Goal: Task Accomplishment & Management: Use online tool/utility

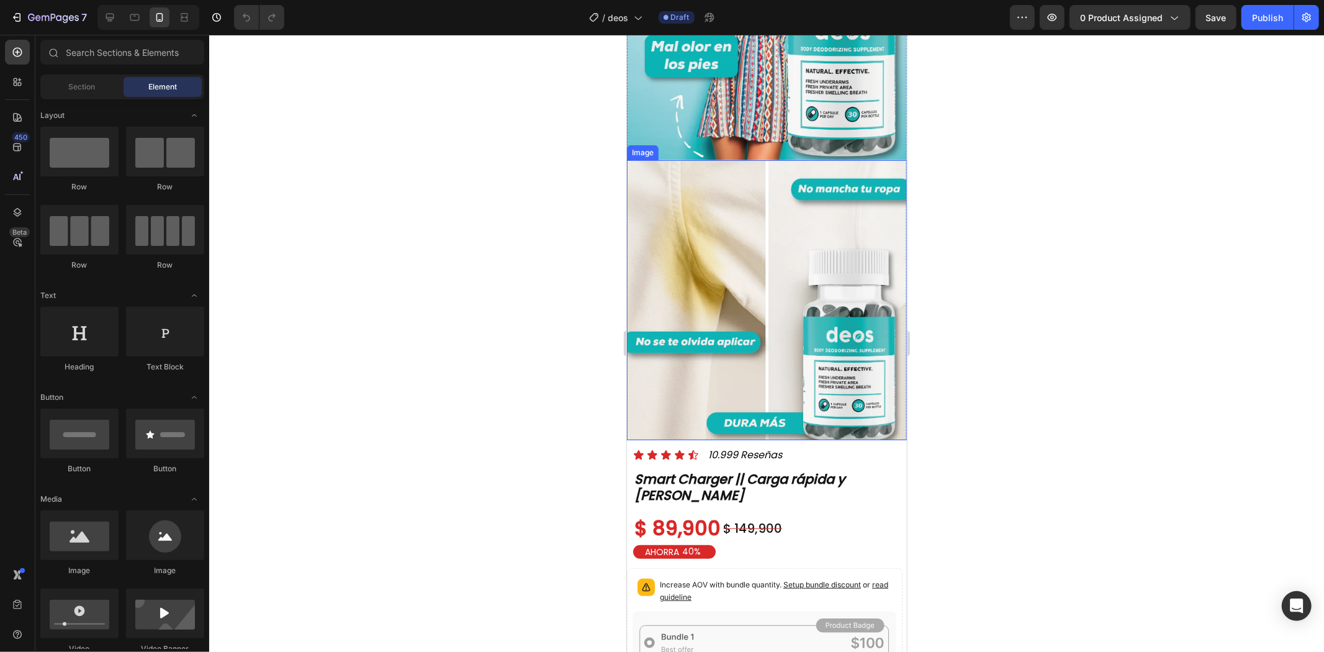
scroll to position [690, 0]
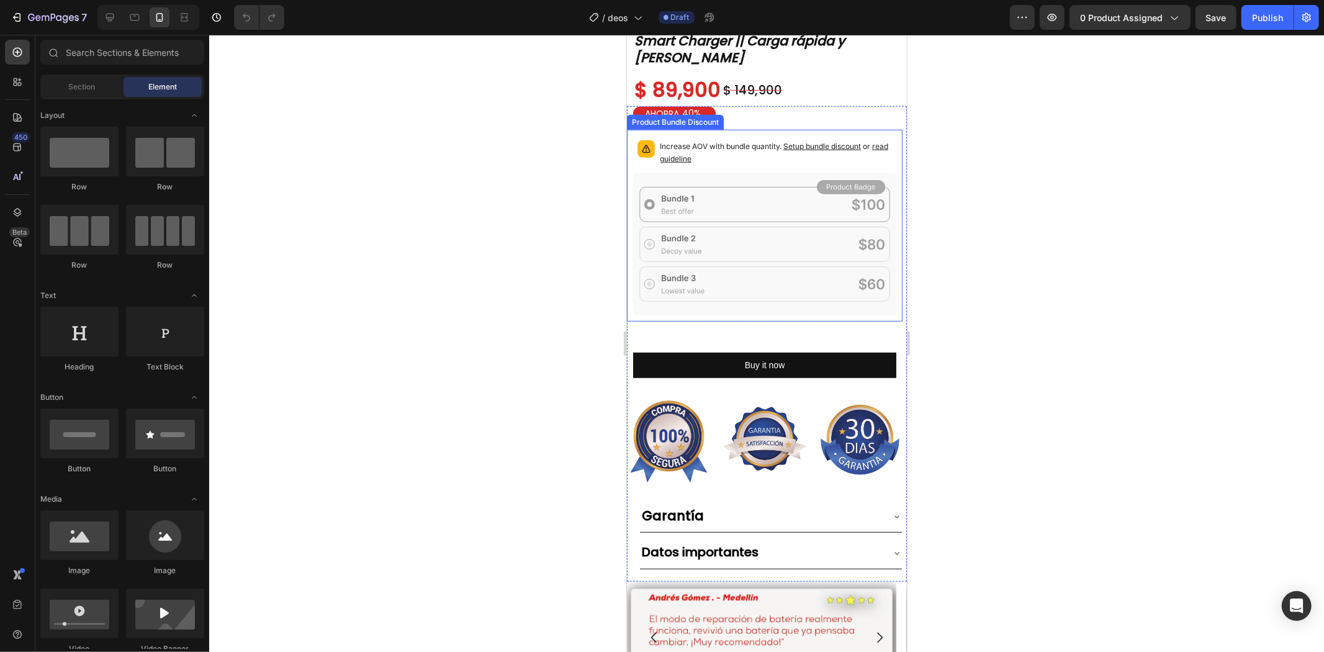
click at [742, 223] on icon at bounding box center [764, 243] width 264 height 143
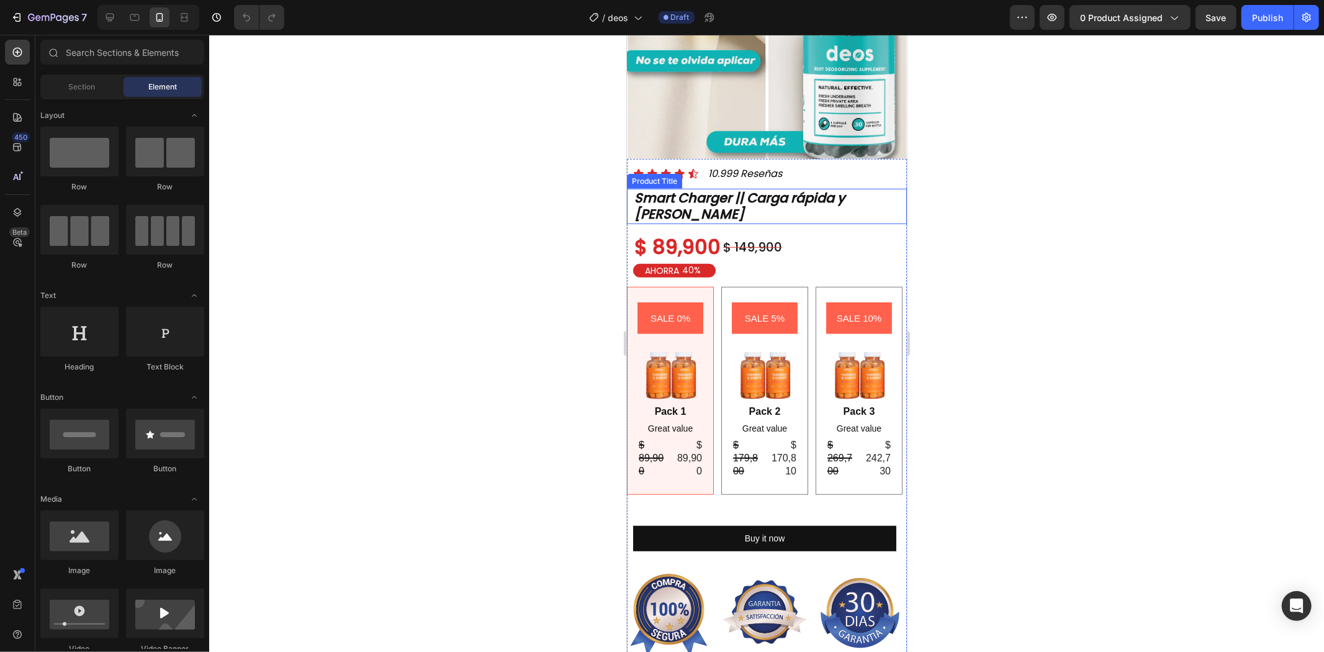
scroll to position [621, 0]
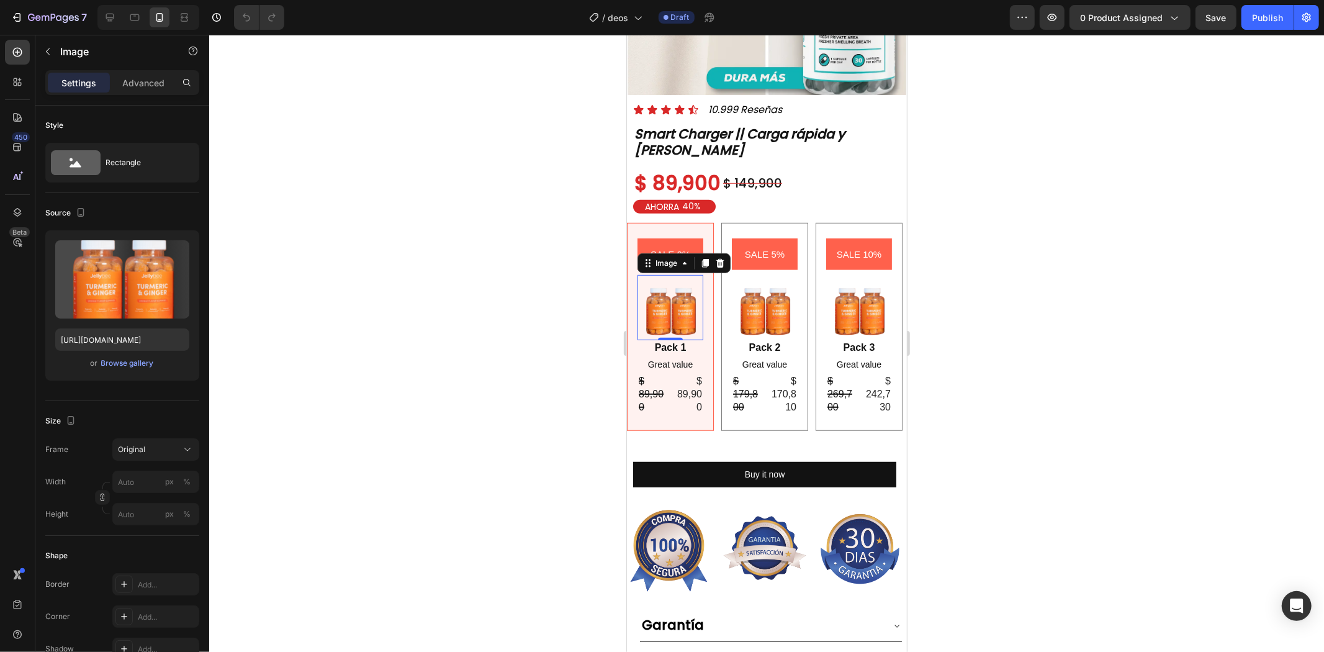
click at [670, 291] on img at bounding box center [670, 307] width 66 height 66
click at [1096, 237] on div at bounding box center [766, 343] width 1115 height 617
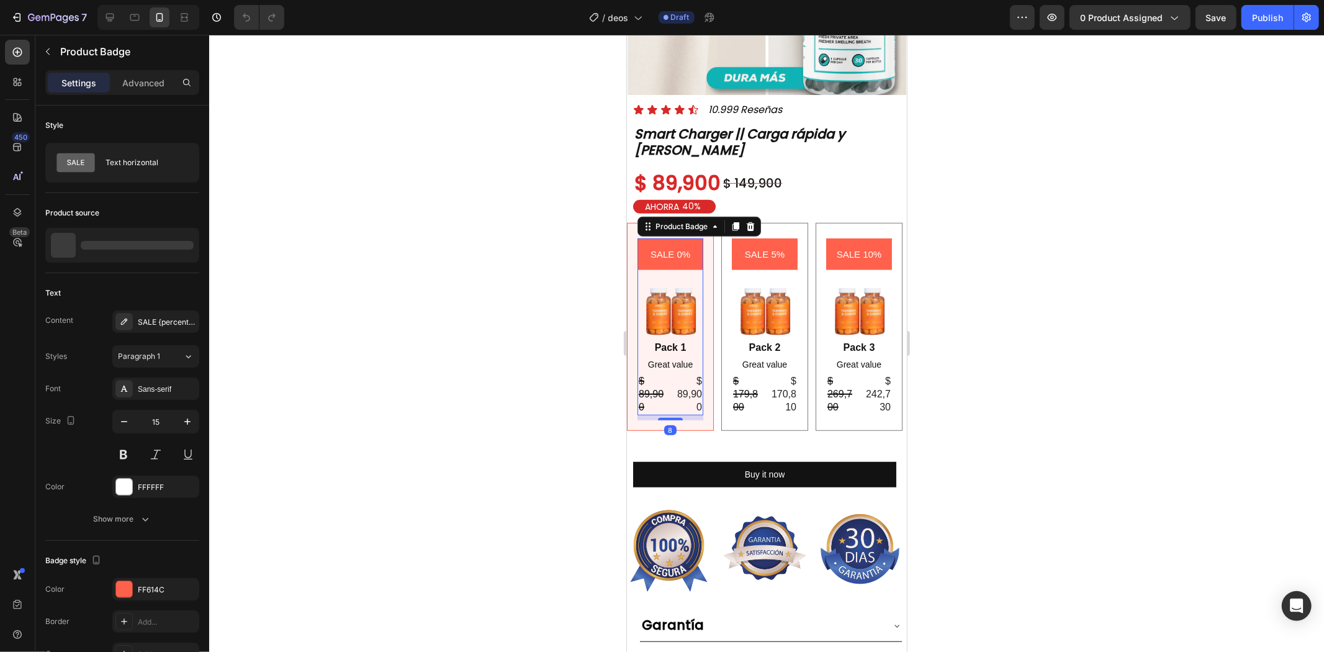
click at [657, 238] on pre "SALE 0%" at bounding box center [669, 254] width 55 height 32
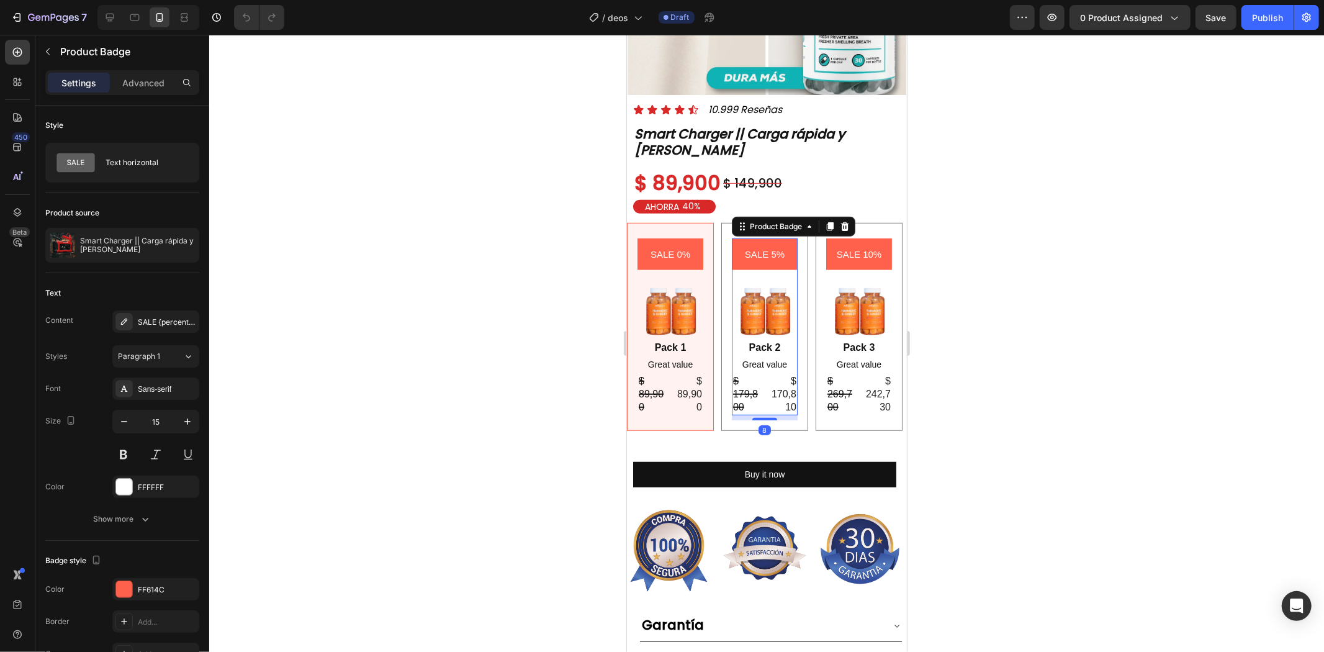
click at [760, 238] on pre "SALE 5%" at bounding box center [764, 254] width 55 height 32
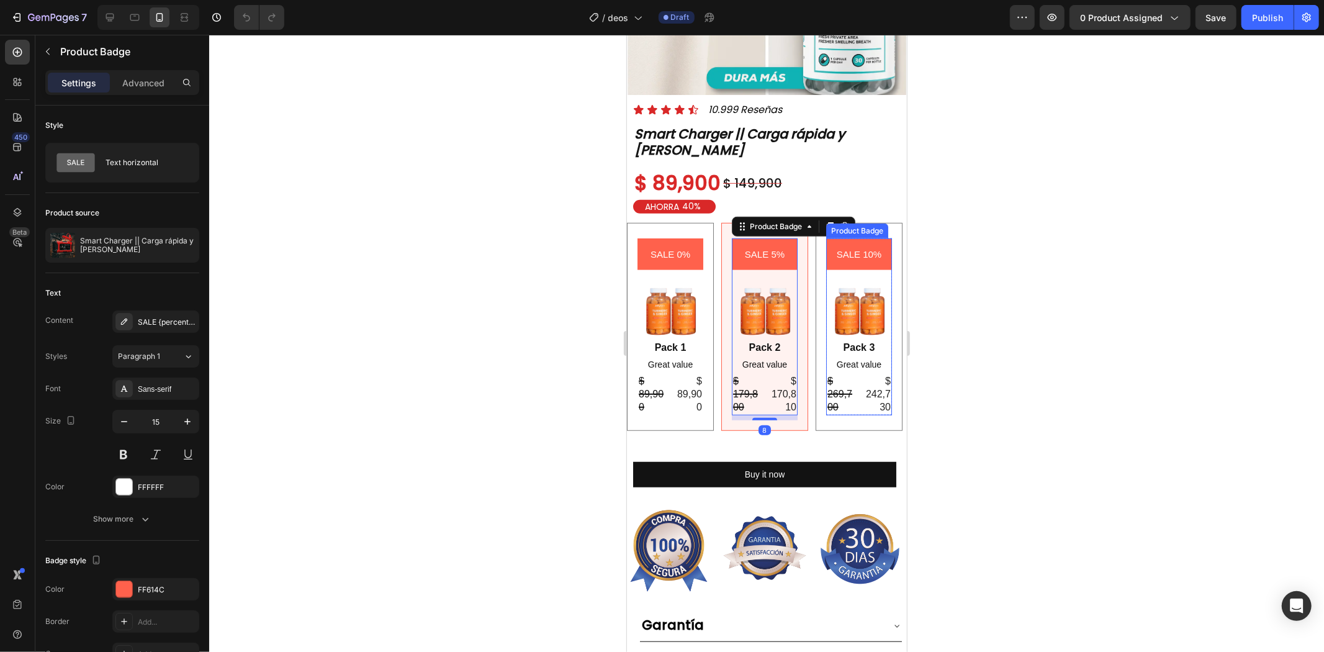
click at [839, 238] on pre "SALE 10%" at bounding box center [859, 254] width 60 height 32
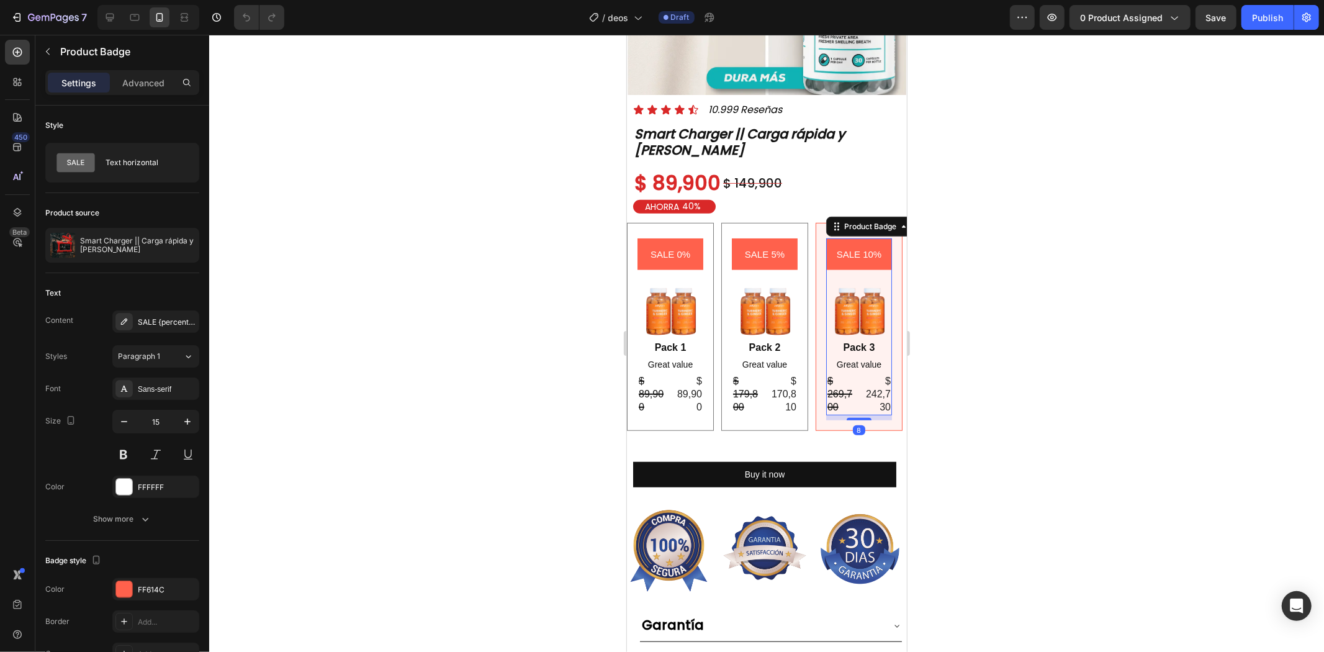
click at [981, 243] on div at bounding box center [766, 343] width 1115 height 617
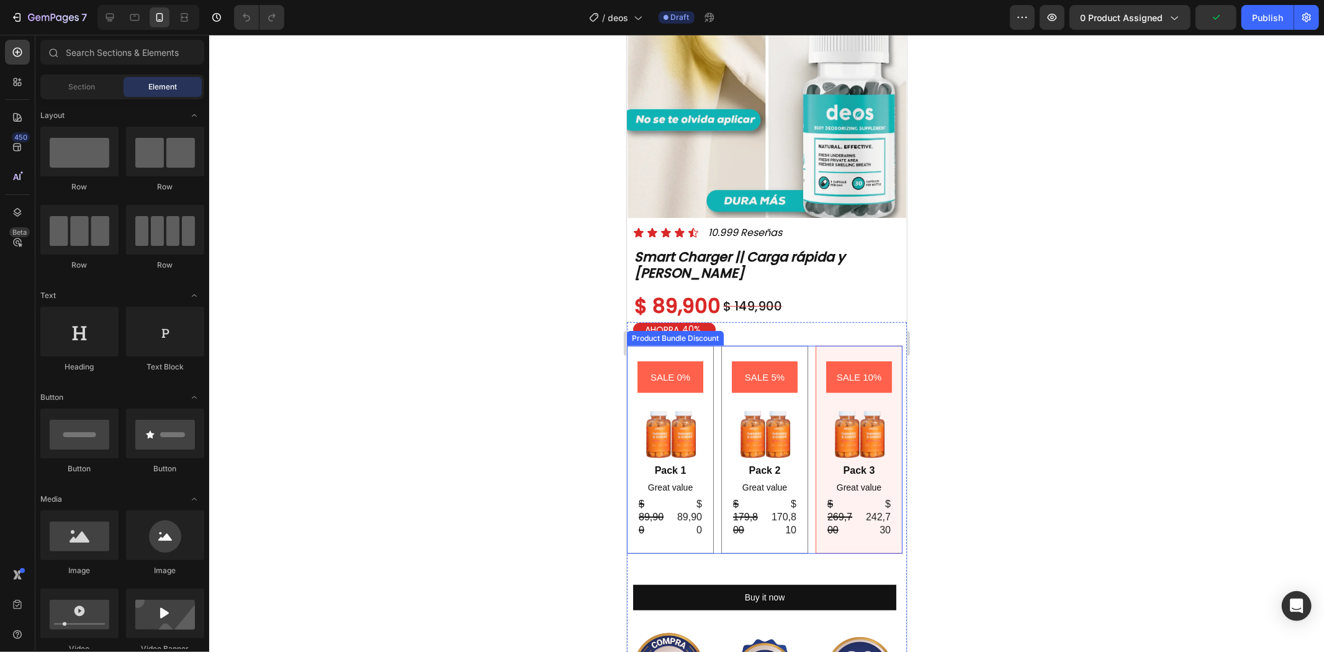
scroll to position [482, 0]
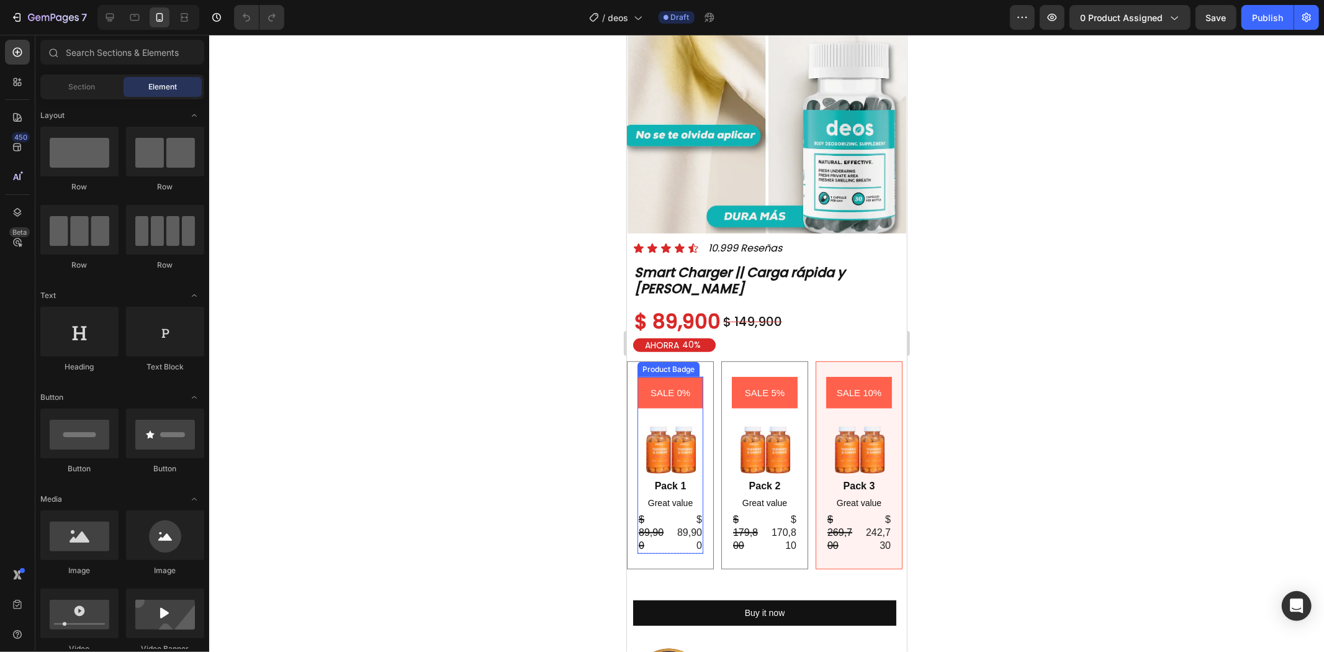
click at [691, 376] on pre "SALE 0%" at bounding box center [669, 392] width 55 height 32
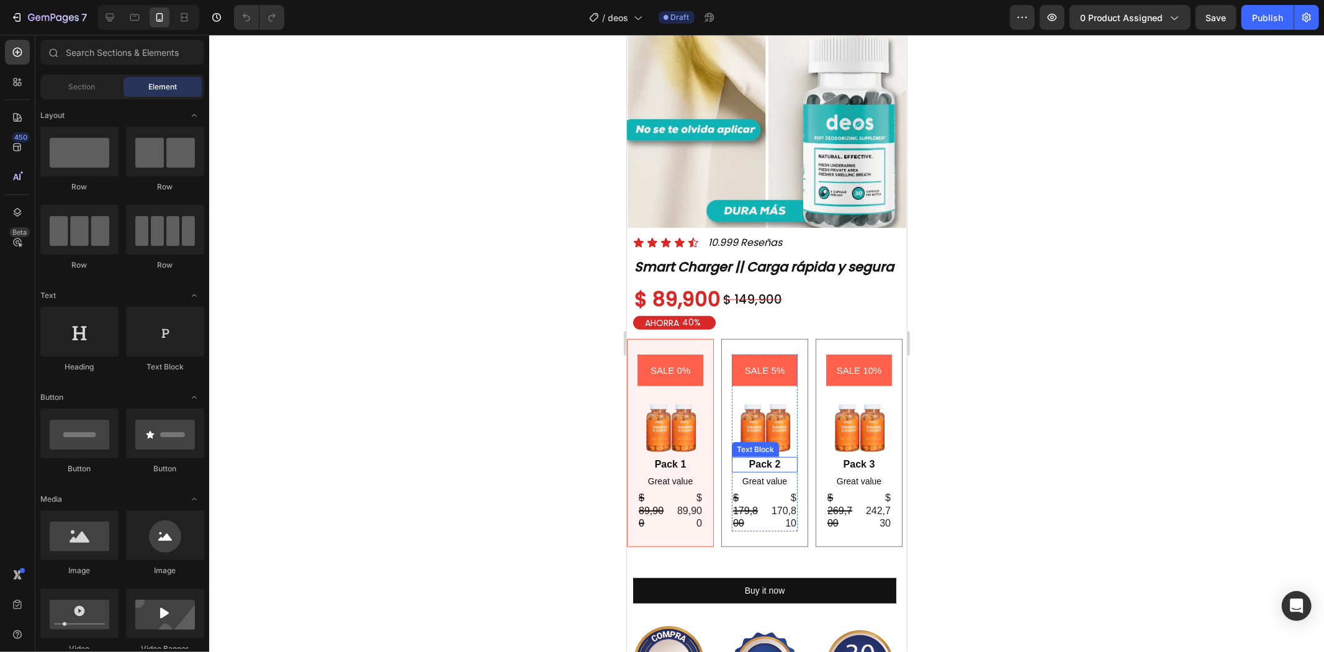
scroll to position [482, 0]
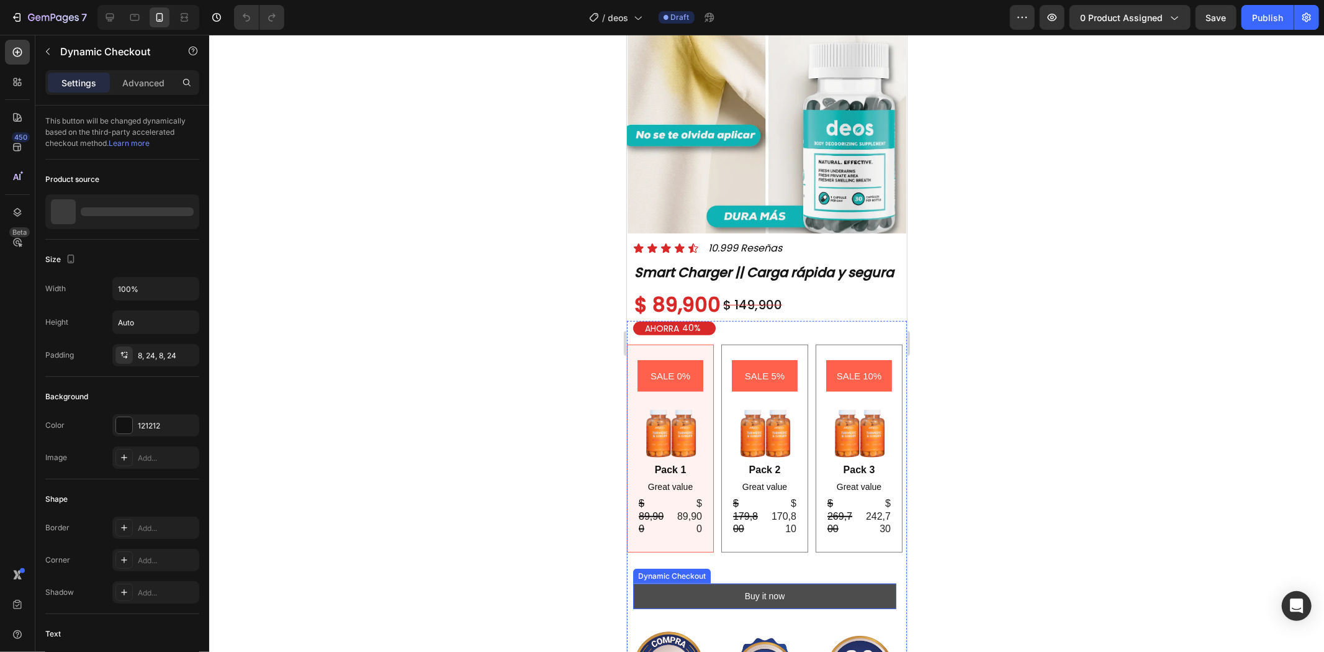
click at [822, 591] on button "Buy it now" at bounding box center [764, 595] width 263 height 25
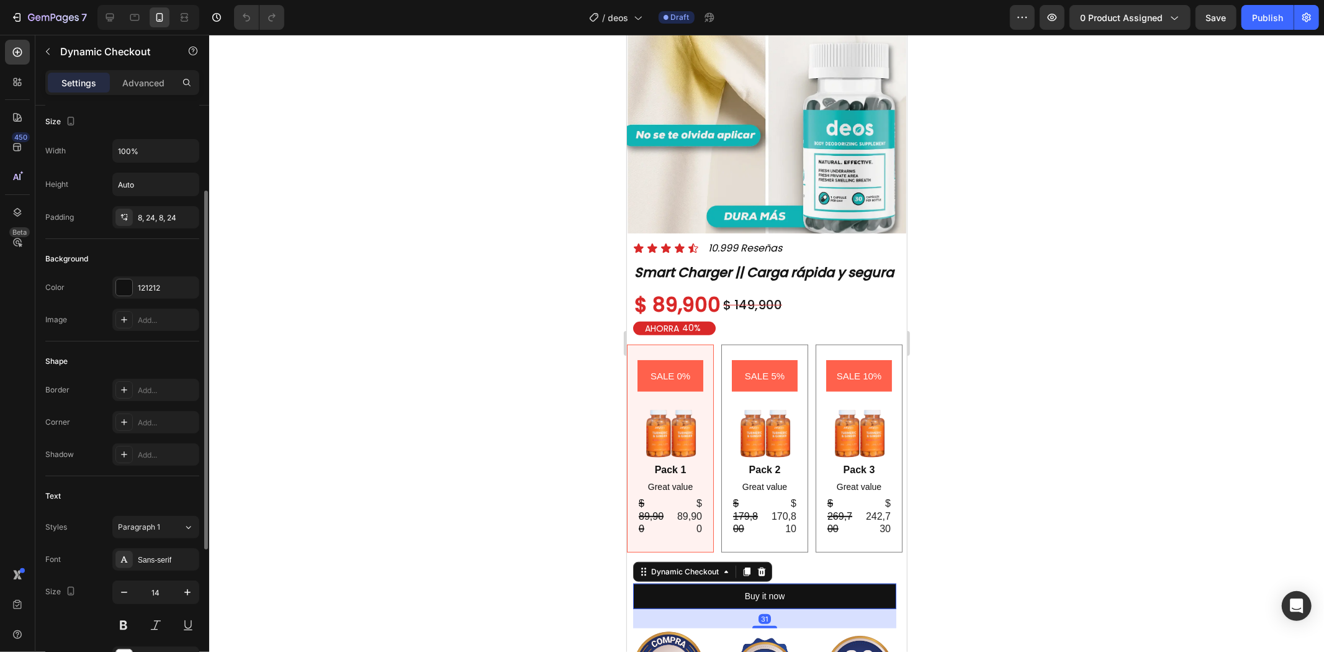
scroll to position [344, 0]
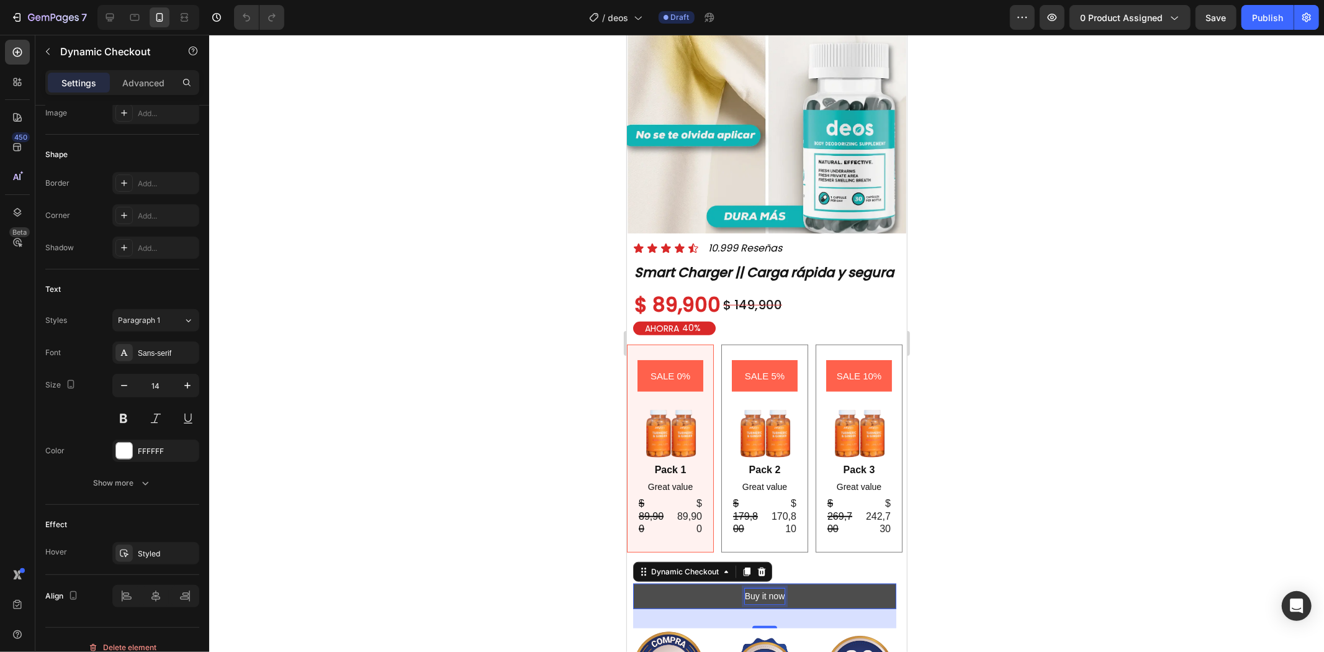
click at [762, 588] on div "Buy it now" at bounding box center [764, 596] width 40 height 16
click at [762, 588] on p "Buy it now" at bounding box center [764, 596] width 40 height 16
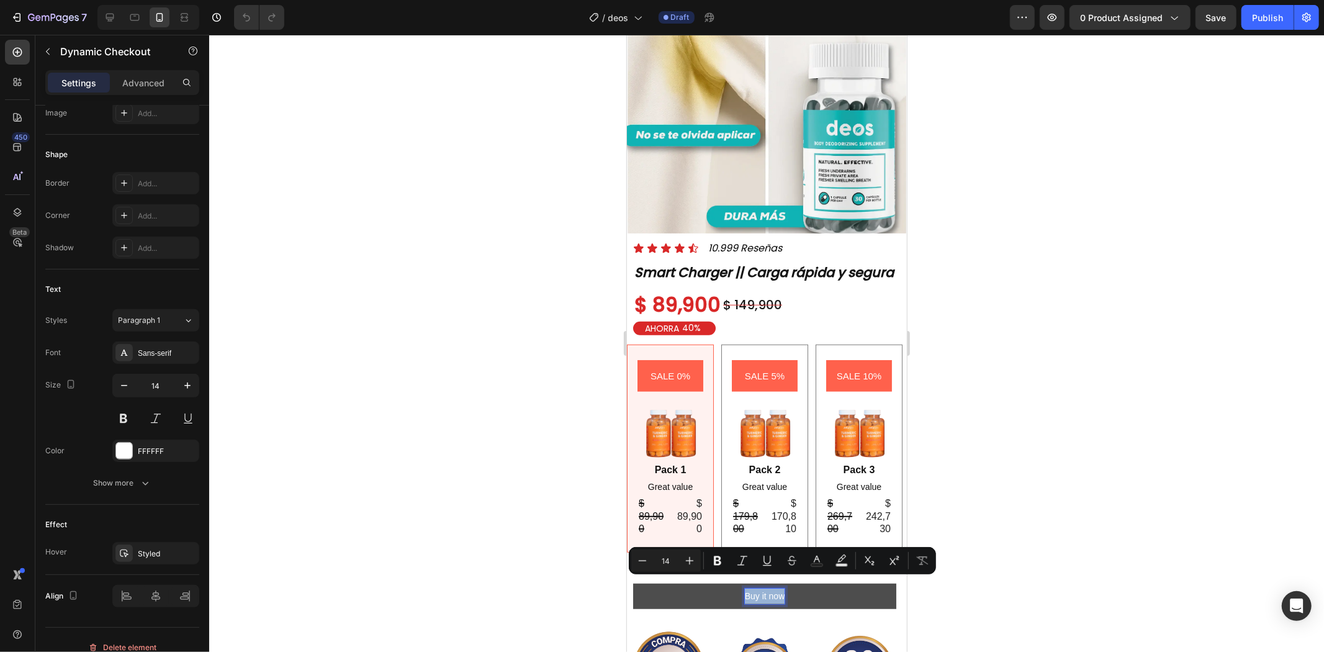
click at [762, 588] on p "Buy it now" at bounding box center [764, 596] width 40 height 16
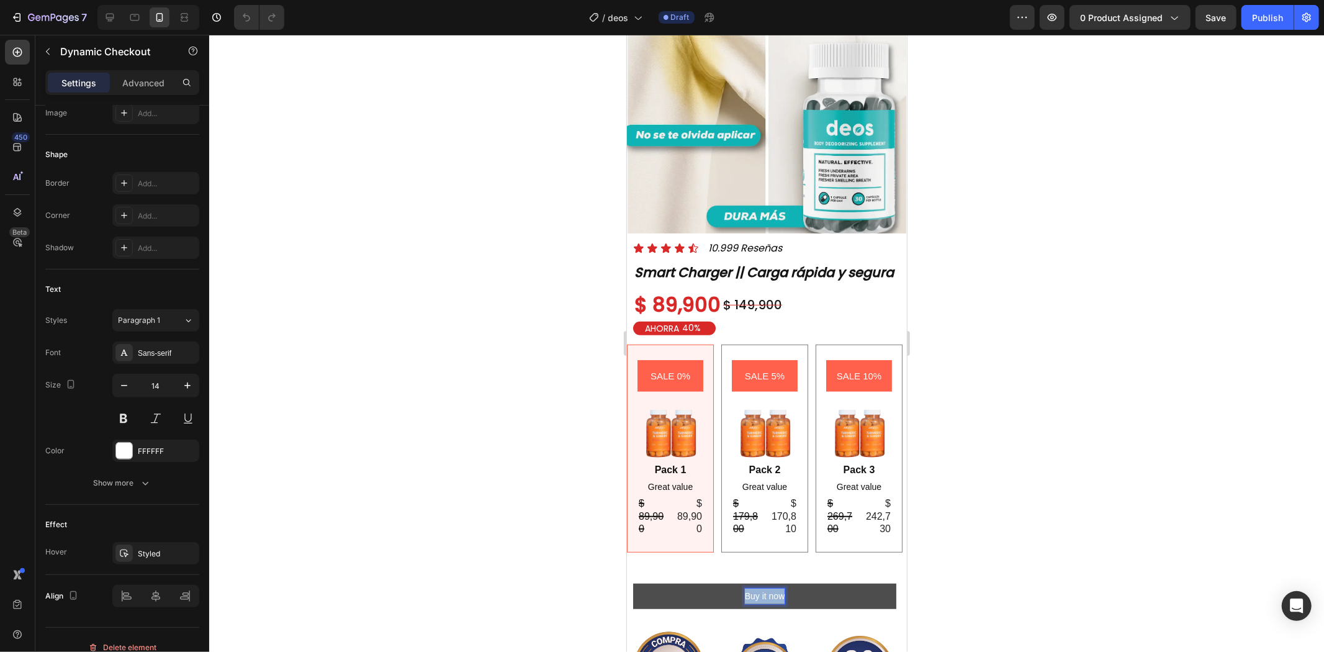
click at [762, 588] on p "Buy it now" at bounding box center [764, 596] width 40 height 16
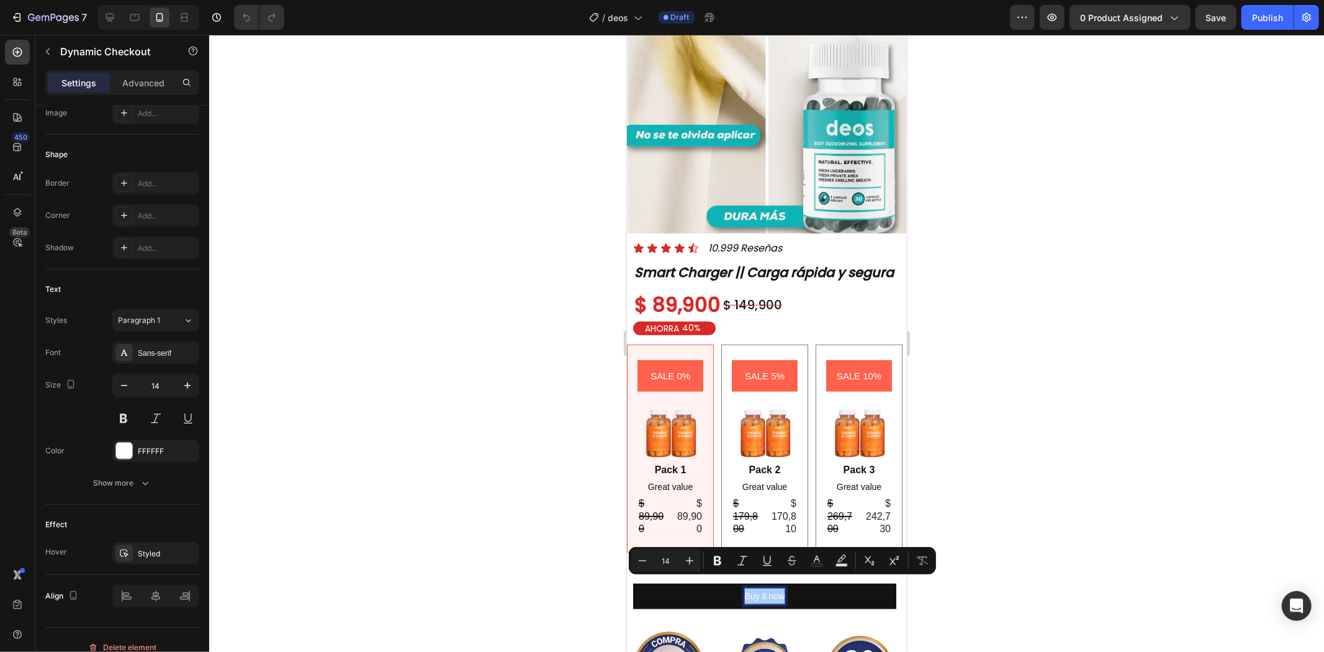
click at [1050, 394] on div at bounding box center [766, 343] width 1115 height 617
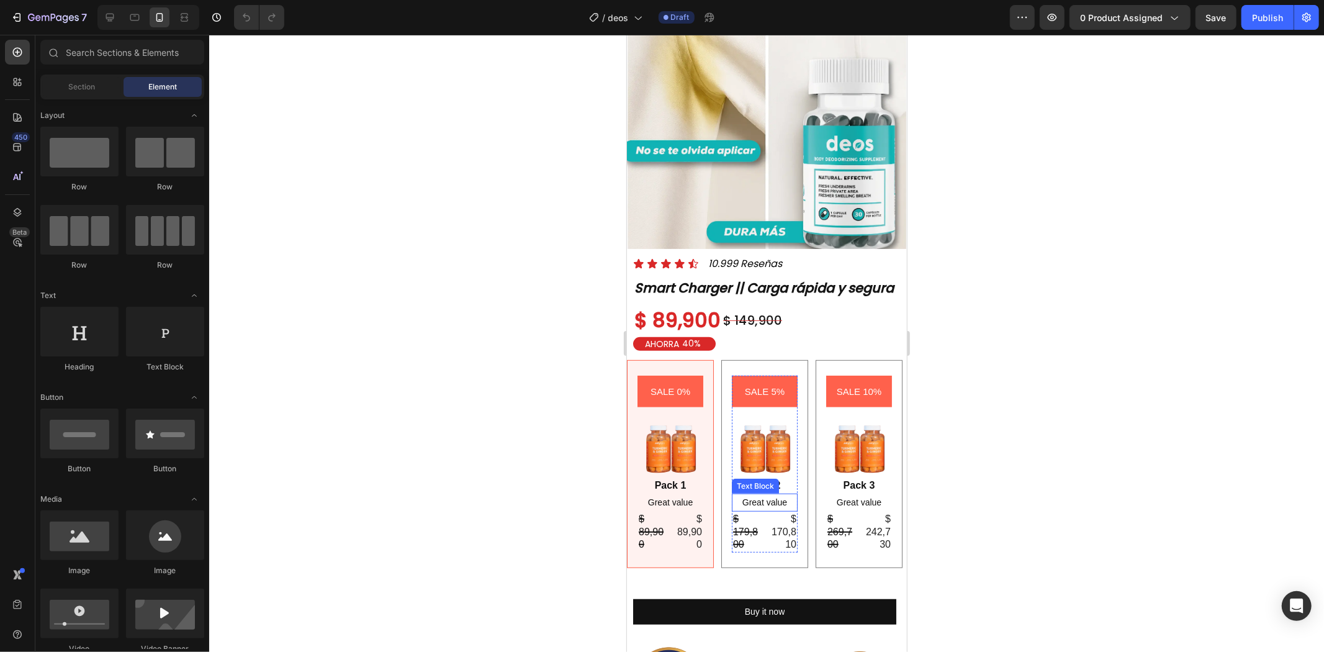
scroll to position [482, 0]
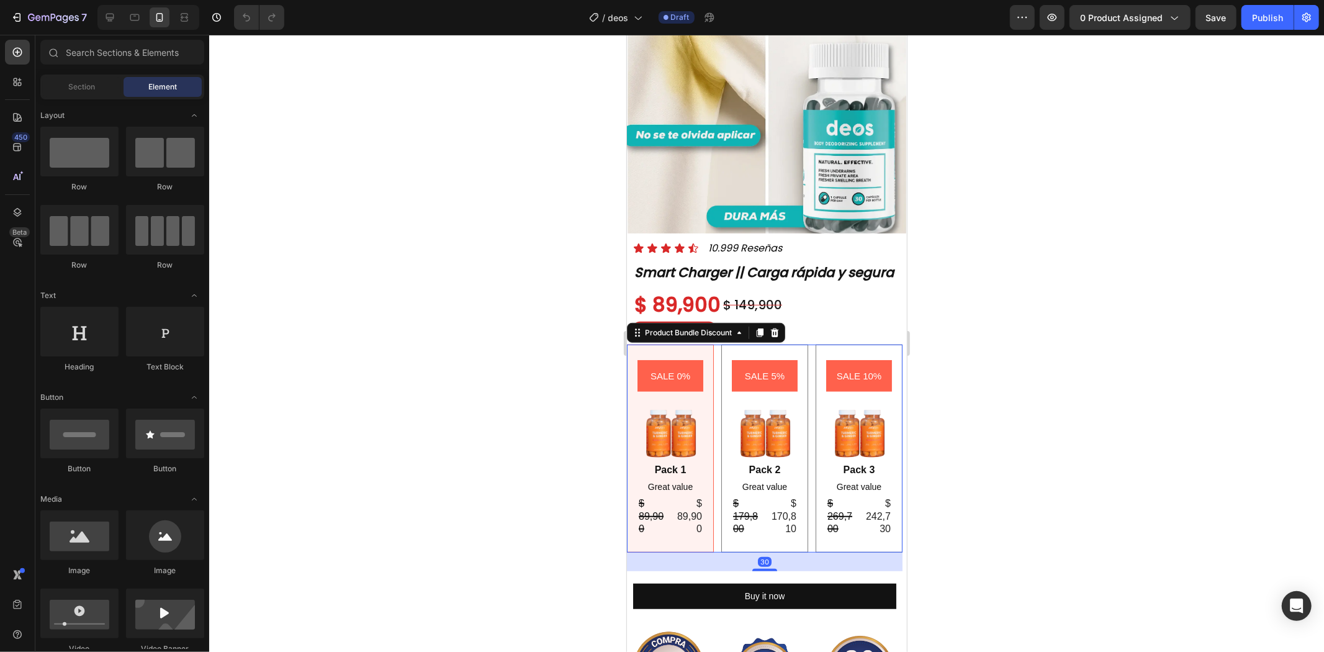
click at [712, 393] on div "SALE 0% Product Badge Image Pack 1 Text Block Great value Text Block $ 89,900 P…" at bounding box center [764, 448] width 276 height 208
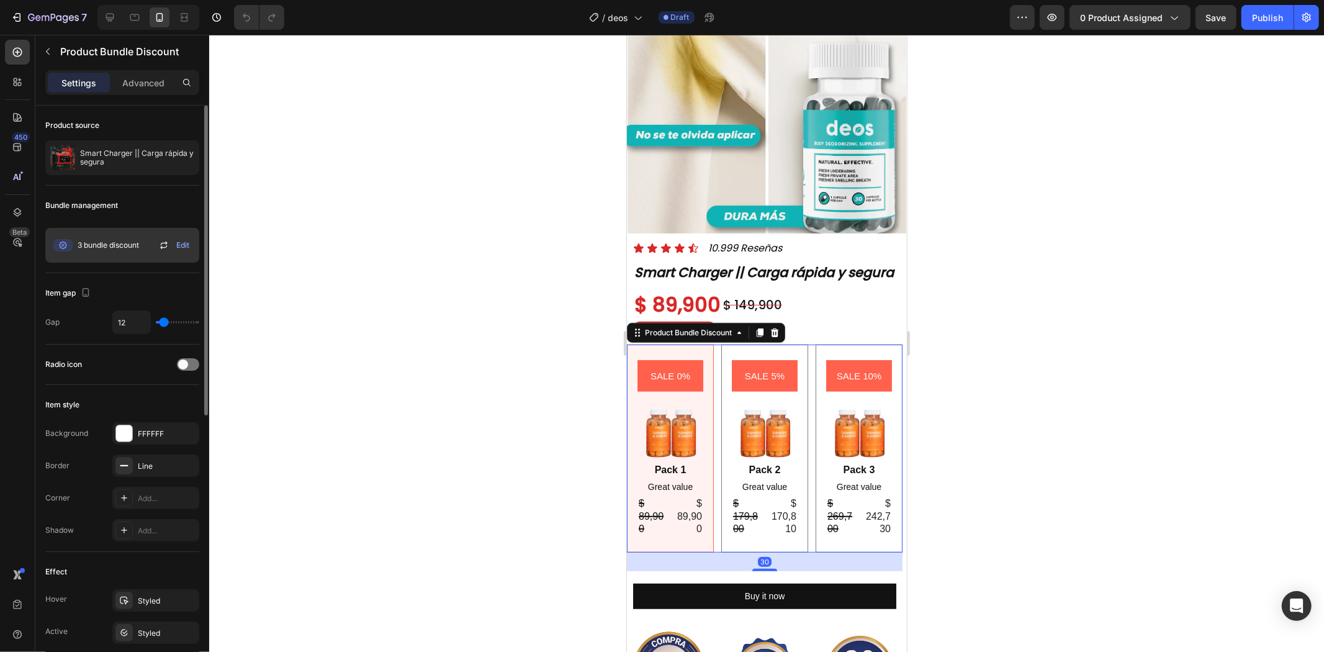
click at [110, 250] on span "3 bundle discount" at bounding box center [108, 245] width 61 height 11
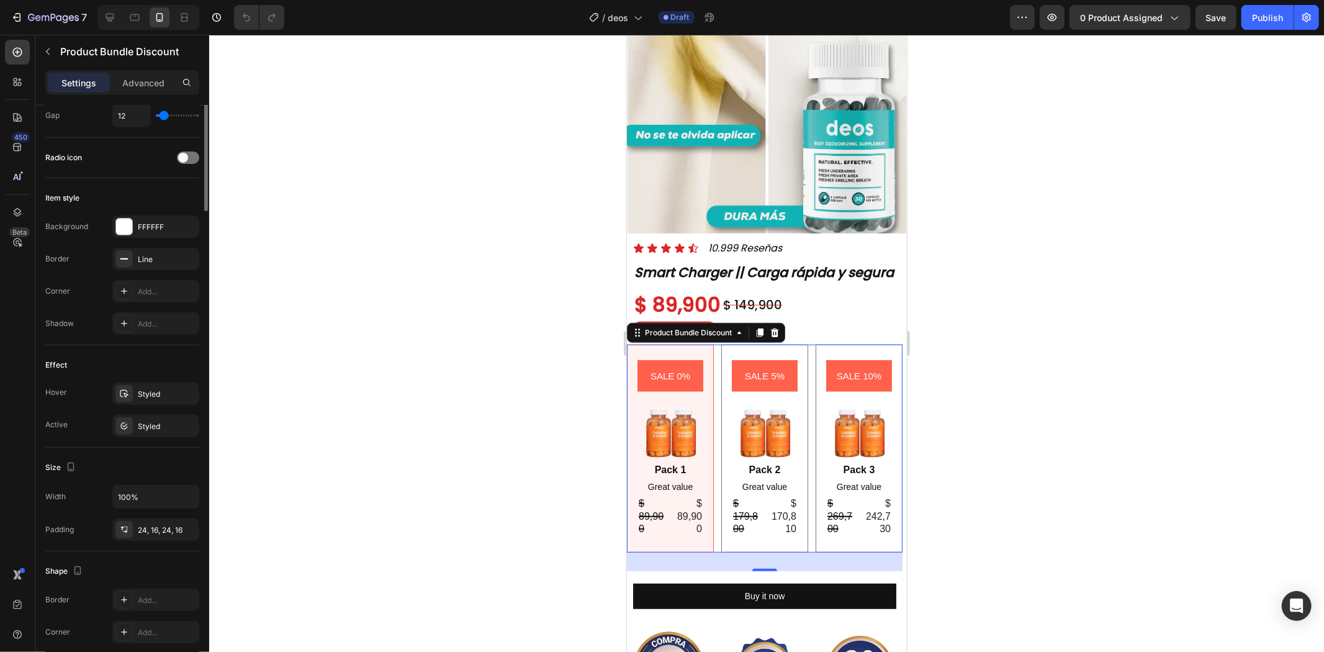
scroll to position [0, 0]
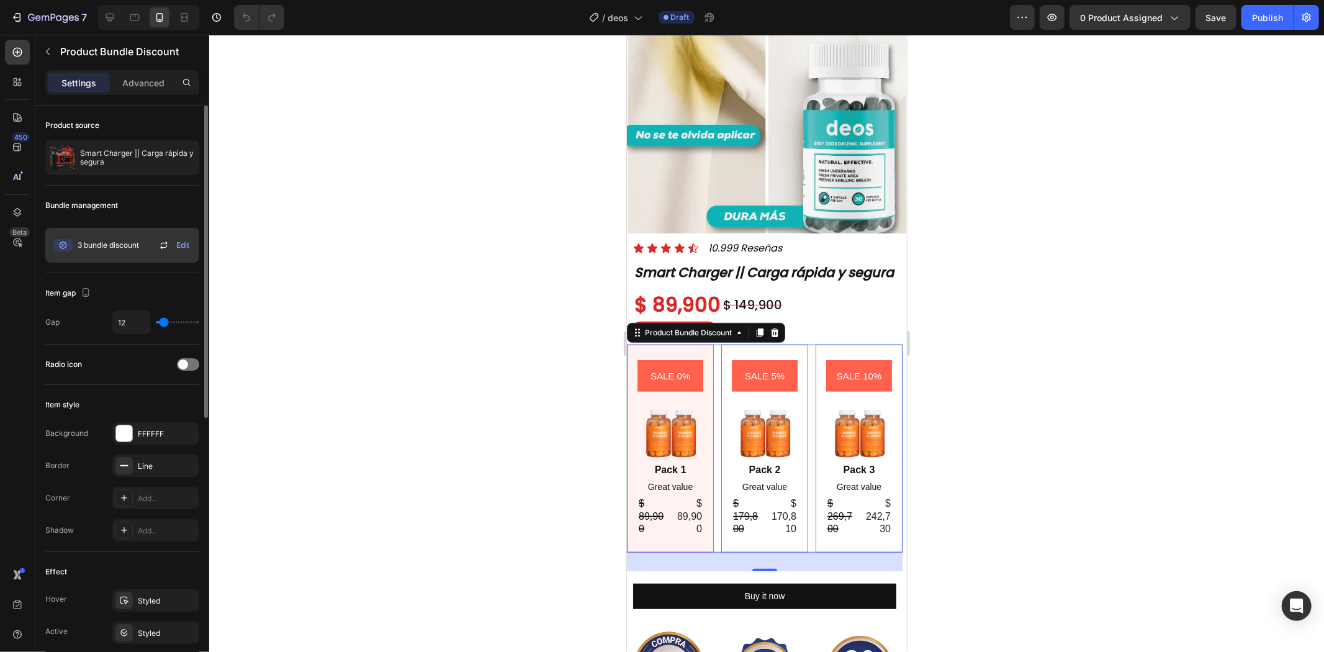
click at [128, 251] on div "3 bundle discount" at bounding box center [94, 245] width 89 height 25
drag, startPoint x: 162, startPoint y: 244, endPoint x: 137, endPoint y: 245, distance: 24.9
click at [139, 254] on div "3 bundle discount Edit" at bounding box center [122, 245] width 154 height 35
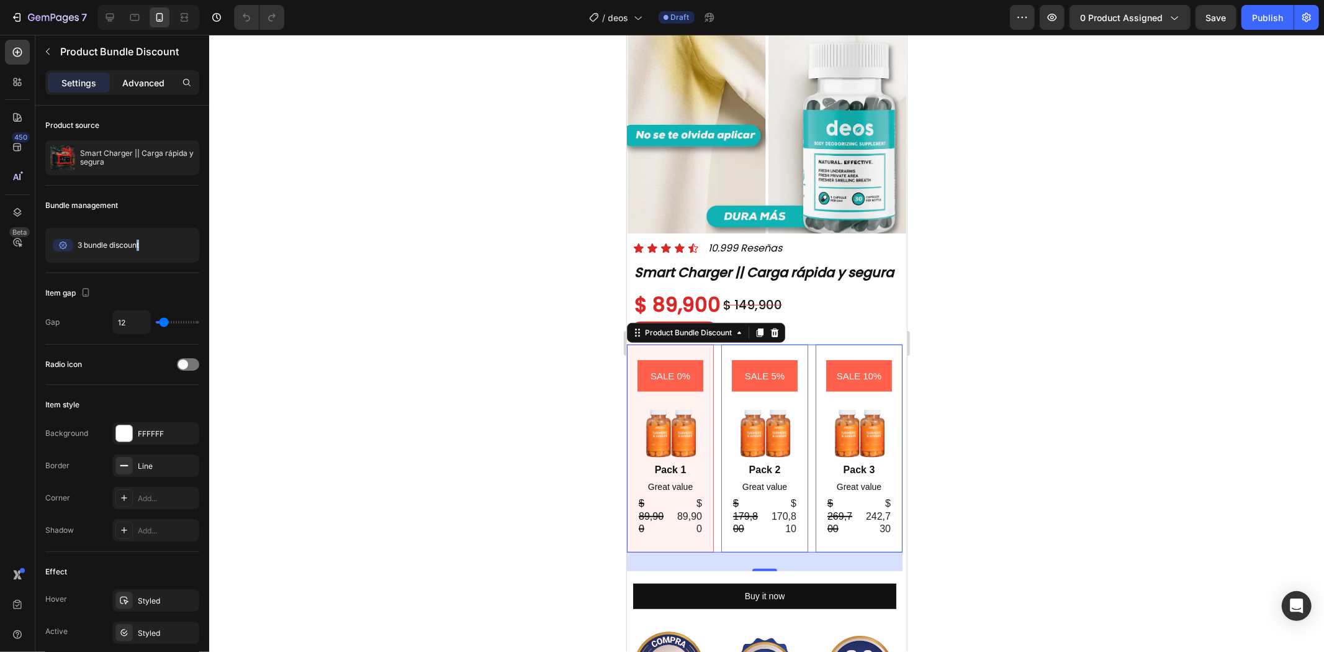
click at [143, 84] on p "Advanced" at bounding box center [143, 82] width 42 height 13
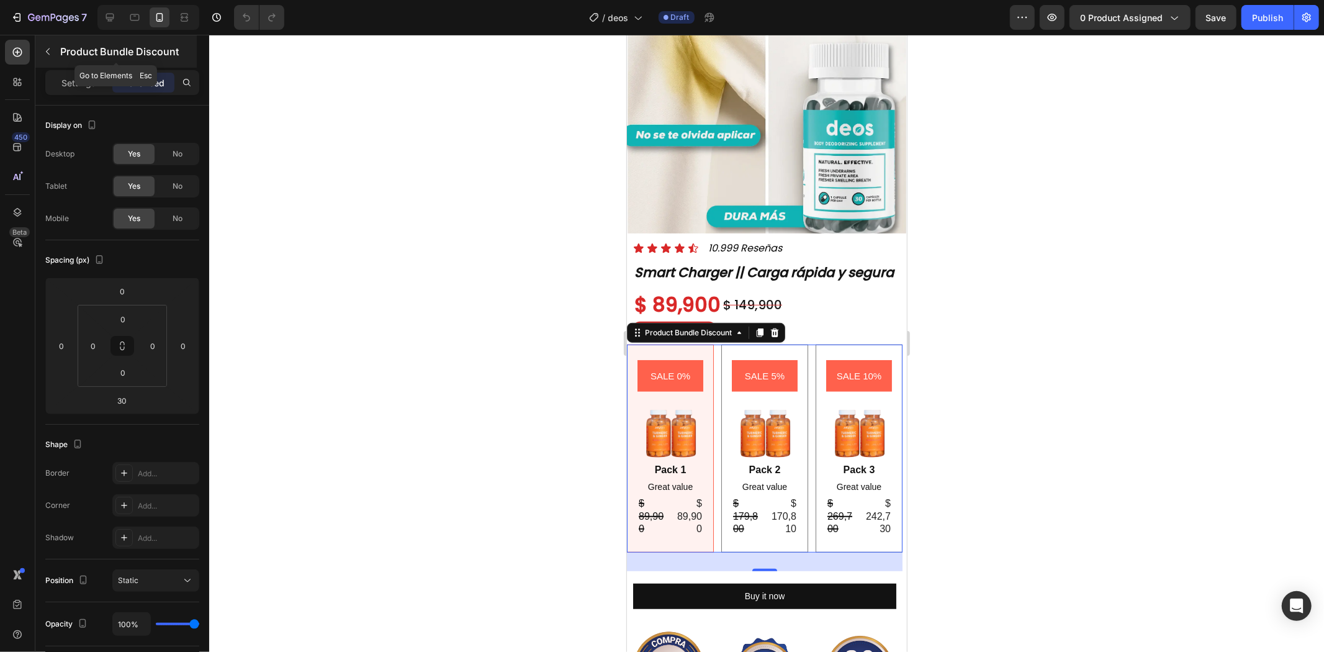
click at [77, 66] on div "Product Bundle Discount" at bounding box center [115, 51] width 161 height 32
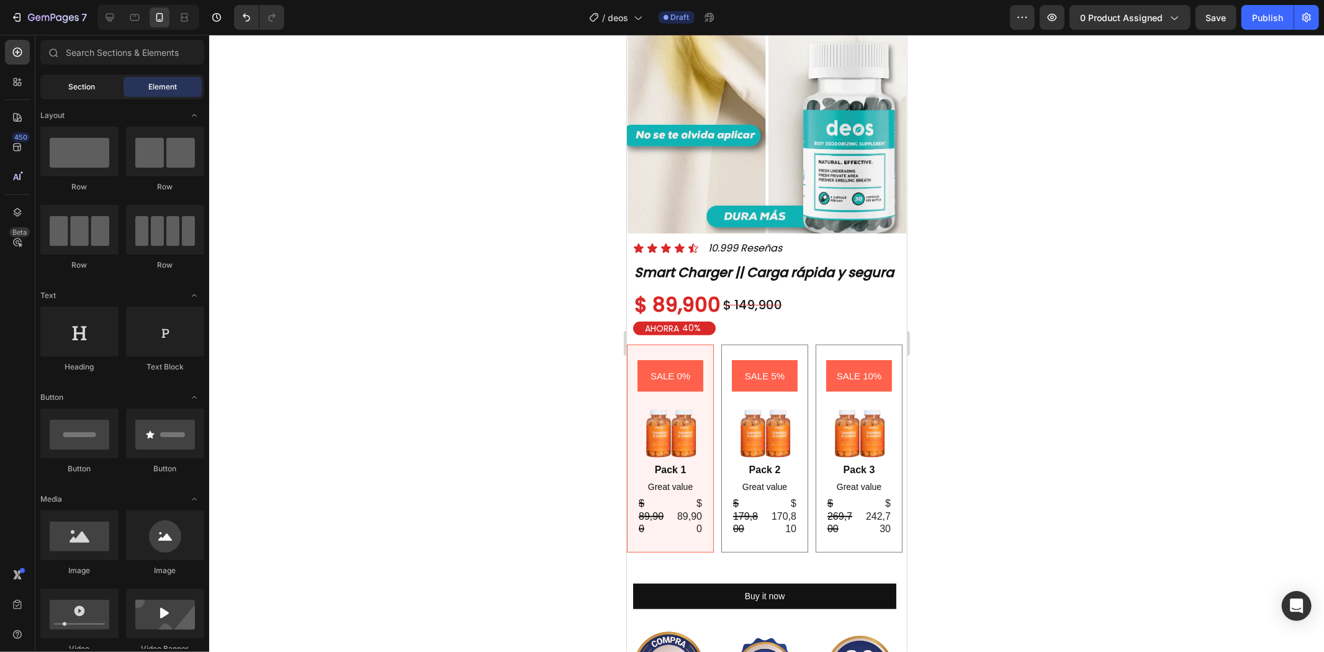
click at [78, 79] on div "Section" at bounding box center [82, 87] width 78 height 20
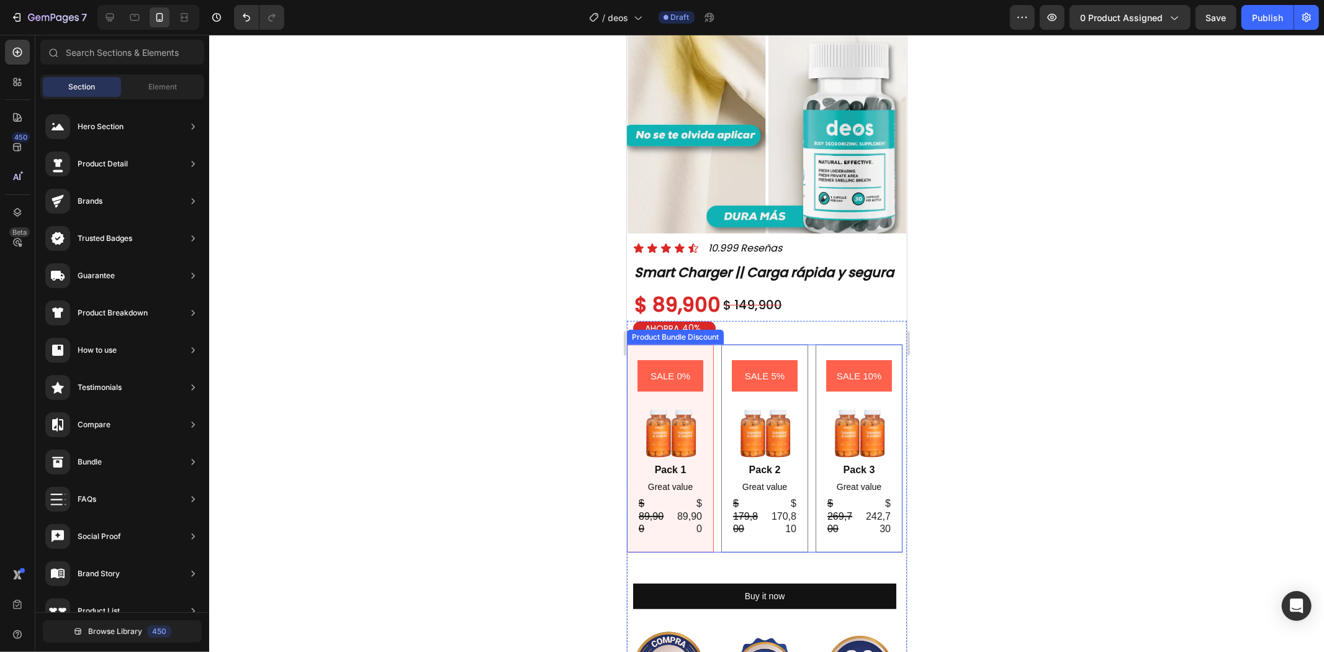
click at [797, 413] on div "SALE 5% Product Badge Image Pack 2 Text Block Great value Text Block $ 179,800 …" at bounding box center [764, 448] width 87 height 208
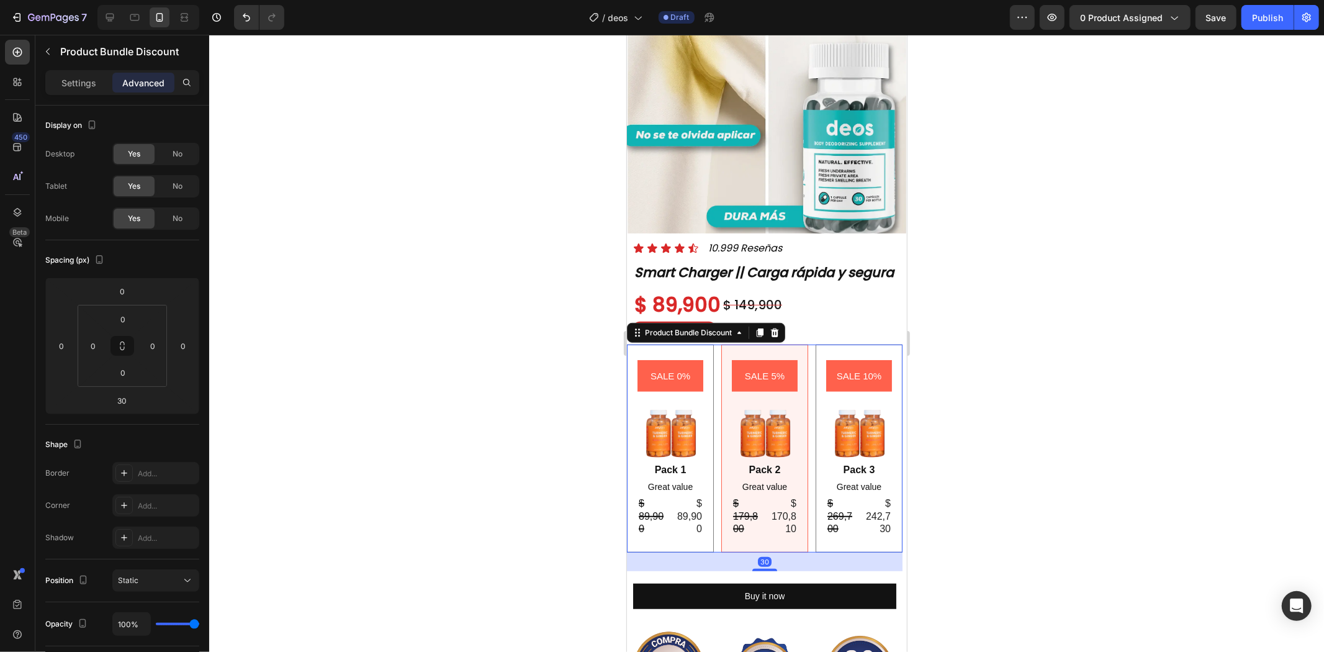
click at [801, 412] on div "SALE 0% Product Badge Image Pack 1 Text Block Great value Text Block $ 89,900 P…" at bounding box center [764, 448] width 276 height 208
click at [815, 412] on div "SALE 10% Product Badge Image Pack 3 Text Block Great value Text Block $ 269,700…" at bounding box center [858, 448] width 87 height 208
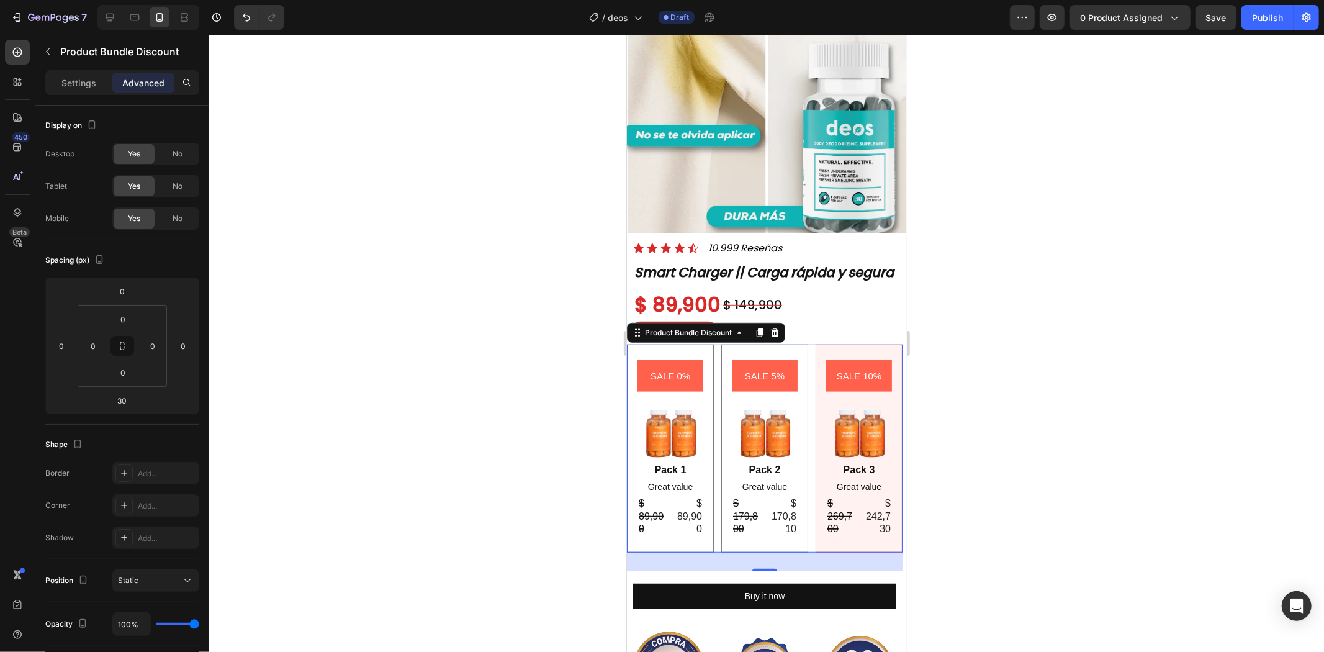
click at [709, 420] on div "SALE 0% Product Badge Image Pack 1 Text Block Great value Text Block $ 89,900 P…" at bounding box center [764, 448] width 276 height 208
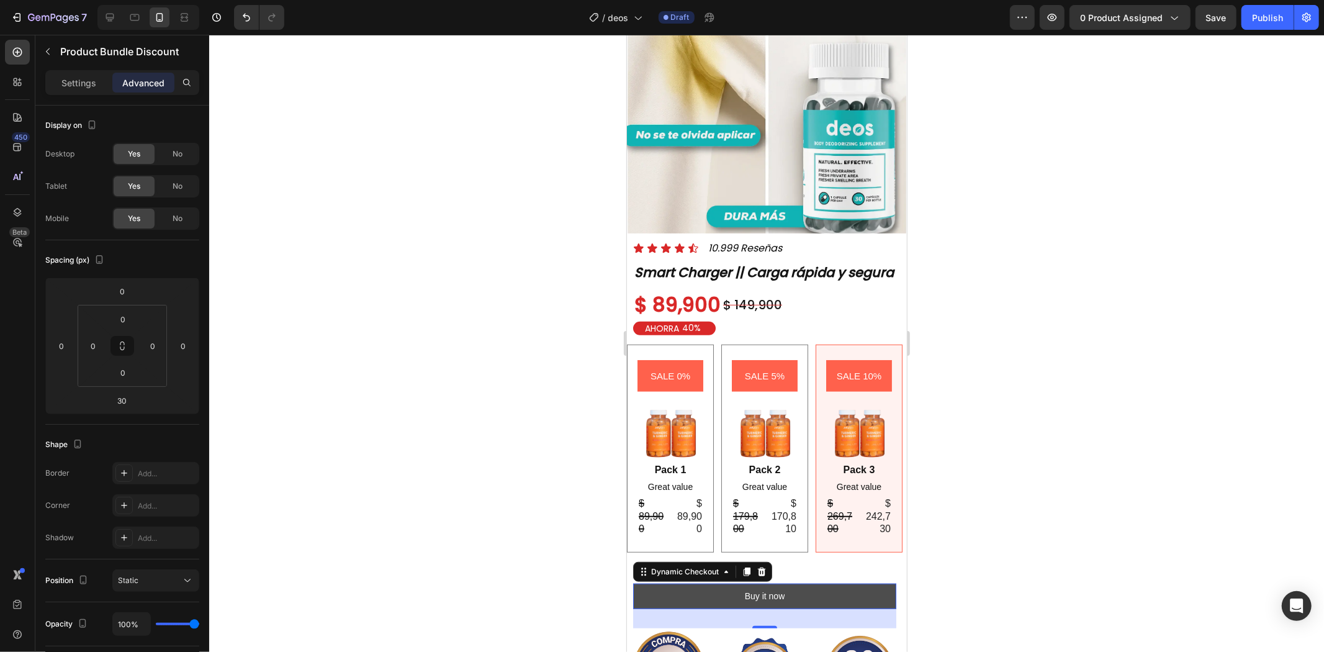
click at [721, 583] on button "Buy it now" at bounding box center [764, 595] width 263 height 25
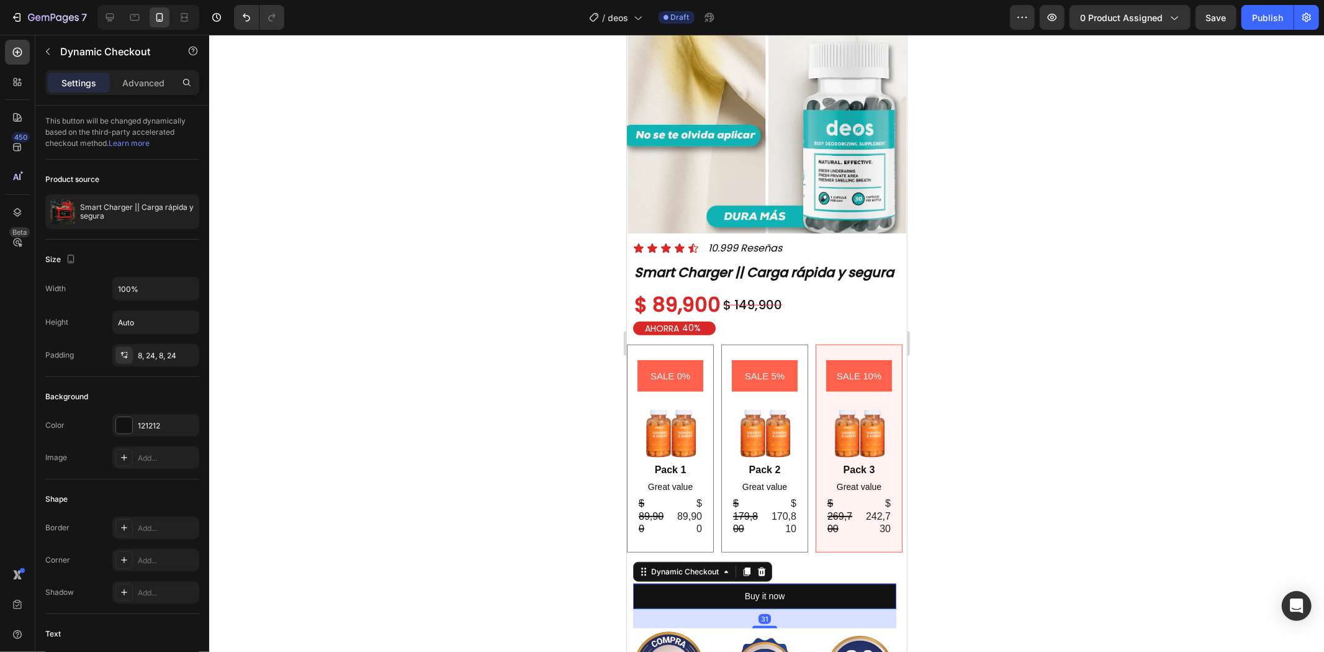
click at [1000, 448] on div at bounding box center [766, 343] width 1115 height 617
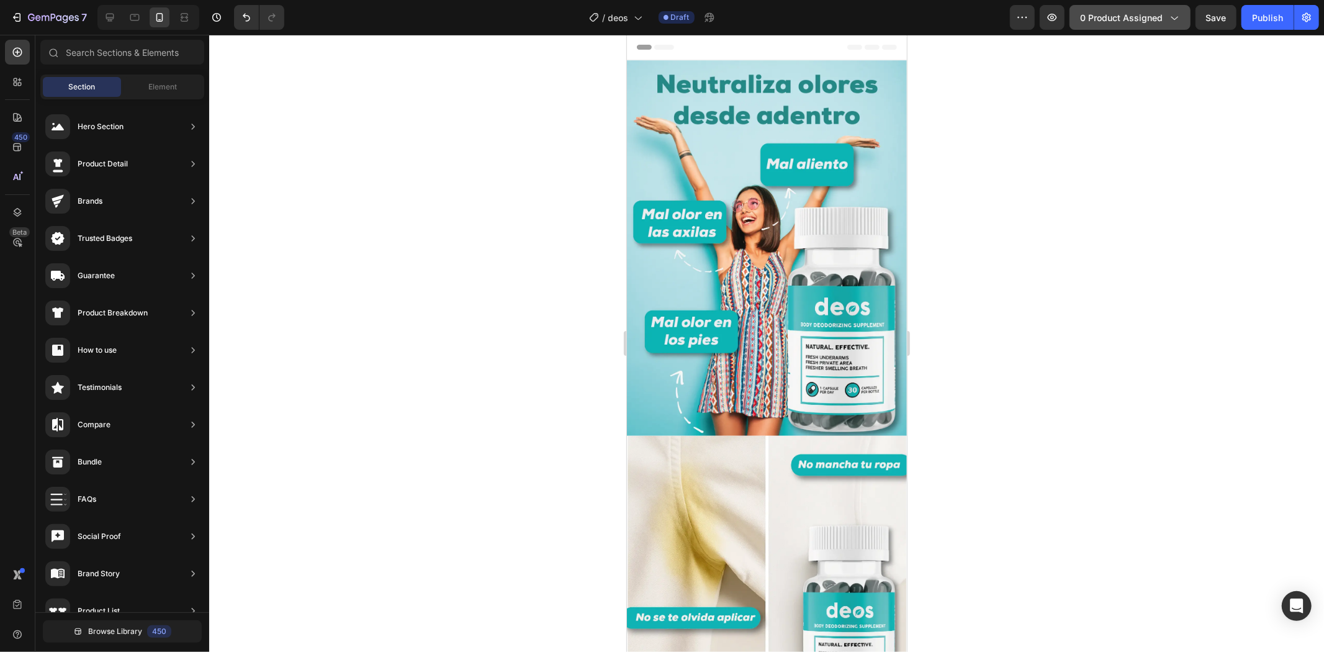
click at [1146, 17] on span "0 product assigned" at bounding box center [1121, 17] width 83 height 13
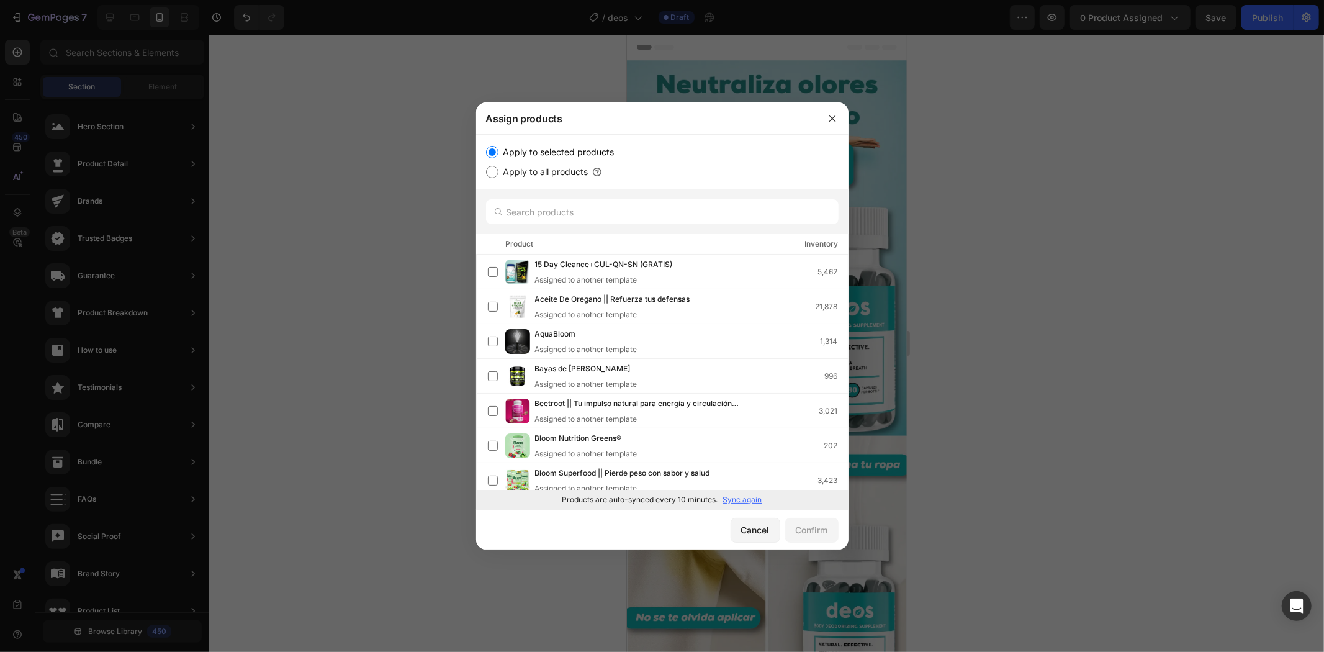
click at [741, 495] on p "Sync again" at bounding box center [742, 499] width 39 height 11
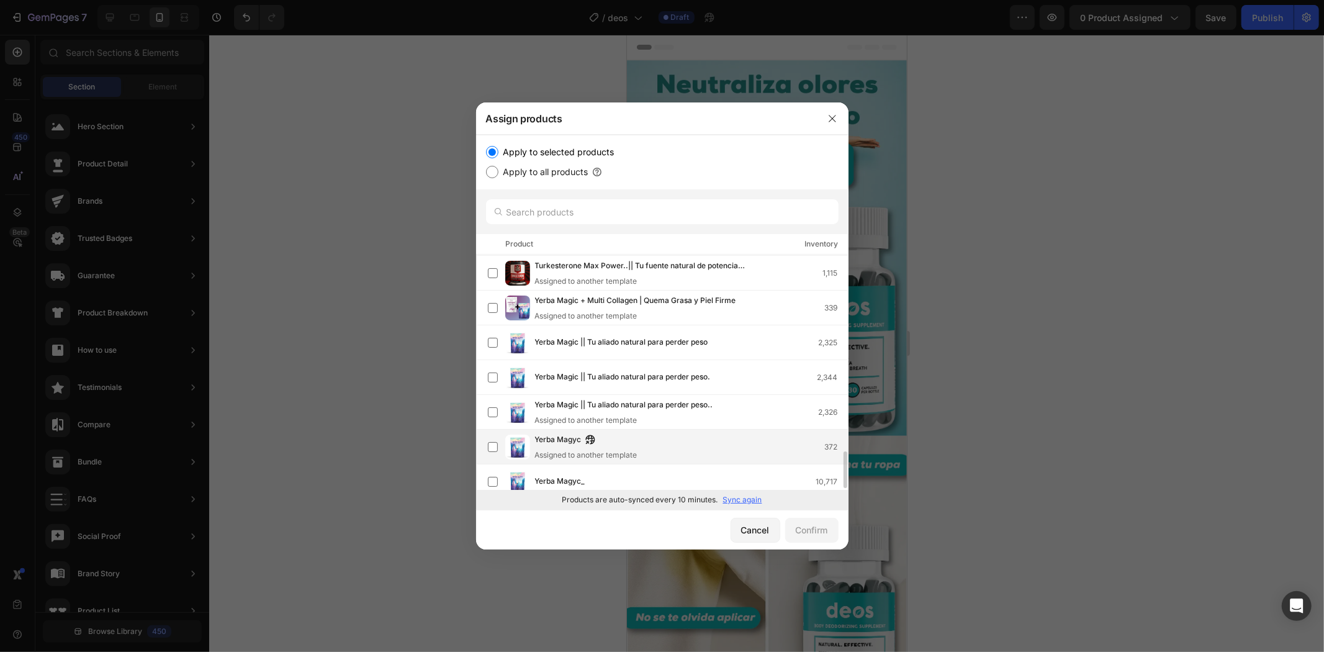
scroll to position [1259, 0]
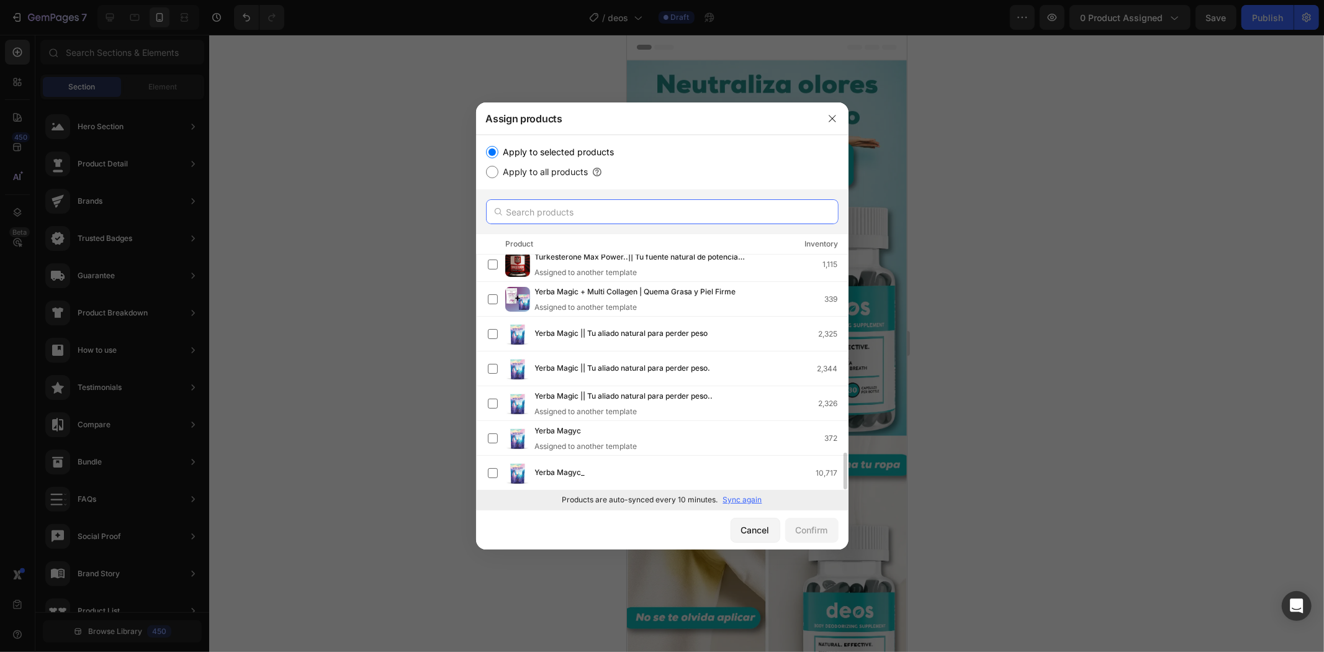
click at [581, 209] on input "text" at bounding box center [662, 211] width 353 height 25
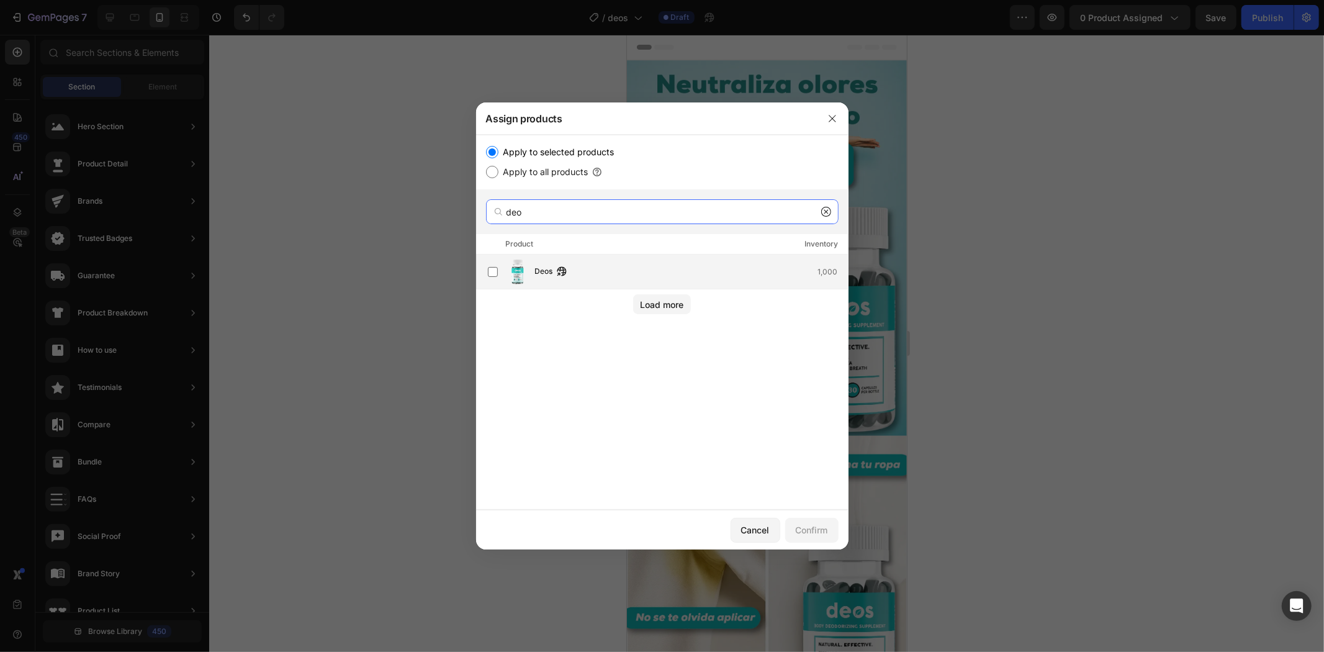
type input "deo"
click at [513, 267] on img at bounding box center [517, 271] width 25 height 25
click at [809, 520] on button "Confirm" at bounding box center [811, 530] width 53 height 25
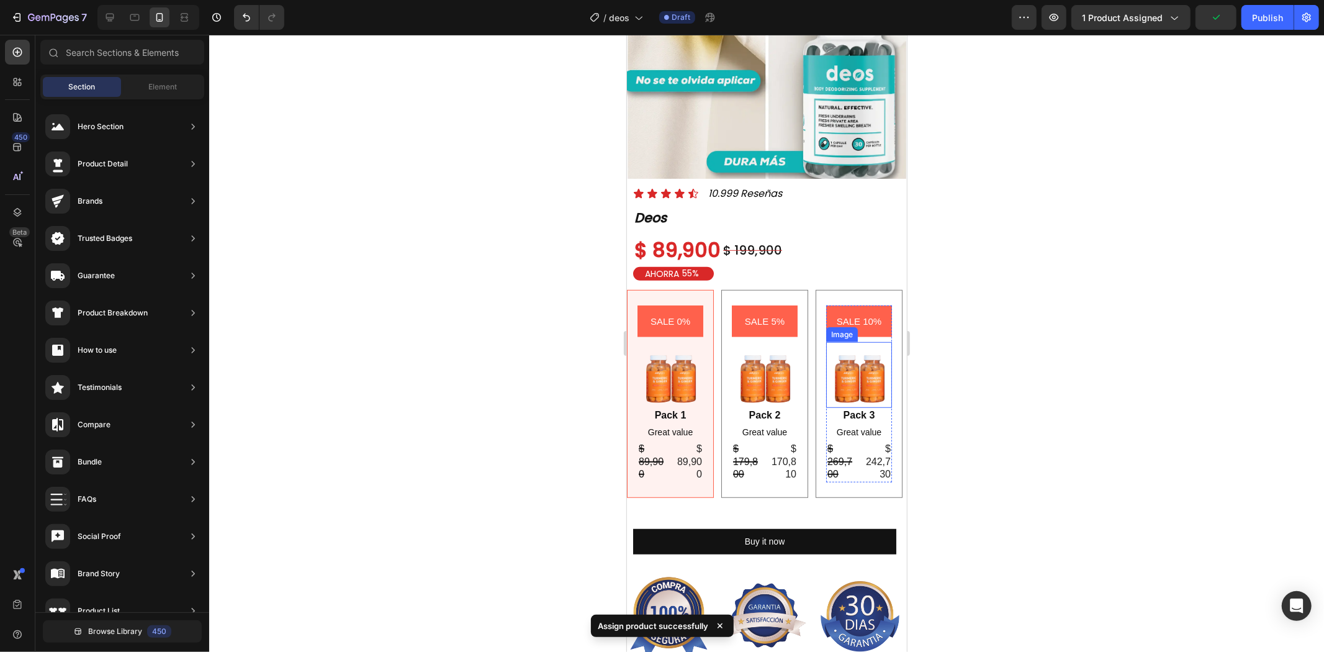
scroll to position [621, 0]
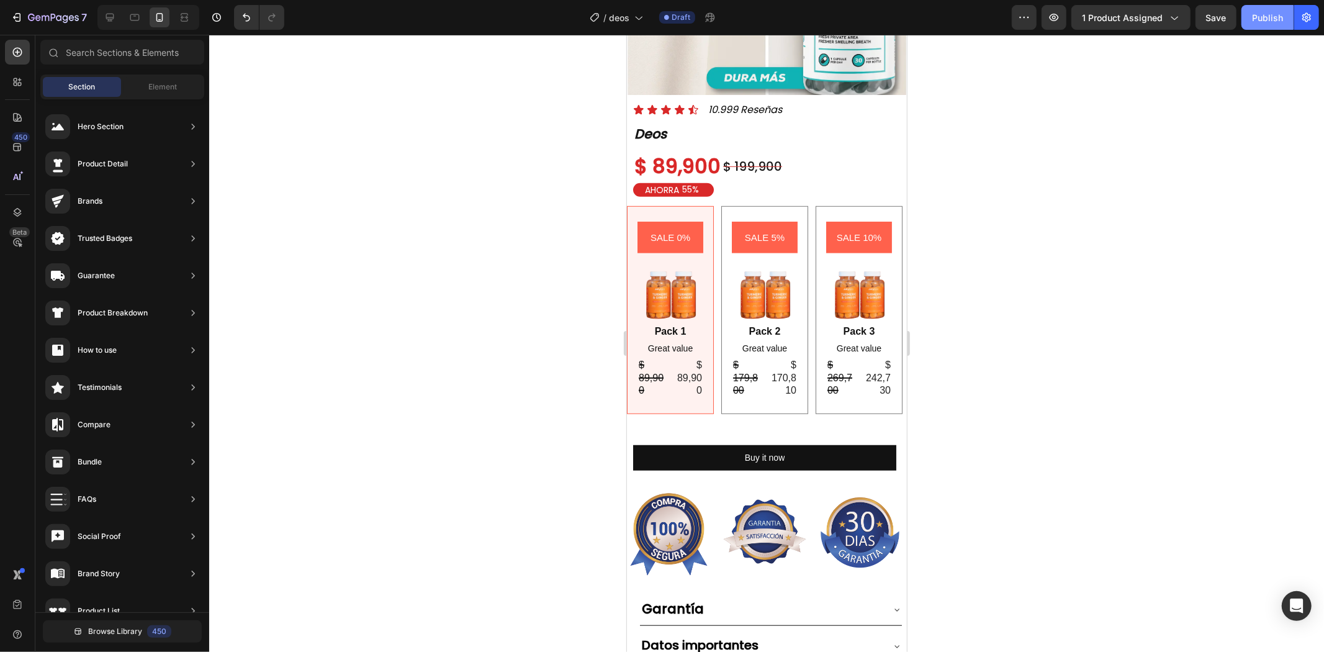
click at [1271, 20] on div "Publish" at bounding box center [1267, 17] width 31 height 13
click at [1143, 19] on span "1 product assigned" at bounding box center [1122, 17] width 81 height 13
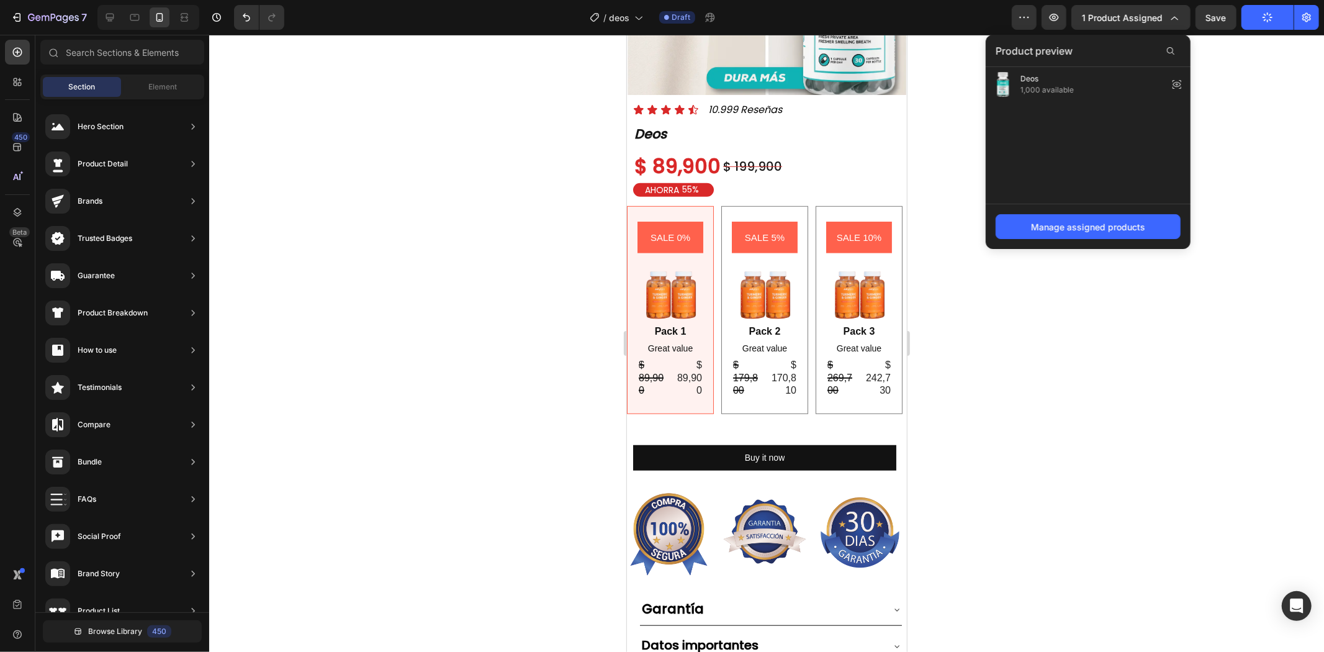
click at [1053, 326] on div at bounding box center [766, 343] width 1115 height 617
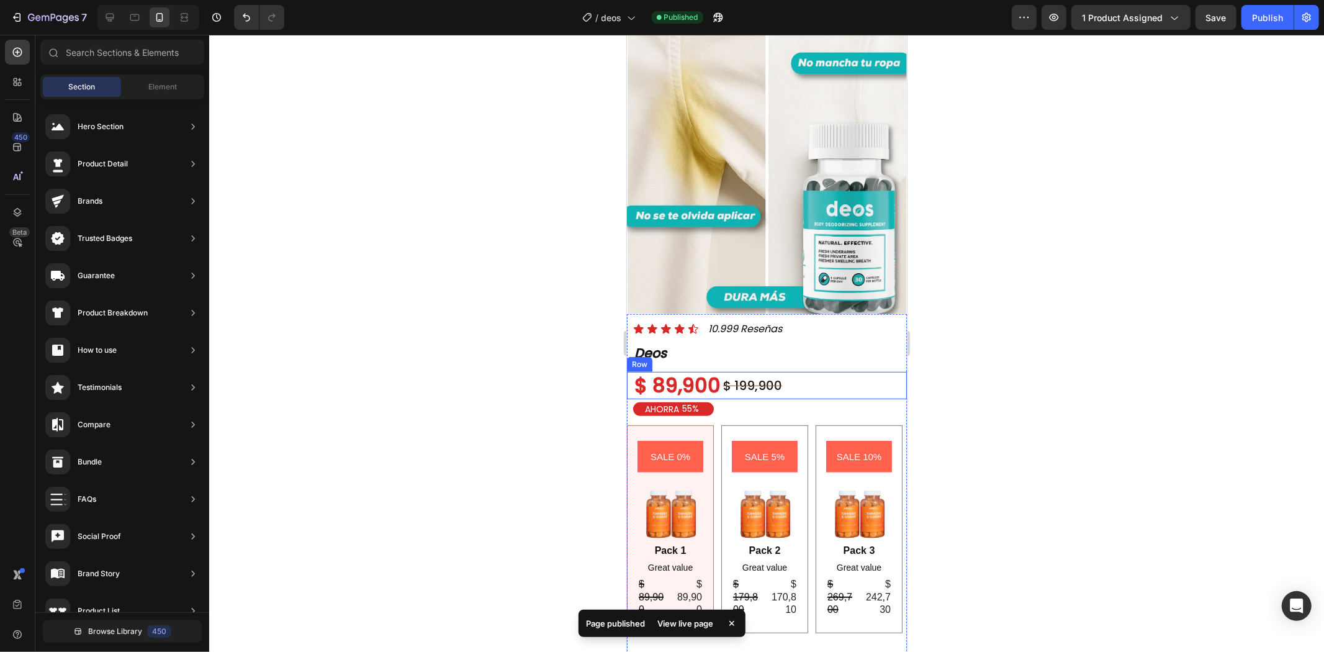
scroll to position [482, 0]
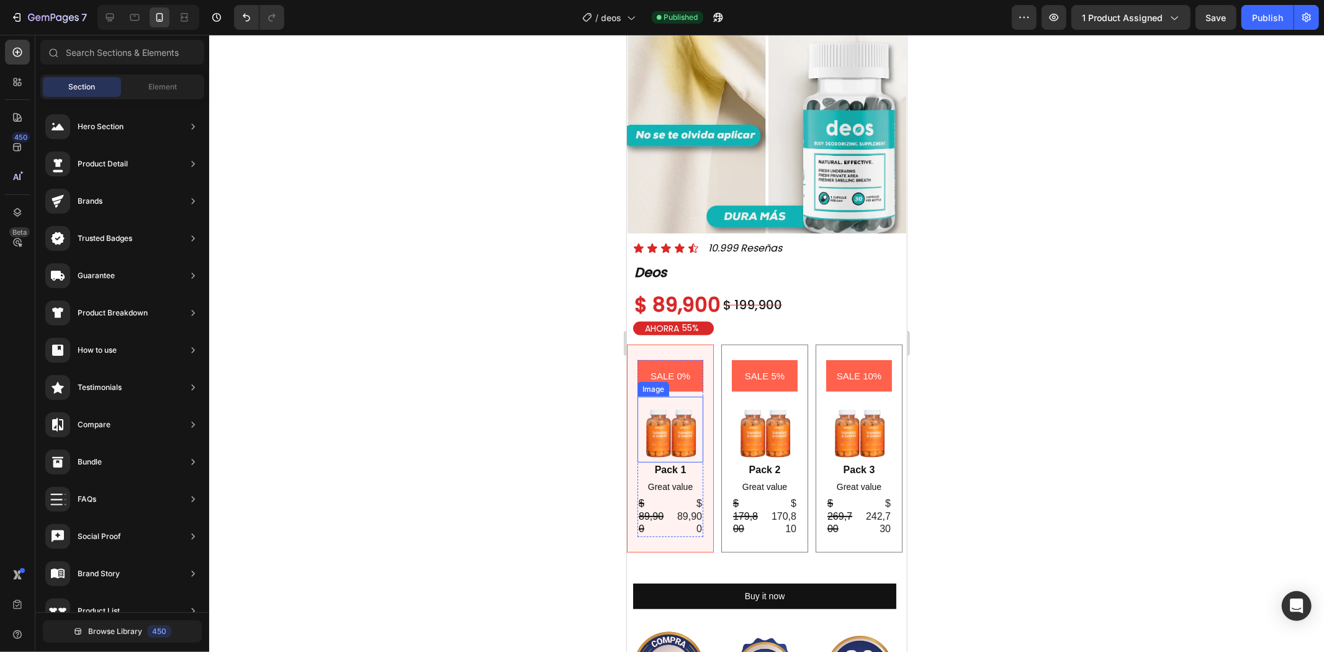
click at [676, 400] on img at bounding box center [670, 429] width 66 height 66
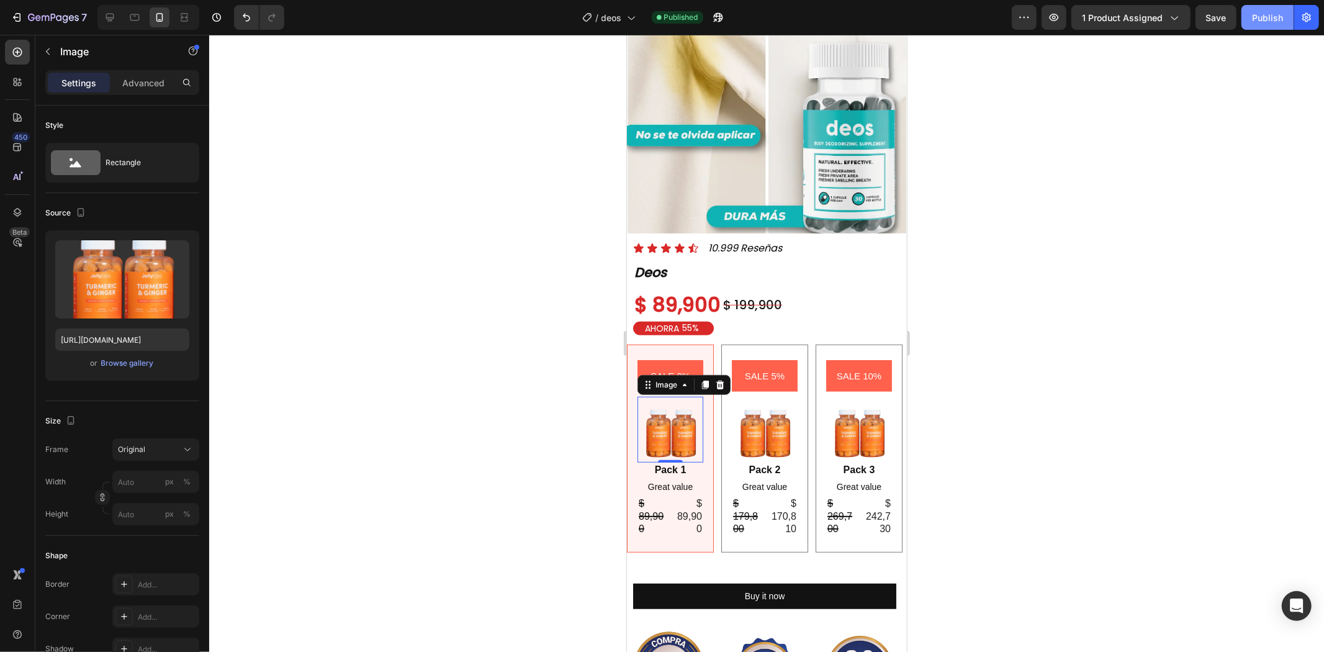
click at [1251, 10] on button "Publish" at bounding box center [1267, 17] width 52 height 25
click at [1265, 24] on button "Publish" at bounding box center [1267, 17] width 52 height 25
drag, startPoint x: 1265, startPoint y: 24, endPoint x: 1217, endPoint y: 8, distance: 50.8
drag, startPoint x: 1217, startPoint y: 8, endPoint x: 1140, endPoint y: 539, distance: 536.3
click at [1141, 539] on div at bounding box center [766, 343] width 1115 height 617
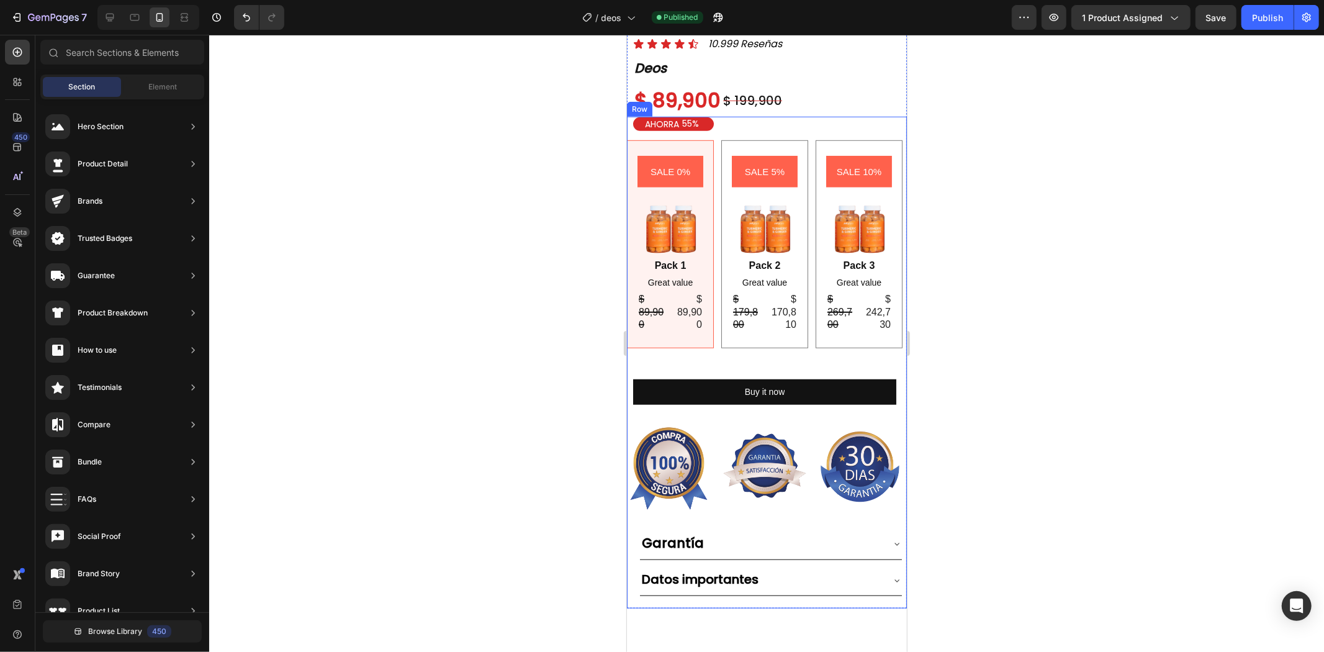
scroll to position [690, 0]
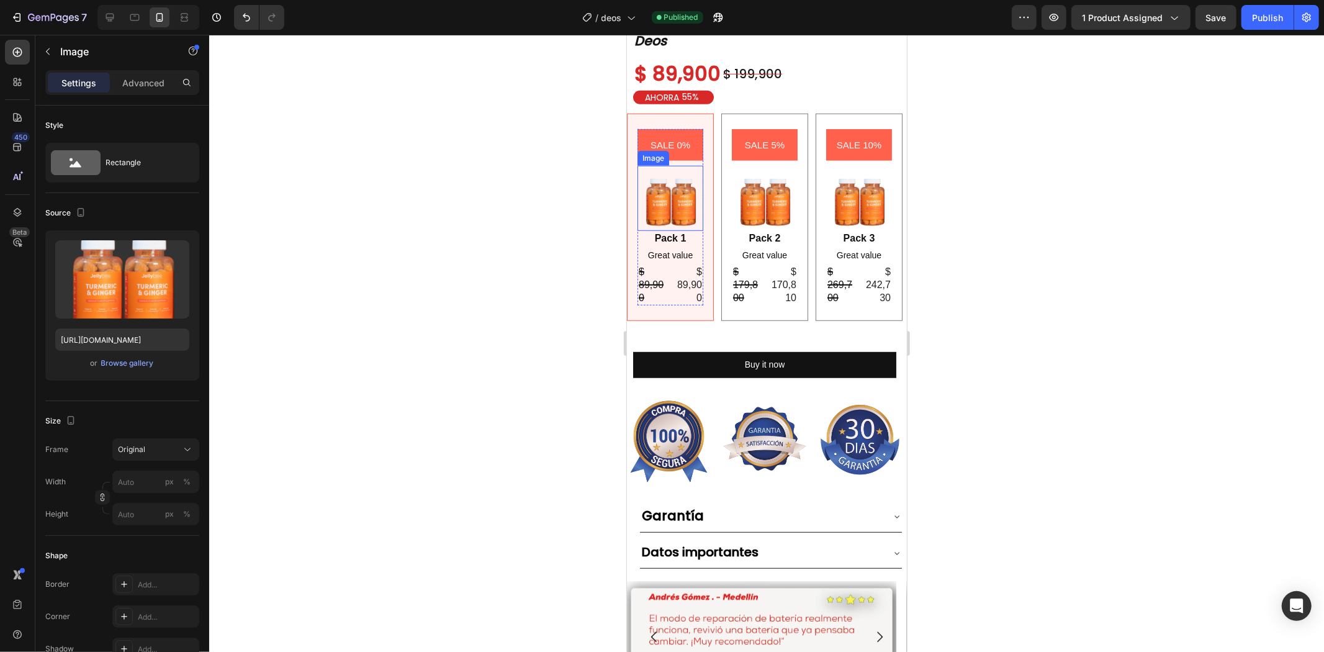
click at [696, 168] on img at bounding box center [670, 198] width 66 height 66
click at [698, 168] on img at bounding box center [670, 198] width 66 height 66
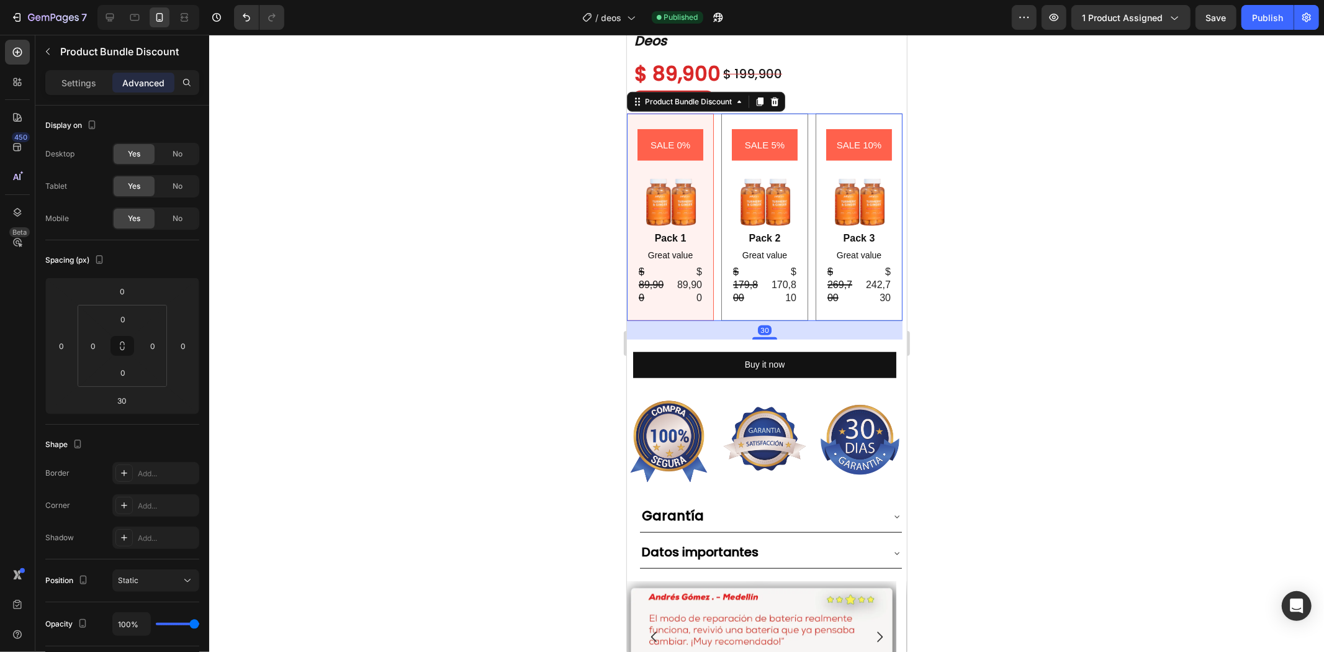
click at [710, 177] on div "SALE 0% Product Badge Image Pack 1 Text Block Great value Text Block $ 89,900 P…" at bounding box center [764, 217] width 276 height 208
click at [98, 88] on div "Settings" at bounding box center [79, 83] width 62 height 20
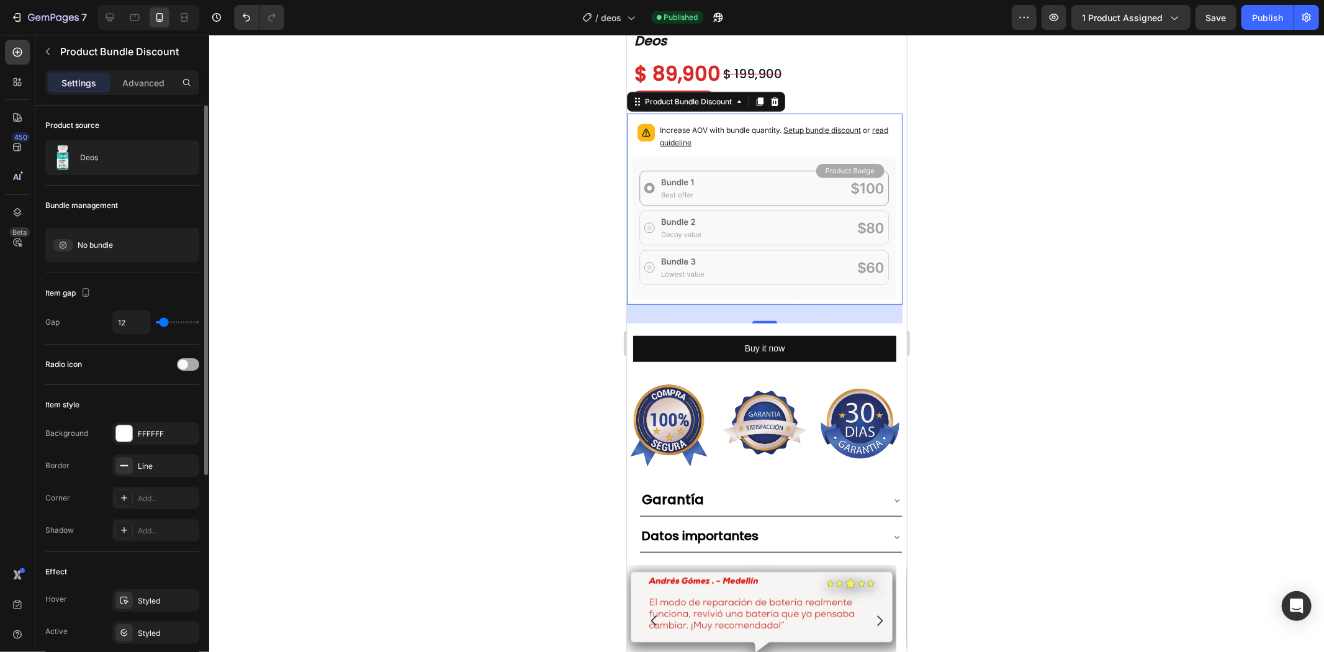
click at [179, 361] on div at bounding box center [188, 364] width 22 height 10
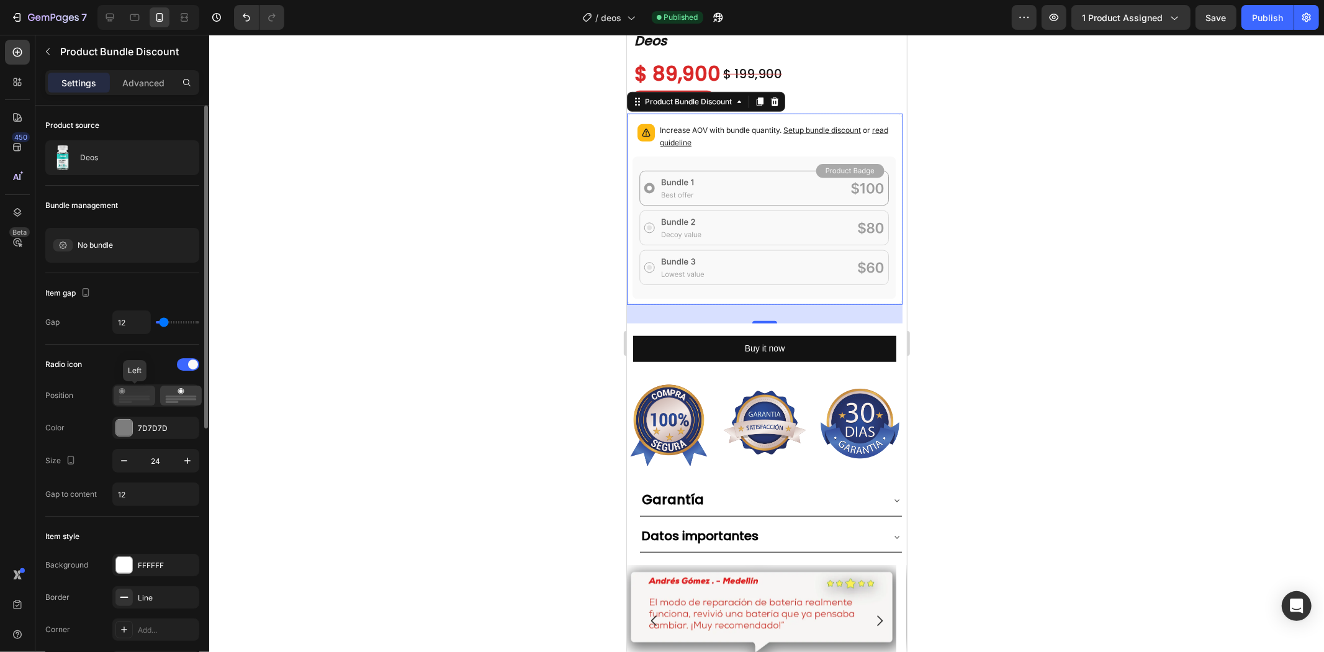
click at [128, 393] on icon at bounding box center [135, 395] width 32 height 15
click at [174, 391] on icon at bounding box center [181, 395] width 32 height 15
click at [189, 364] on span at bounding box center [193, 364] width 10 height 10
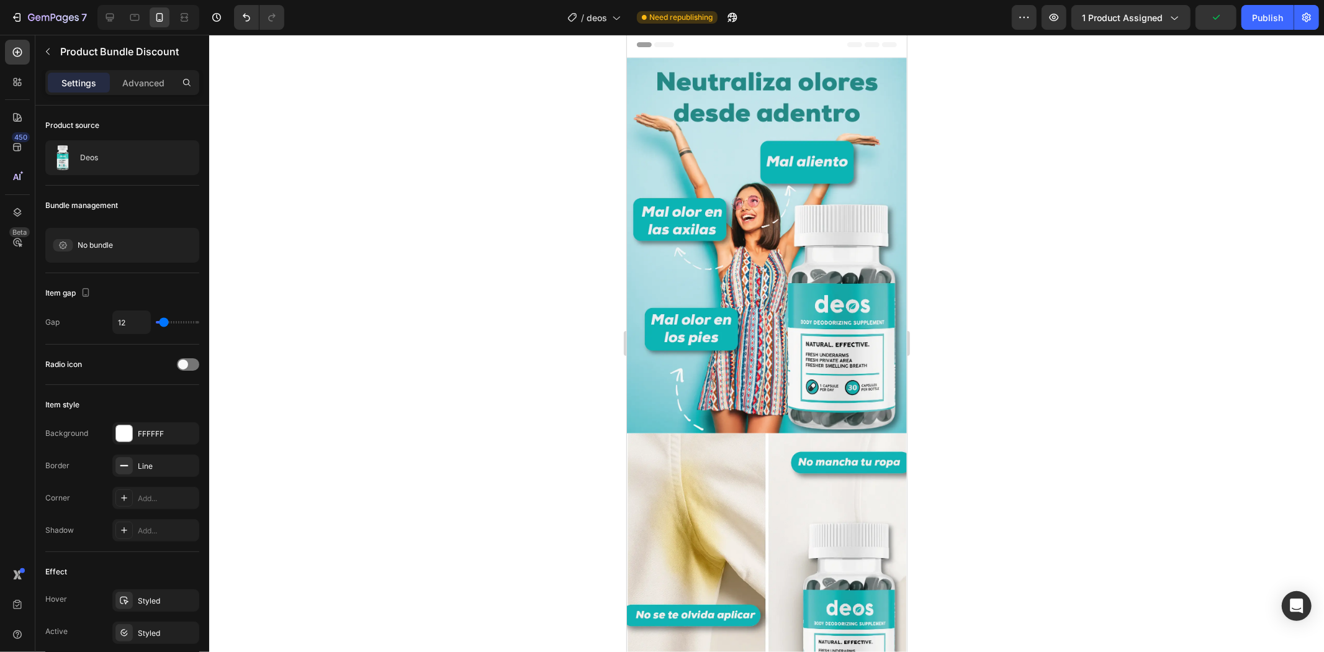
scroll to position [0, 0]
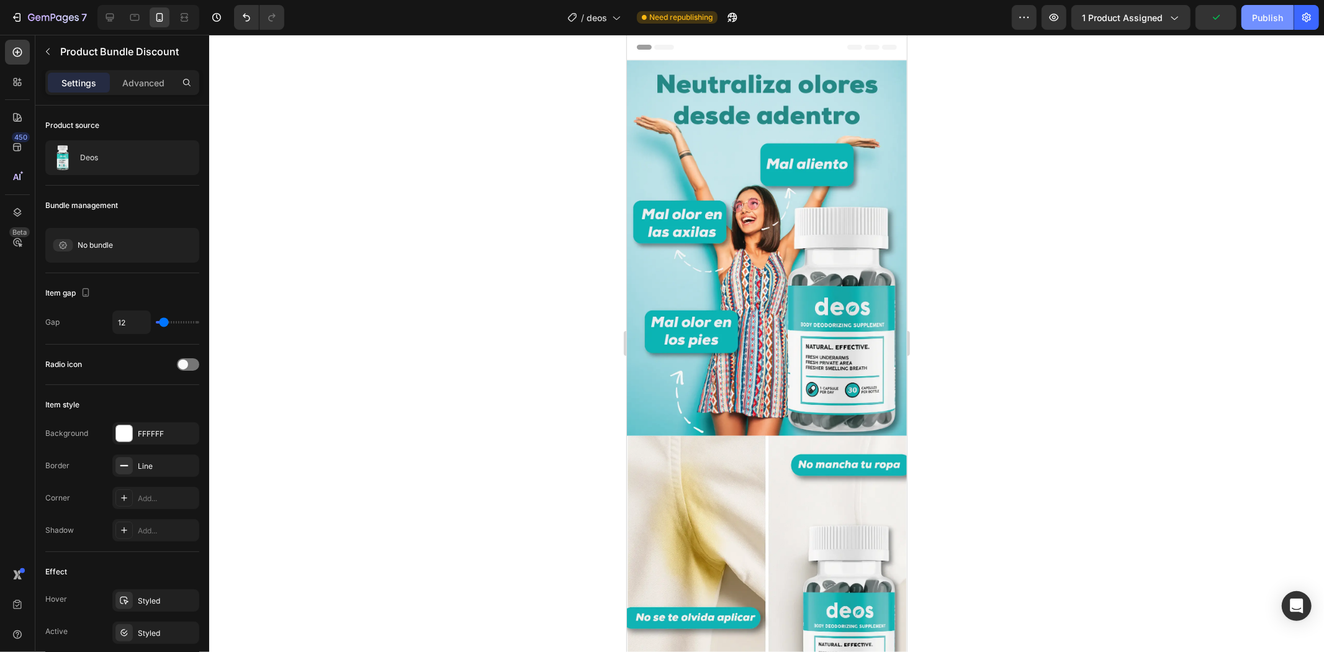
click at [1257, 23] on div "Publish" at bounding box center [1267, 17] width 31 height 13
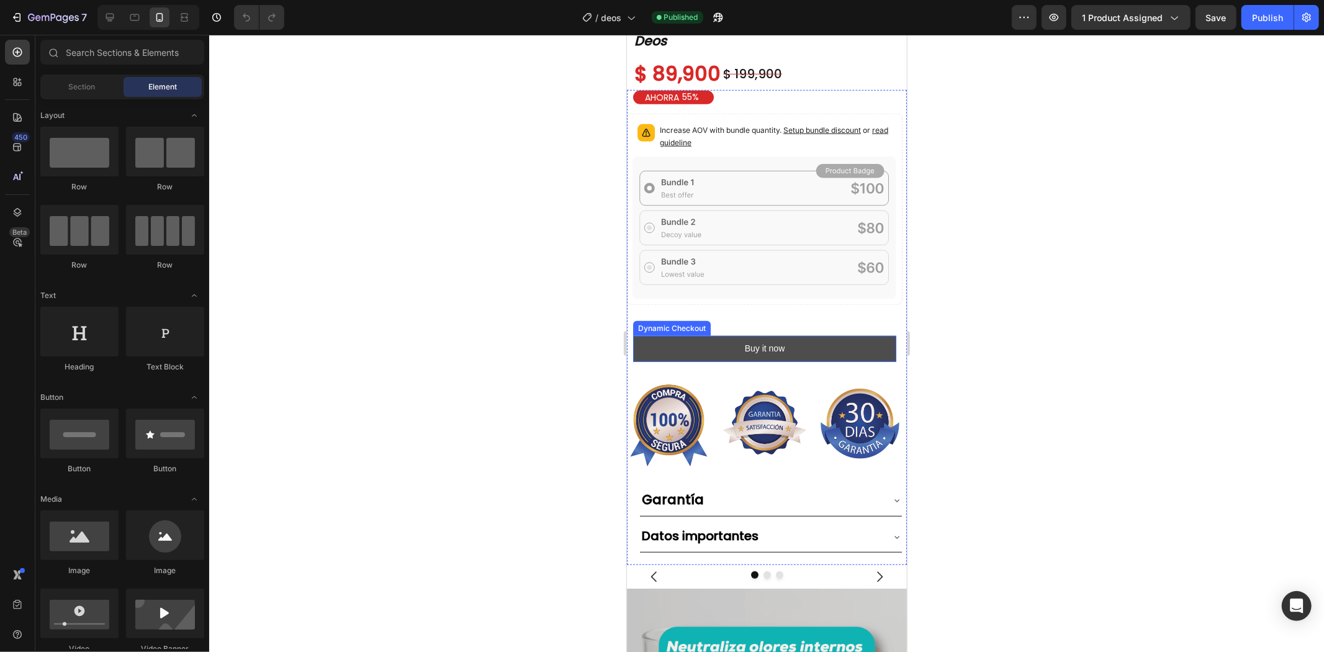
scroll to position [551, 0]
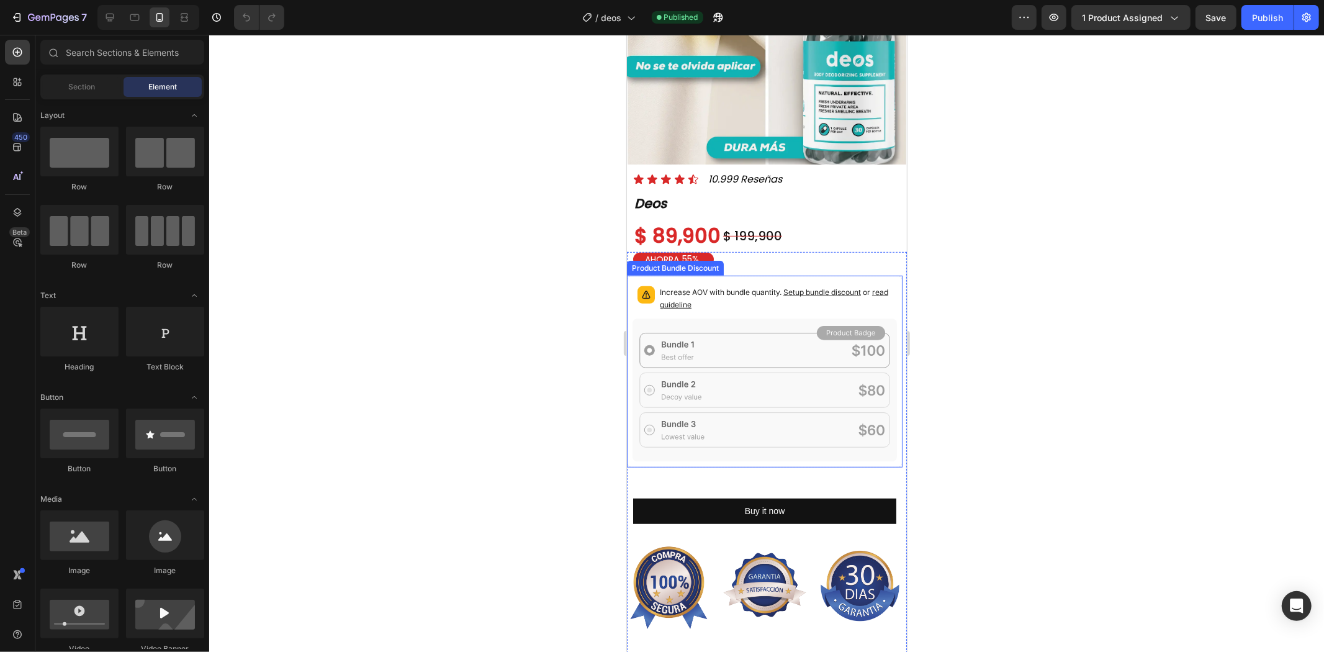
click at [683, 287] on span "read guideline" at bounding box center [773, 298] width 228 height 22
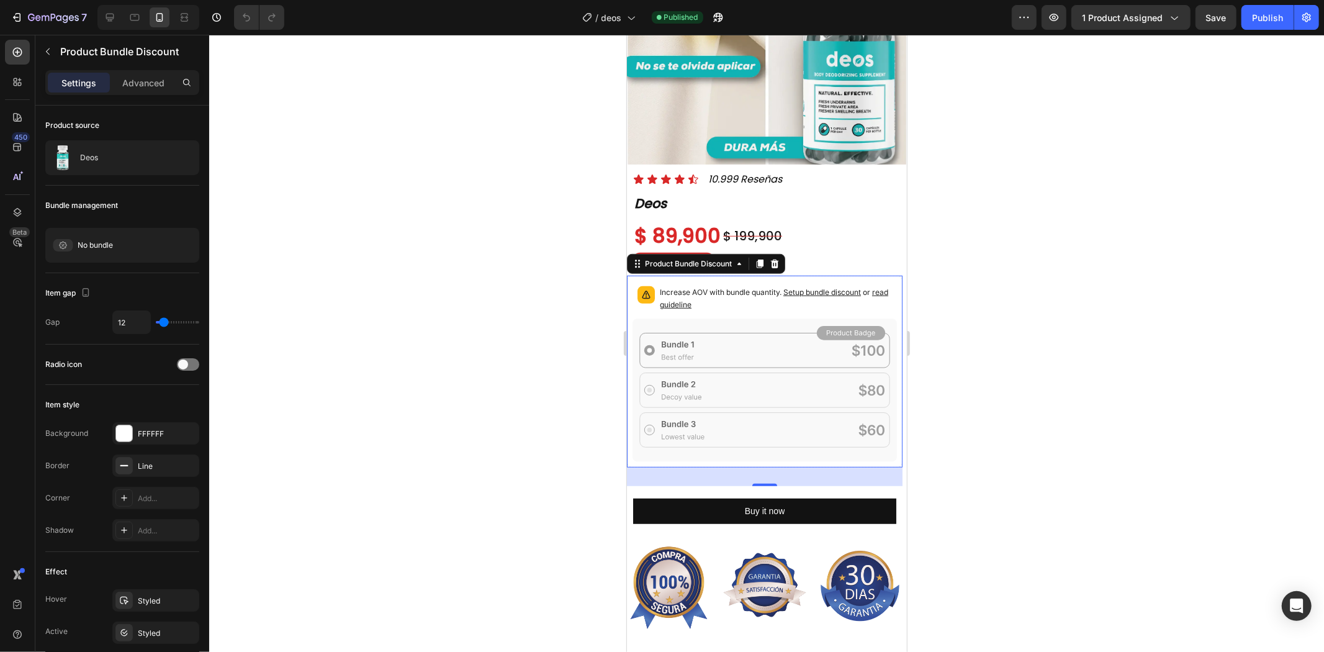
click at [782, 286] on p "Increase AOV with bundle quantity. Setup bundle discount or read guideline" at bounding box center [775, 298] width 232 height 25
click at [721, 286] on p "Increase AOV with bundle quantity. Setup bundle discount or read guideline" at bounding box center [775, 298] width 232 height 25
click at [714, 286] on p "Increase AOV with bundle quantity. Setup bundle discount or read guideline" at bounding box center [775, 298] width 232 height 25
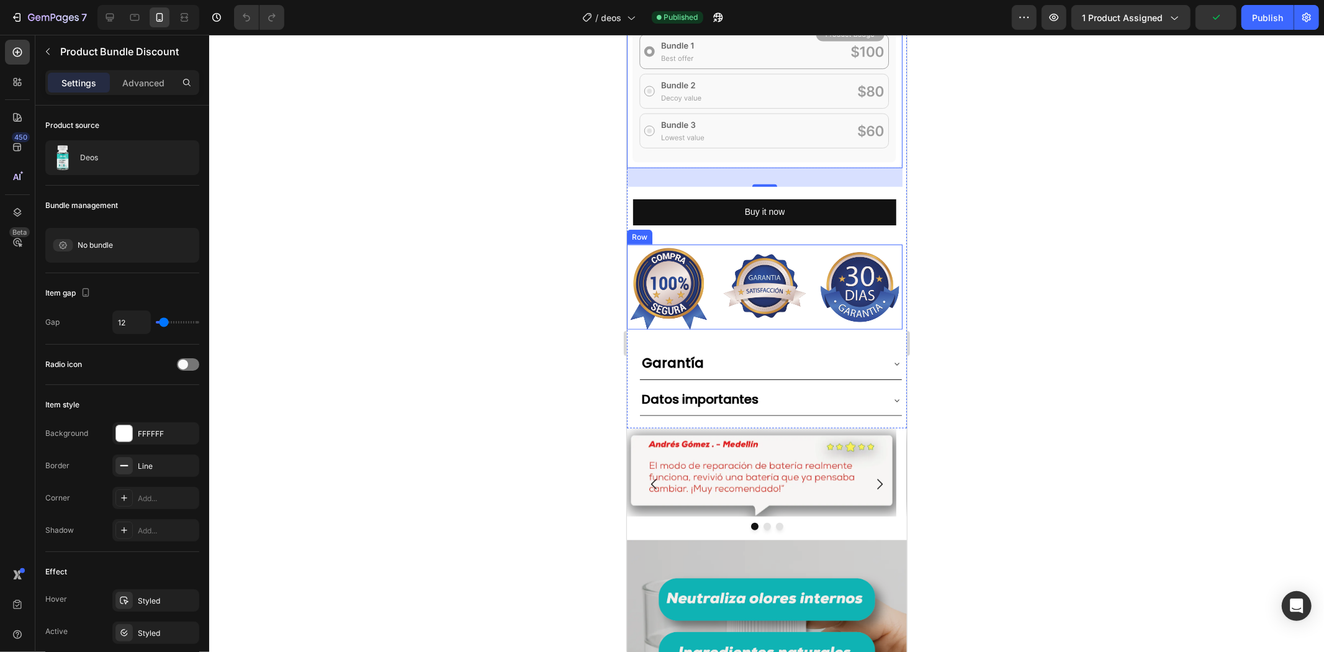
scroll to position [827, 0]
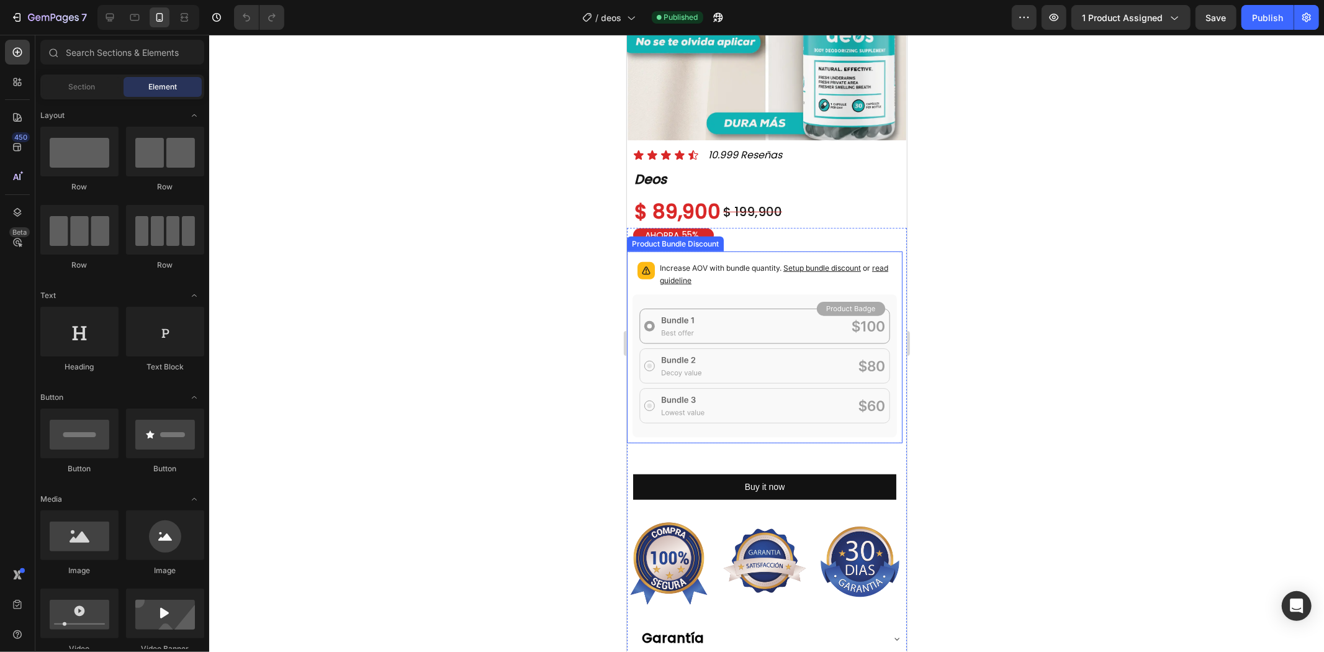
scroll to position [551, 0]
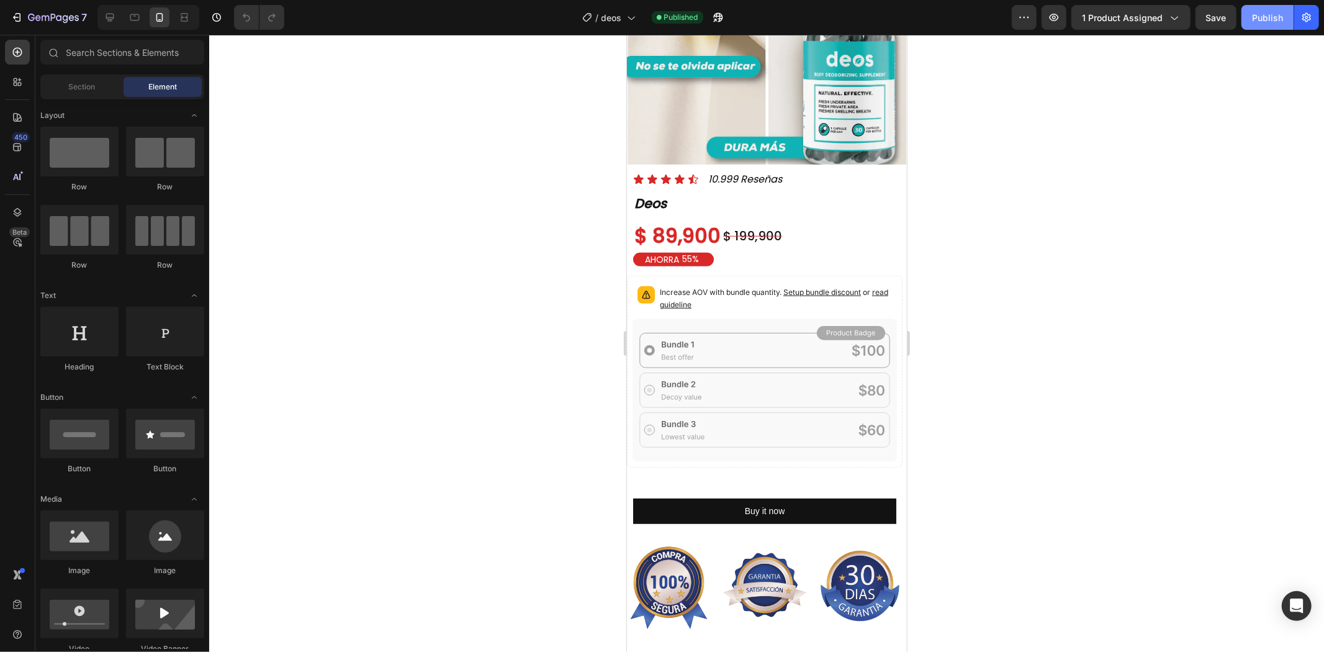
click at [1280, 9] on button "Publish" at bounding box center [1267, 17] width 52 height 25
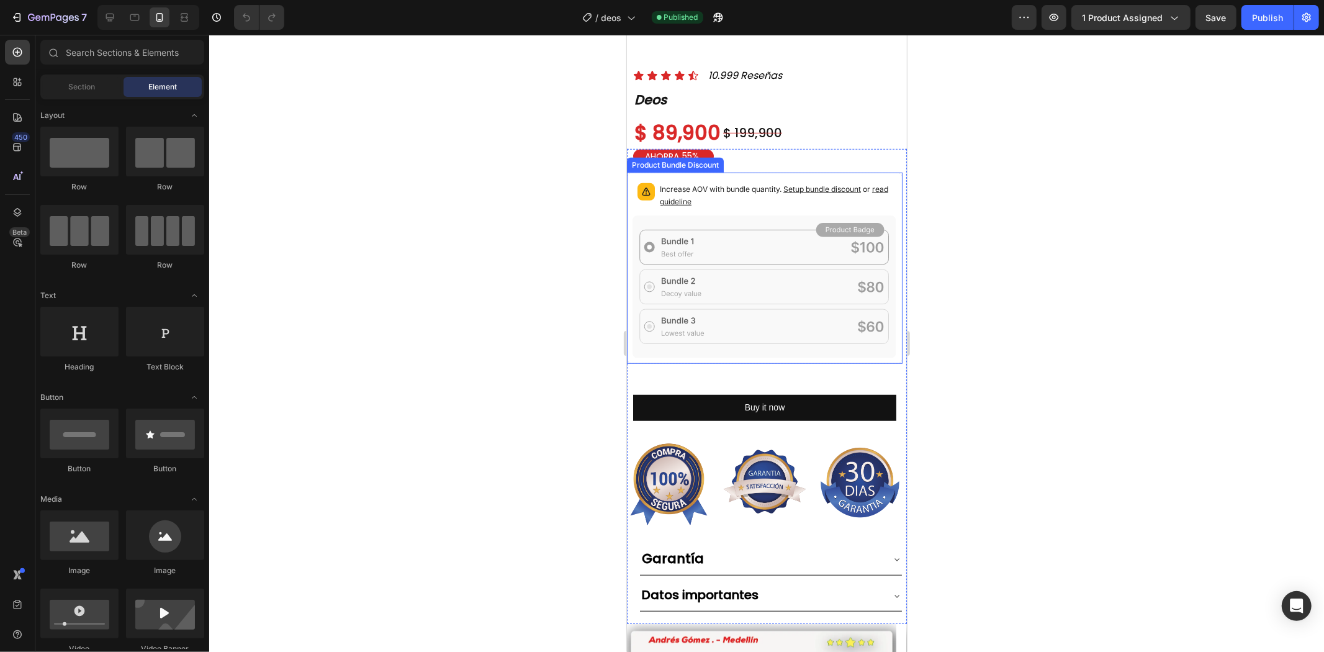
scroll to position [551, 0]
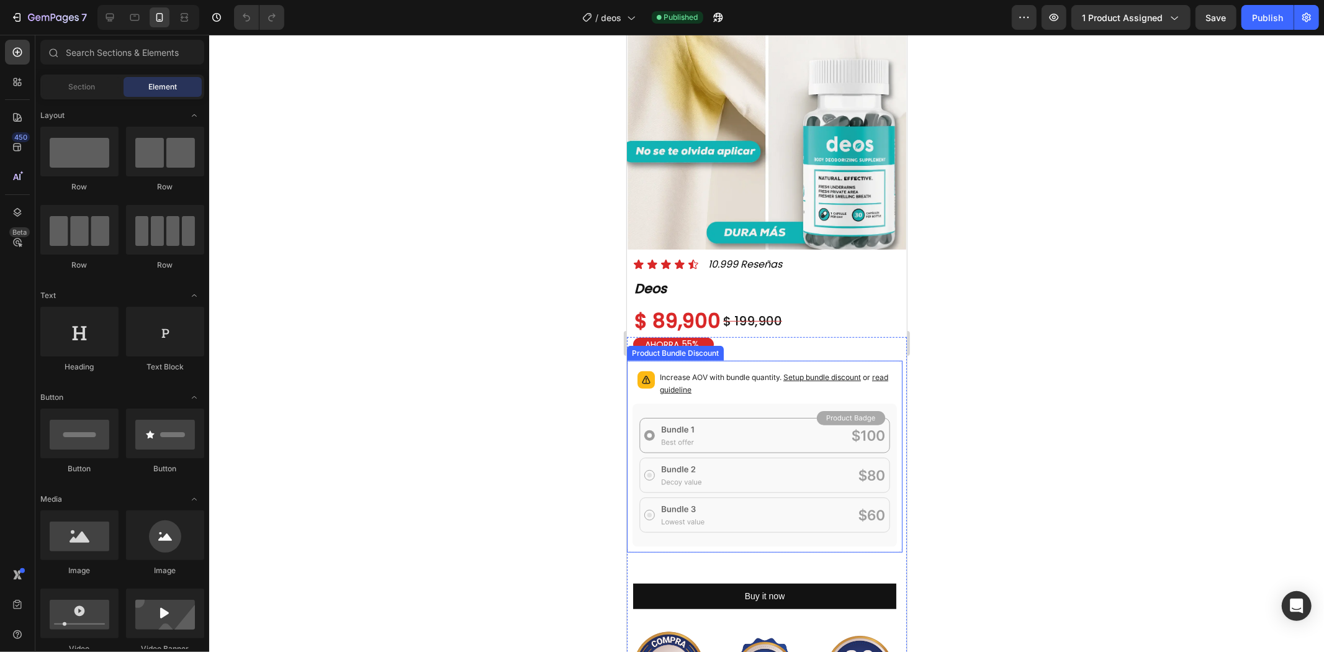
scroll to position [482, 0]
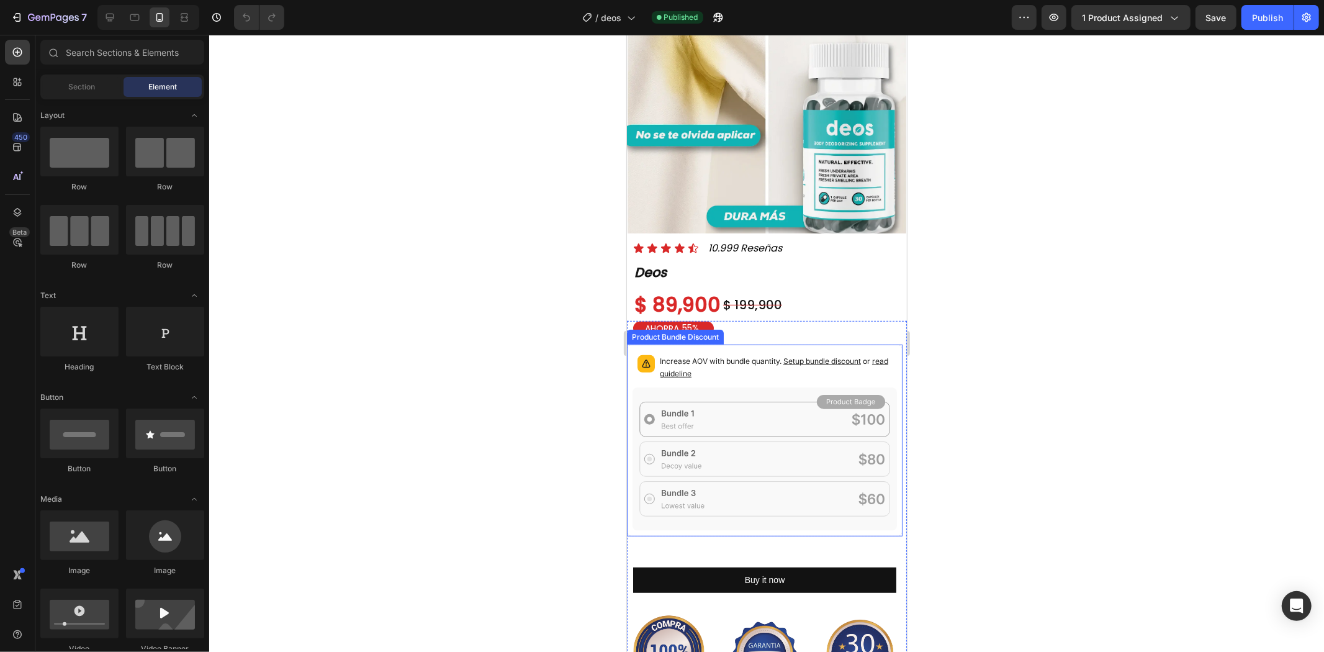
click at [732, 398] on icon at bounding box center [764, 458] width 264 height 143
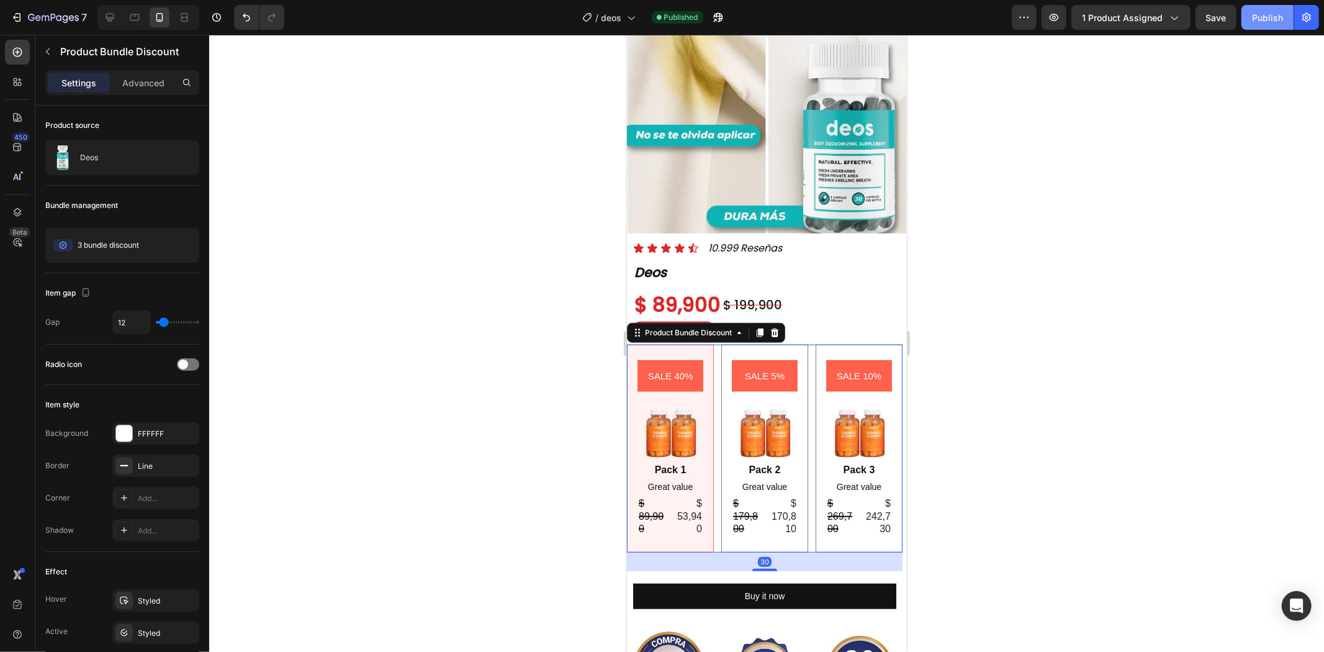
click at [1275, 9] on button "Publish" at bounding box center [1267, 17] width 52 height 25
click at [657, 495] on div "$ 89,900" at bounding box center [652, 515] width 30 height 41
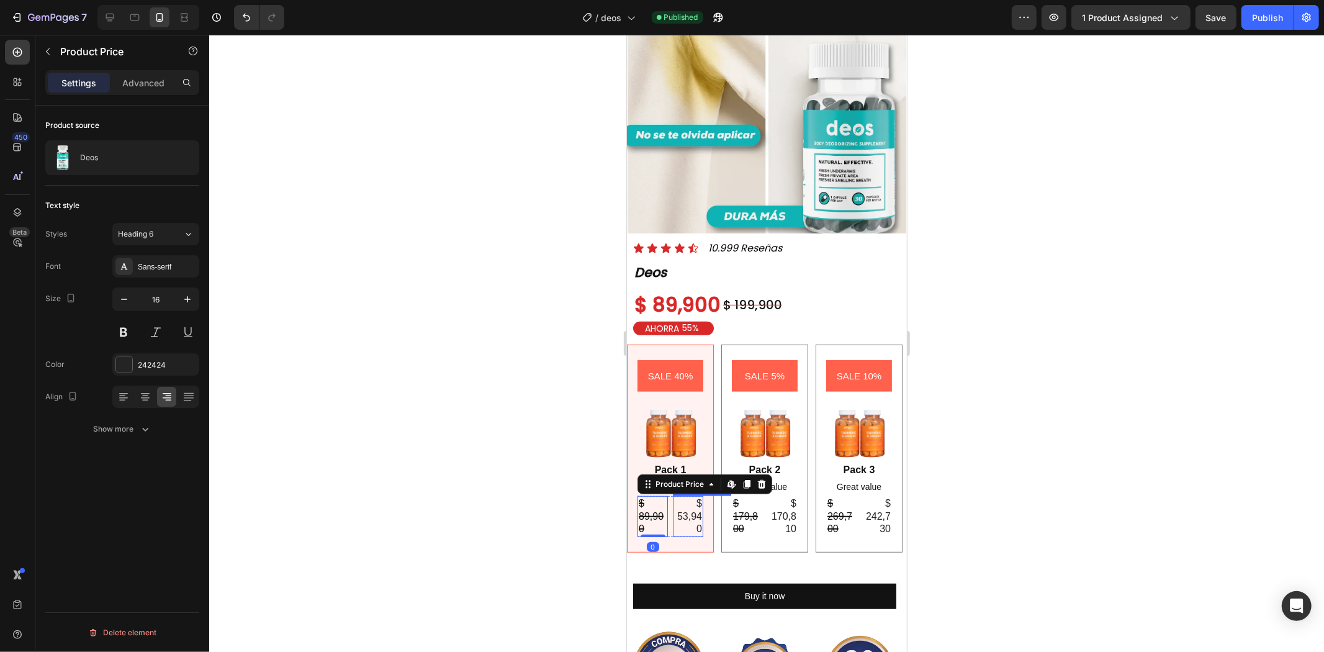
click at [679, 495] on div "$ 53,940" at bounding box center [687, 515] width 30 height 41
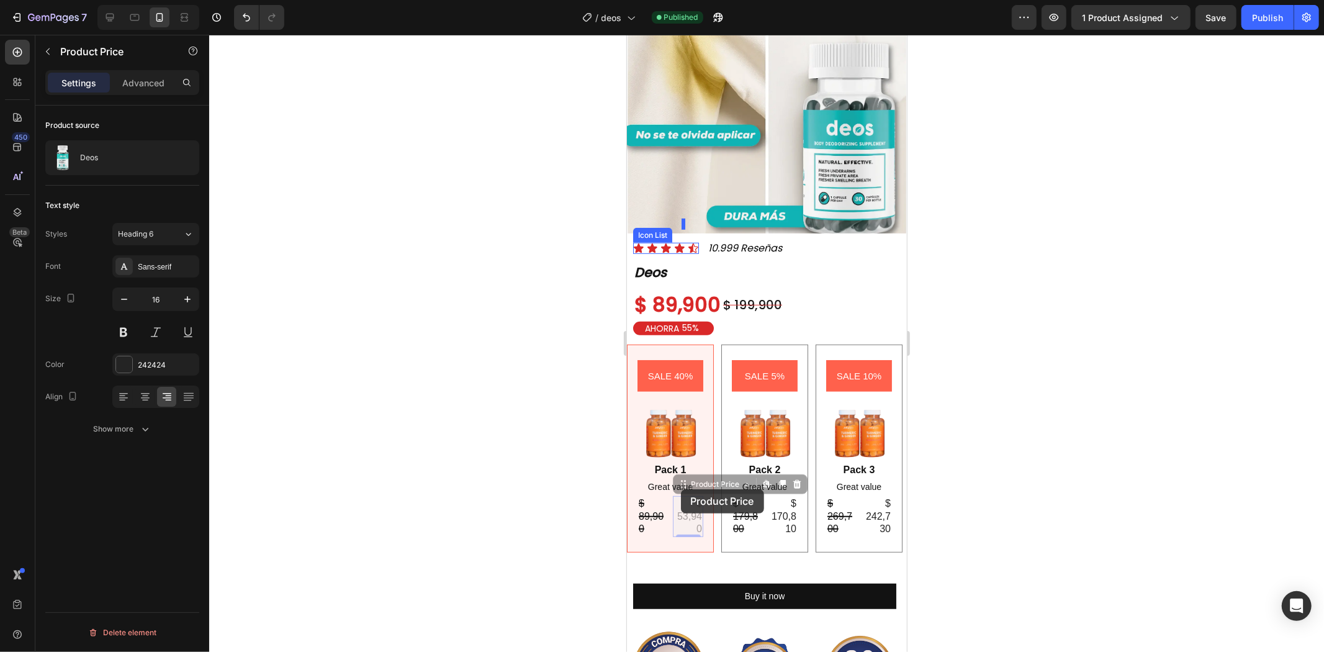
drag, startPoint x: 696, startPoint y: 456, endPoint x: 683, endPoint y: 487, distance: 33.7
click at [688, 495] on div "$ 53,940" at bounding box center [687, 515] width 30 height 41
click at [677, 495] on div "$ 53,940" at bounding box center [687, 515] width 30 height 41
click at [1076, 302] on div at bounding box center [766, 343] width 1115 height 617
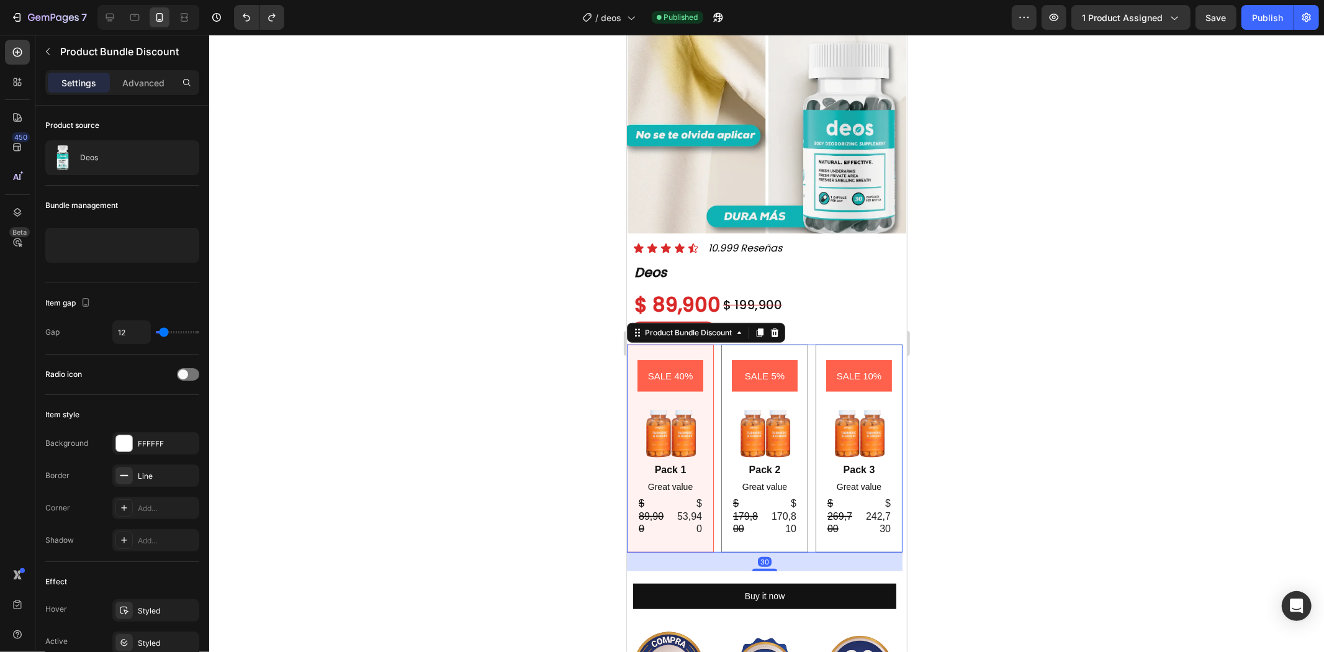
click at [714, 400] on div "SALE 40% Product Badge Image Pack 1 Text Block Great value Text Block $ 89,900 …" at bounding box center [764, 448] width 276 height 208
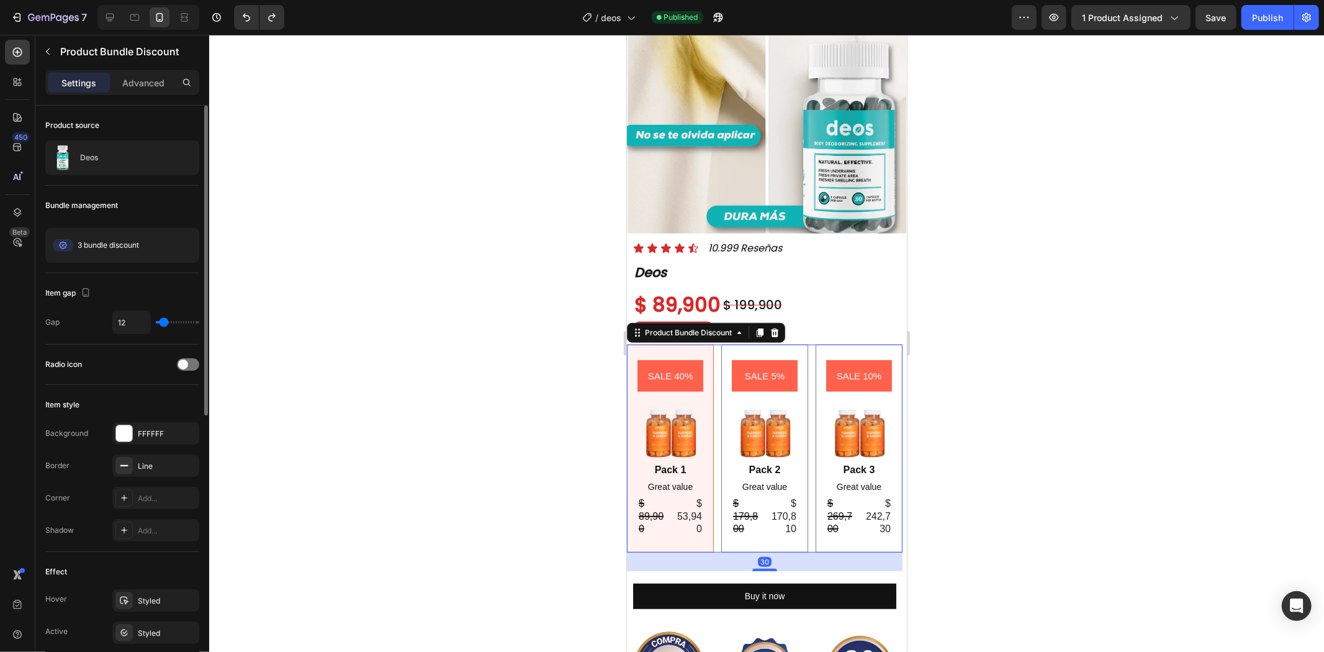
click at [102, 225] on div "3 bundle discount Edit" at bounding box center [122, 243] width 154 height 40
click at [98, 243] on span "3 bundle discount" at bounding box center [108, 245] width 61 height 11
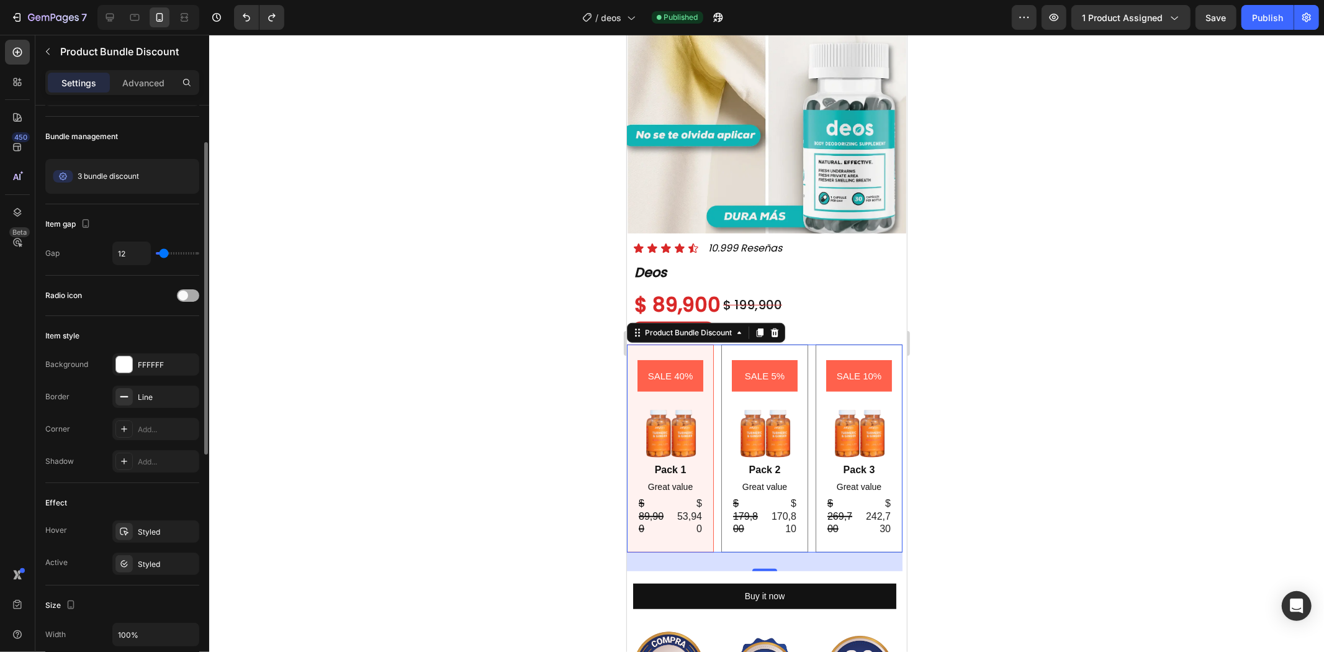
click at [192, 300] on div at bounding box center [188, 295] width 22 height 12
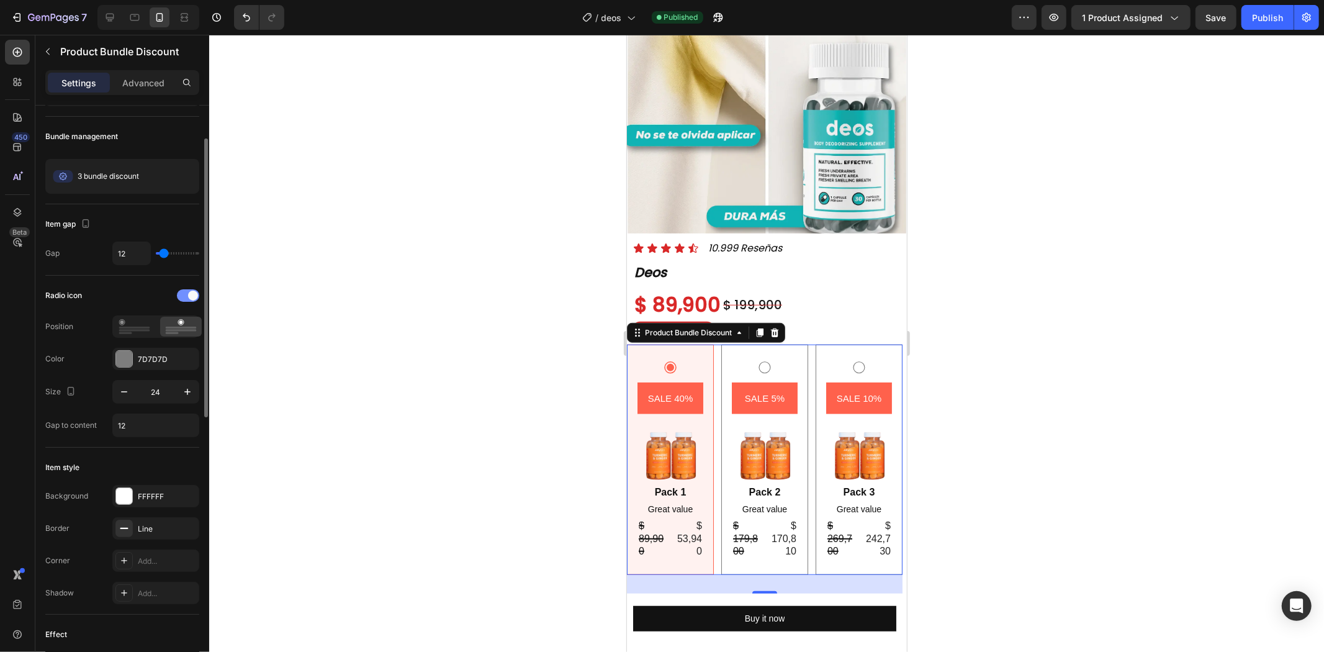
click at [191, 296] on span at bounding box center [193, 295] width 10 height 10
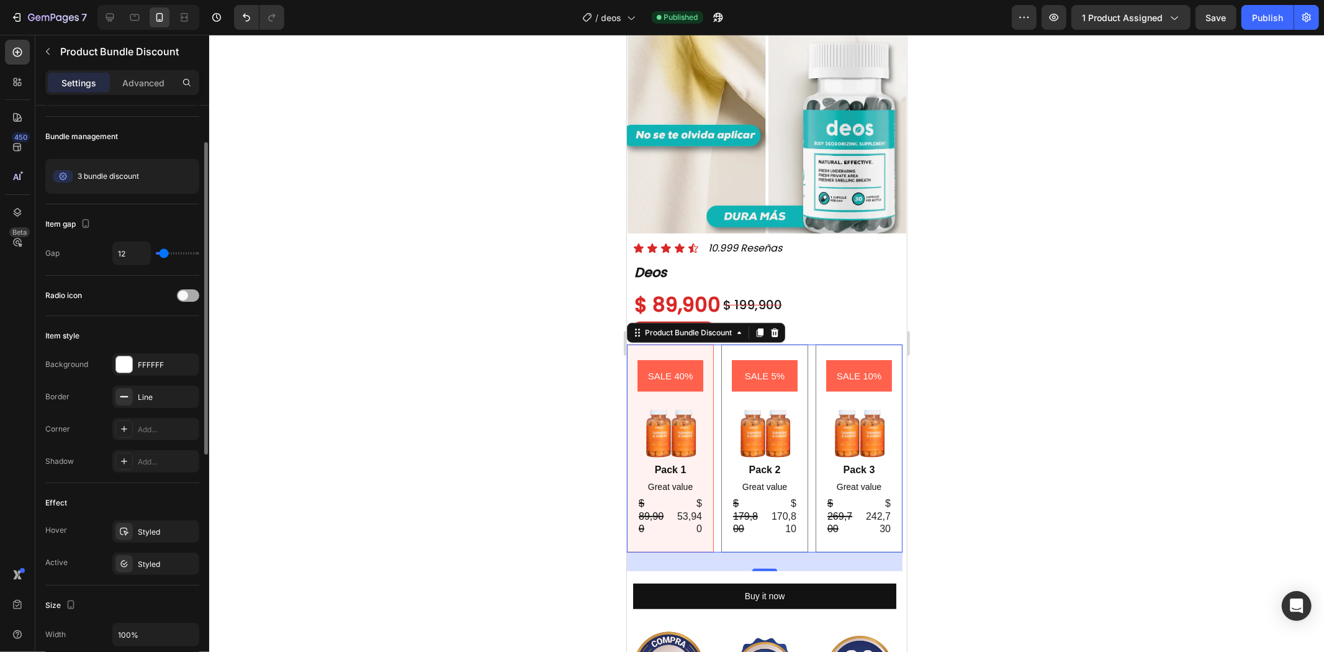
click at [189, 295] on div at bounding box center [188, 295] width 22 height 12
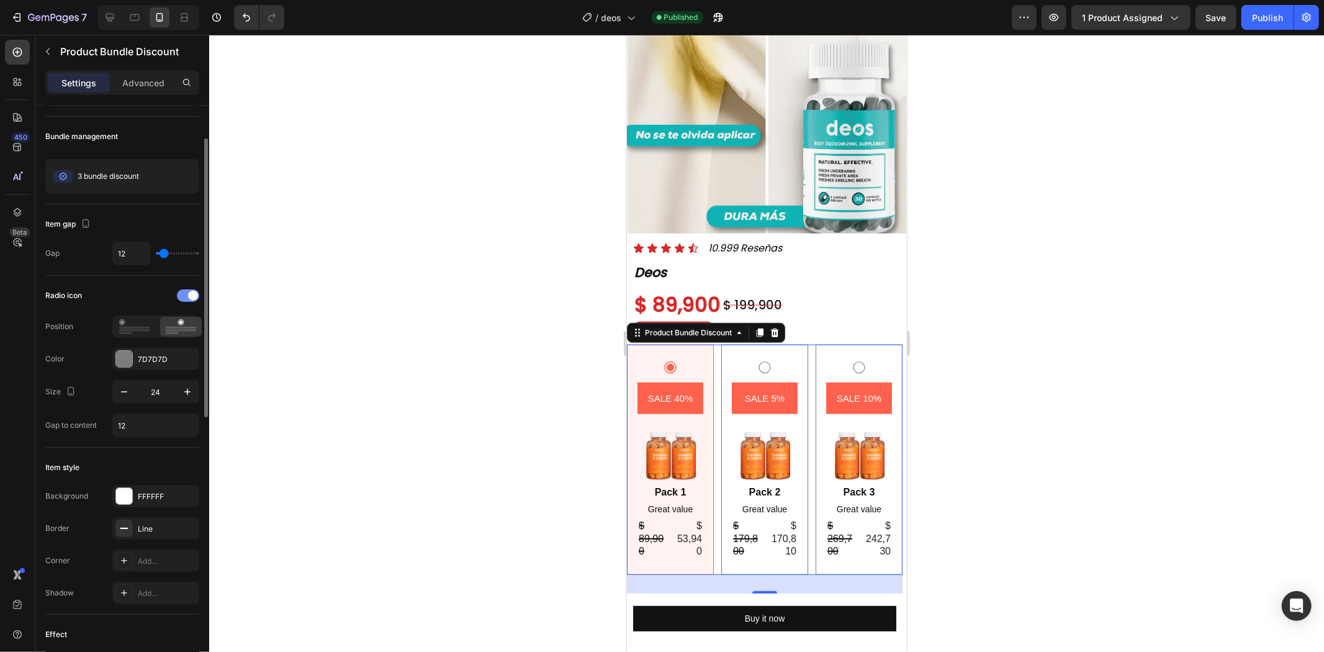
click at [188, 295] on span at bounding box center [193, 295] width 10 height 10
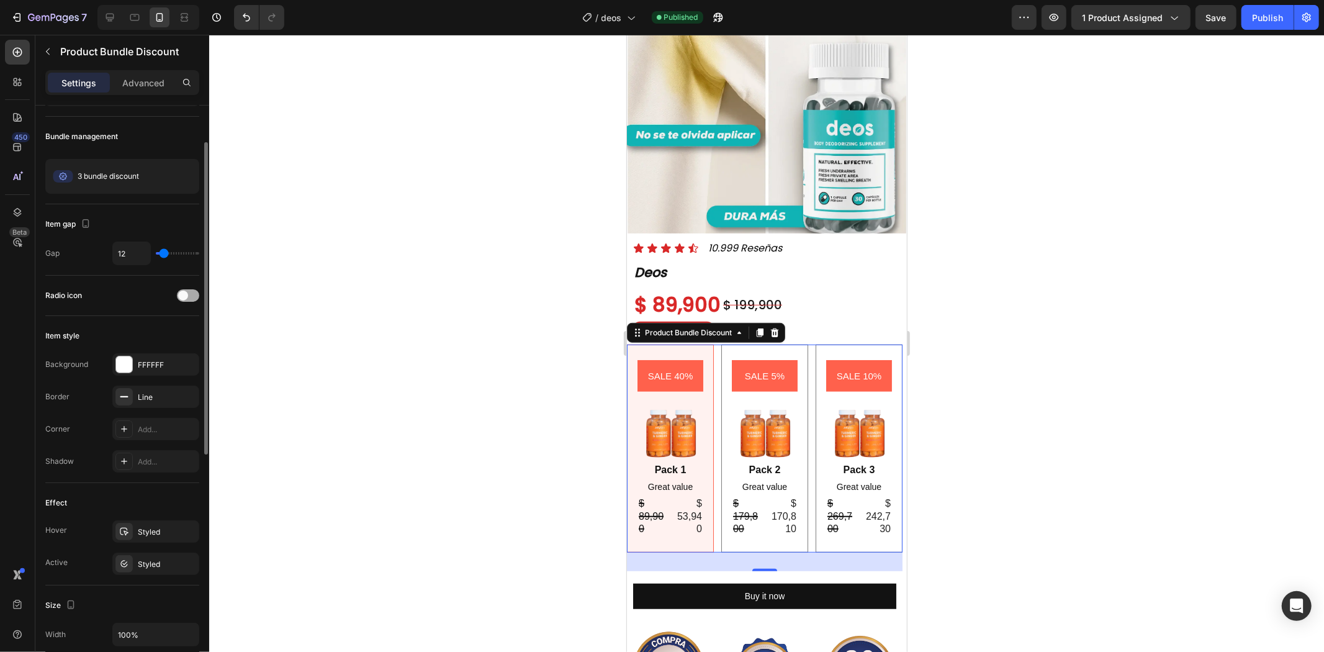
click at [188, 295] on div at bounding box center [188, 295] width 22 height 10
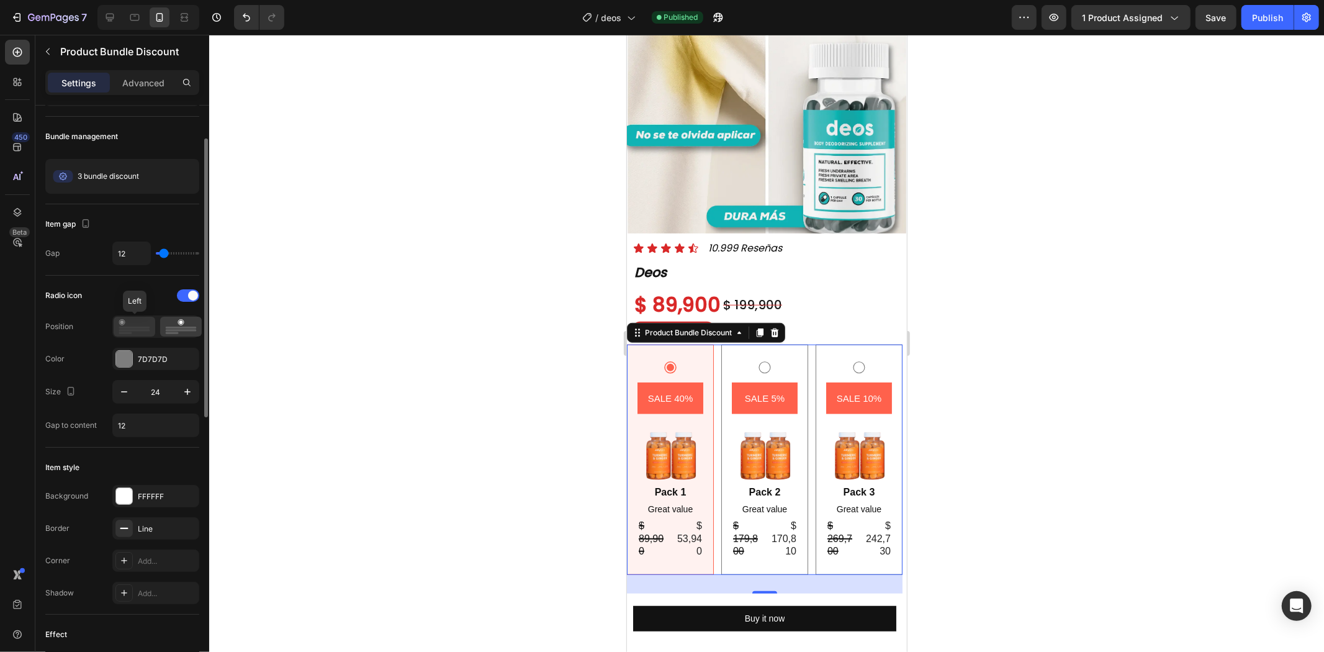
click at [127, 329] on icon at bounding box center [135, 326] width 32 height 15
click at [189, 320] on icon at bounding box center [181, 326] width 32 height 15
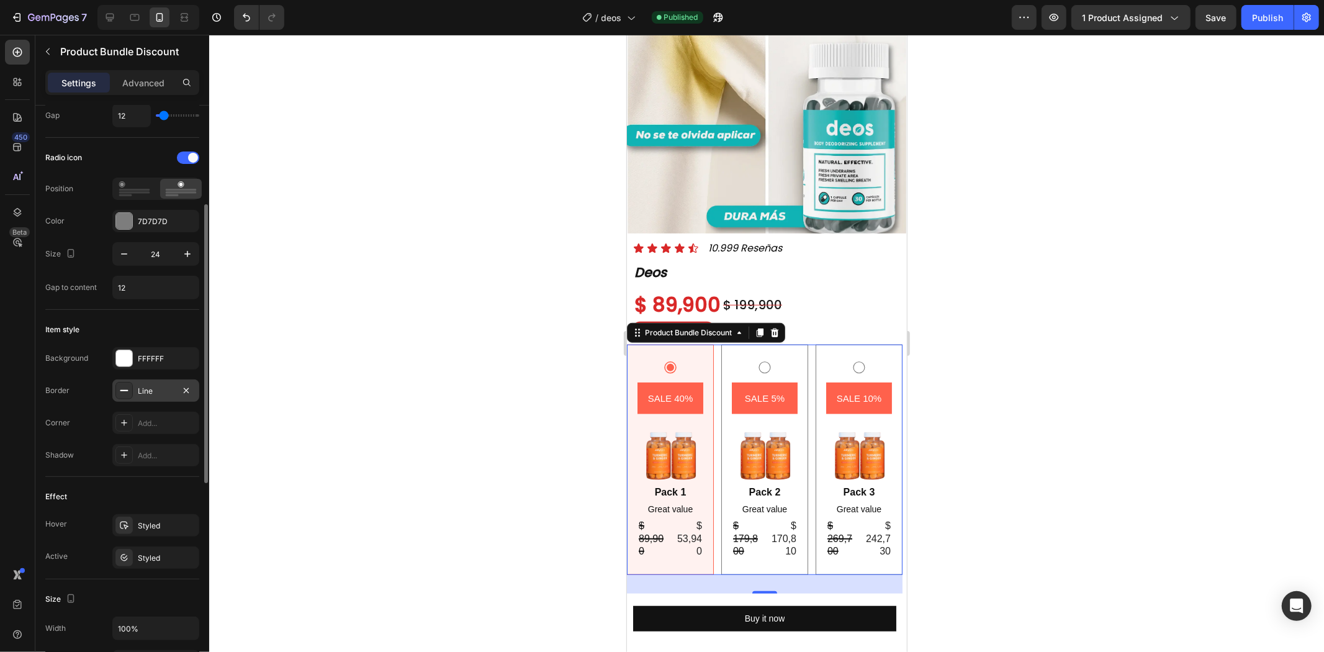
scroll to position [344, 0]
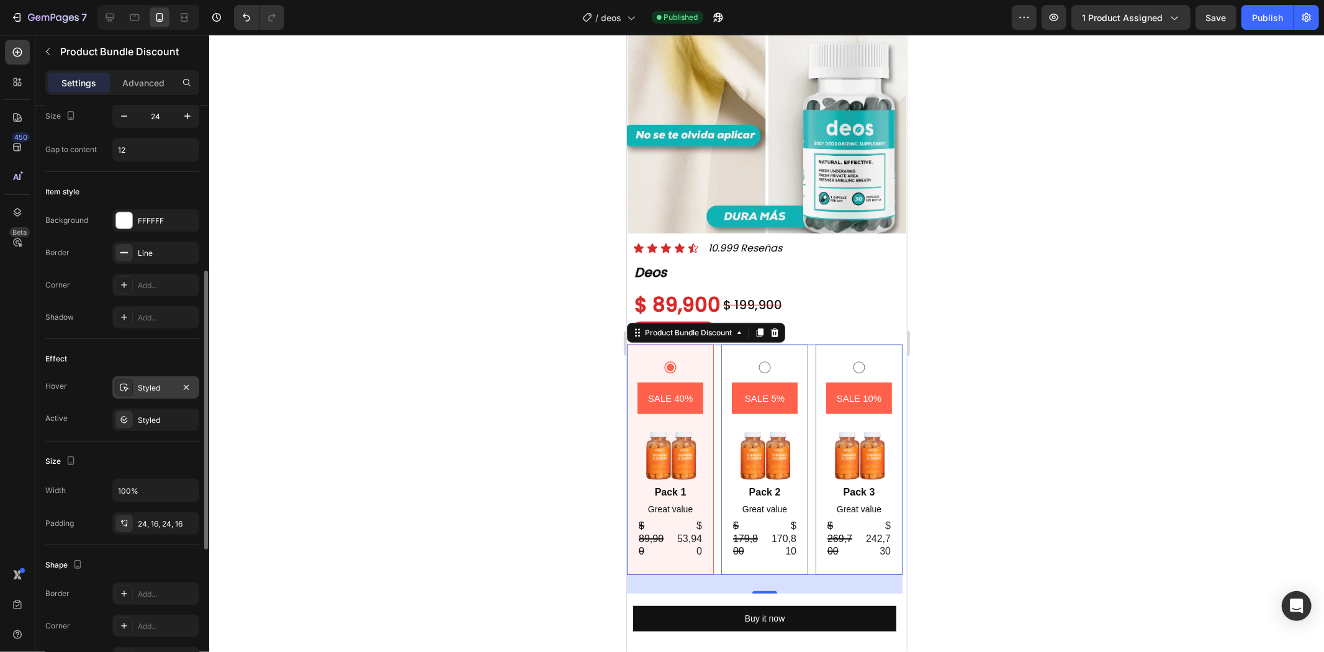
click at [146, 389] on div "Styled" at bounding box center [156, 387] width 36 height 11
click at [143, 418] on div "Styled" at bounding box center [156, 420] width 36 height 11
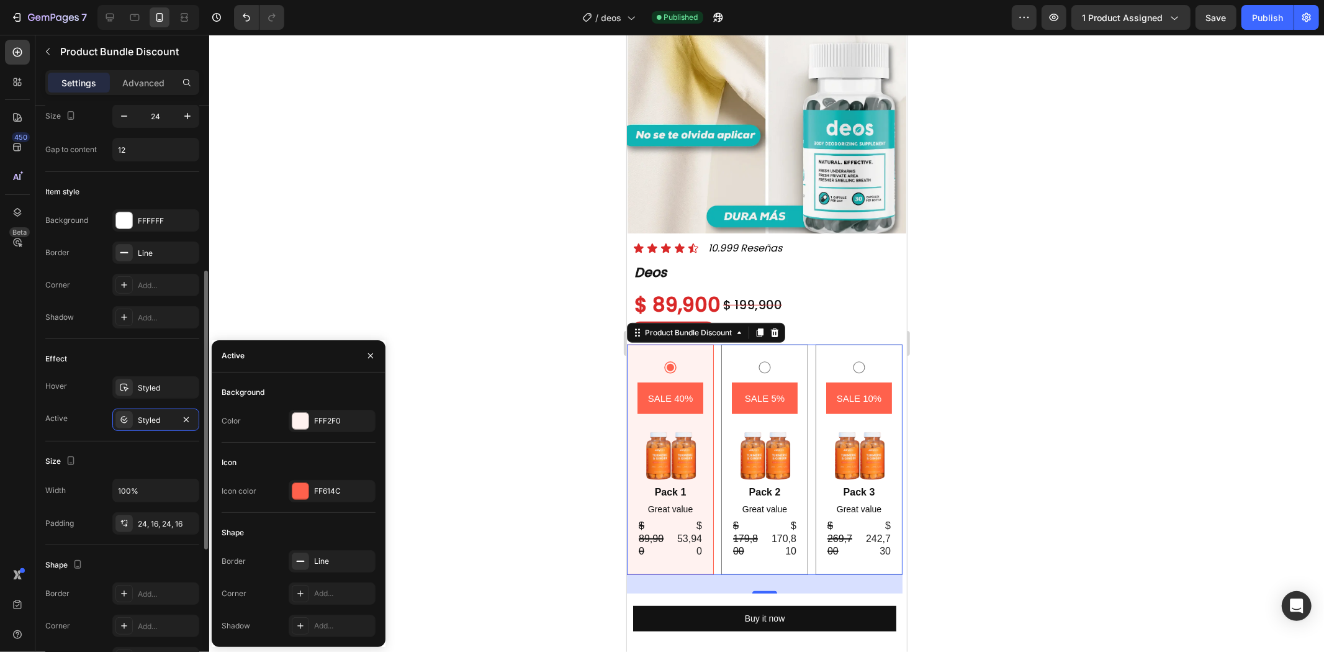
click at [141, 334] on div "Item style Background FFFFFF Border Line Corner Add... Shadow Add..." at bounding box center [122, 255] width 154 height 167
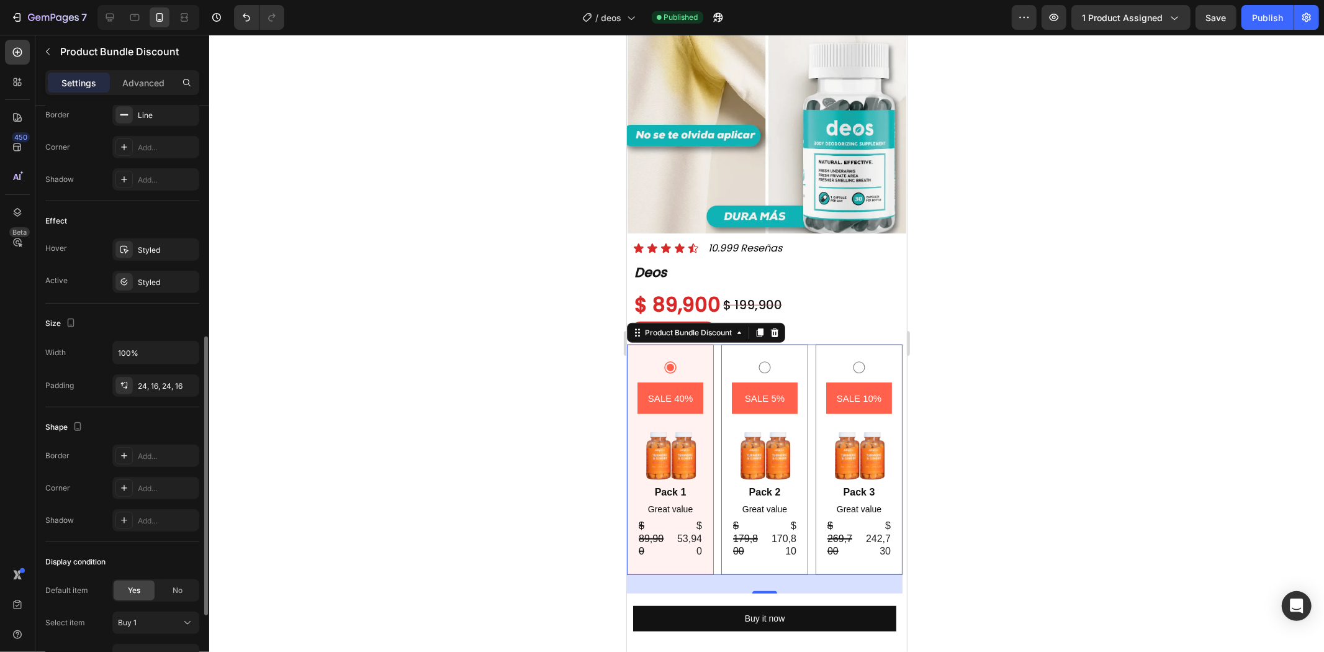
scroll to position [632, 0]
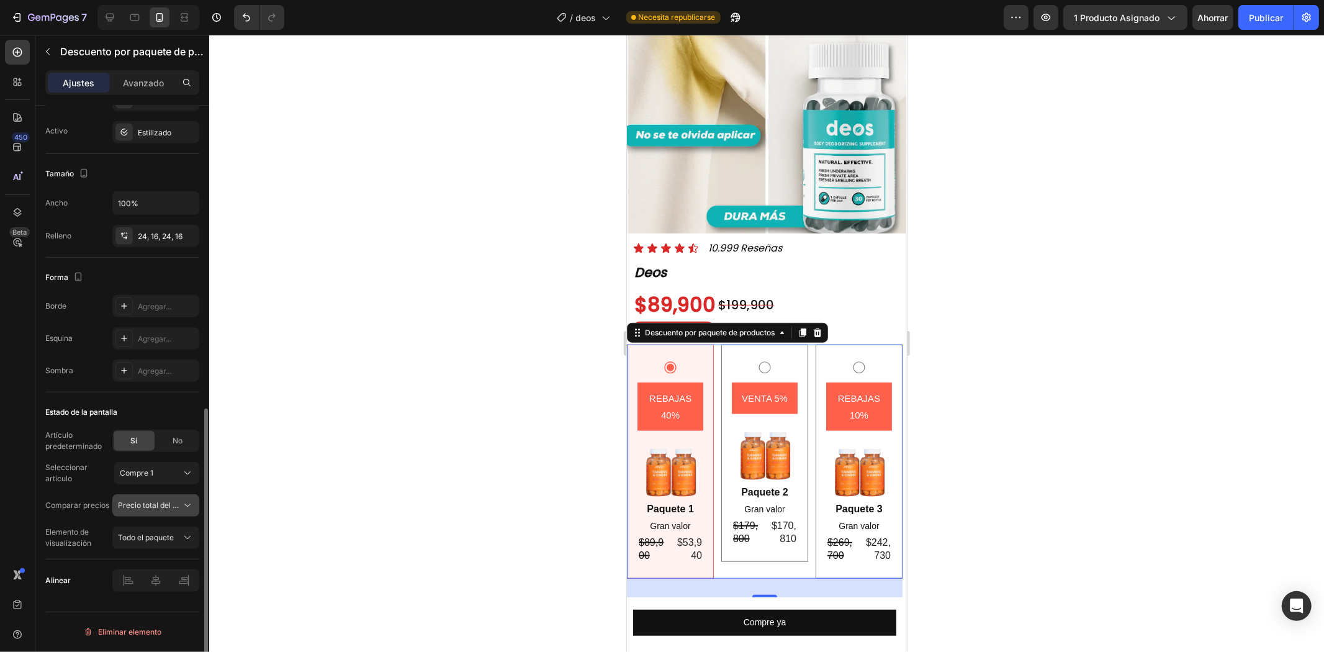
click at [158, 506] on font "Precio total del producto" at bounding box center [161, 504] width 86 height 9
click at [162, 507] on font "Precio total del producto" at bounding box center [161, 504] width 86 height 9
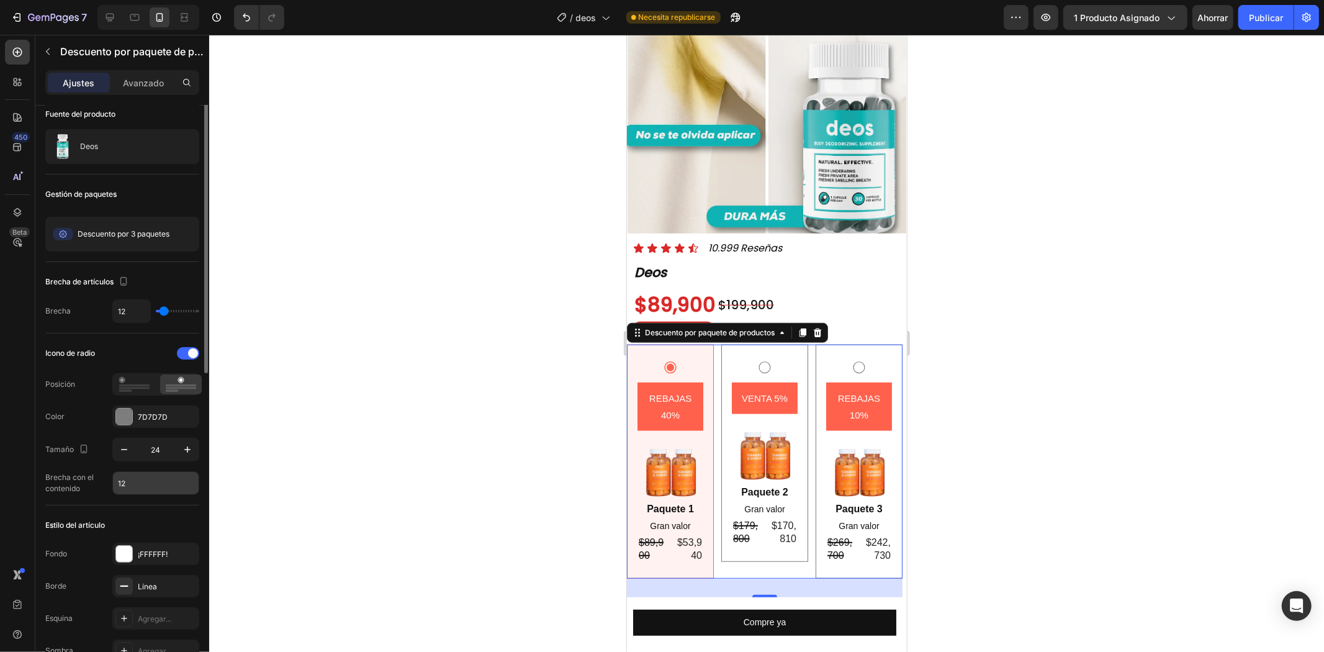
scroll to position [0, 0]
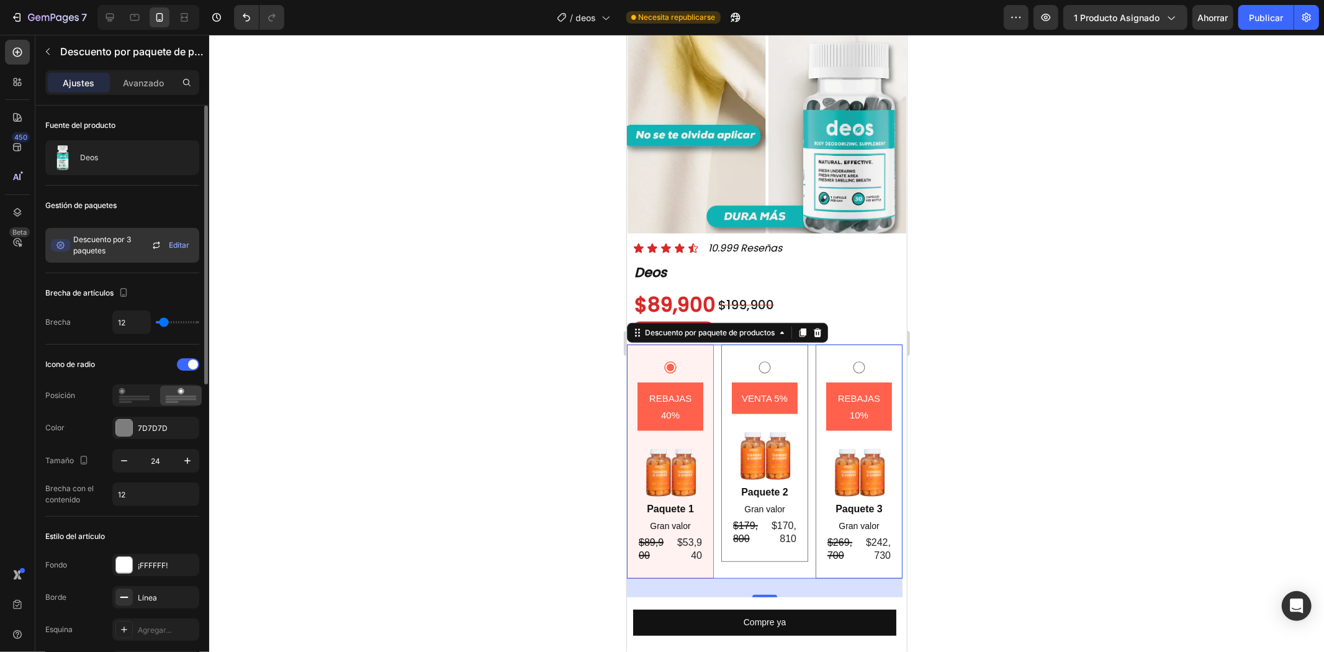
click at [116, 243] on font "Descuento por 3 paquetes" at bounding box center [102, 245] width 58 height 20
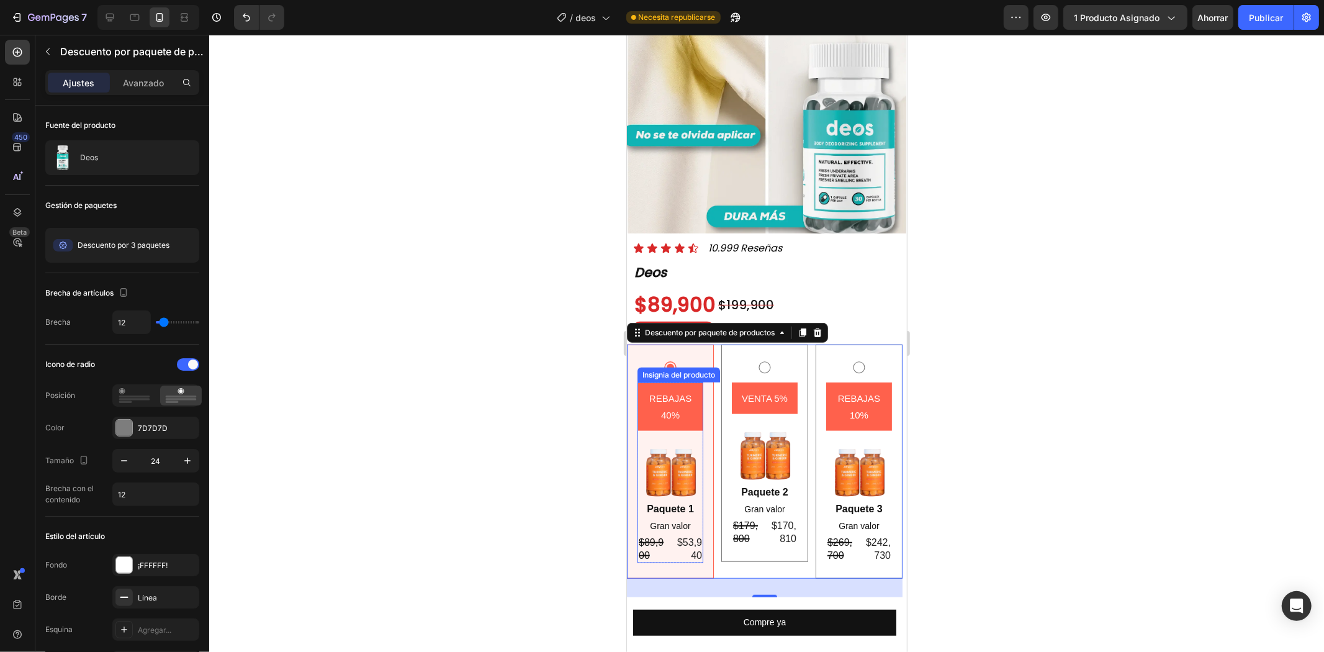
click at [667, 392] on font "REBAJAS 40%" at bounding box center [671, 405] width 45 height 27
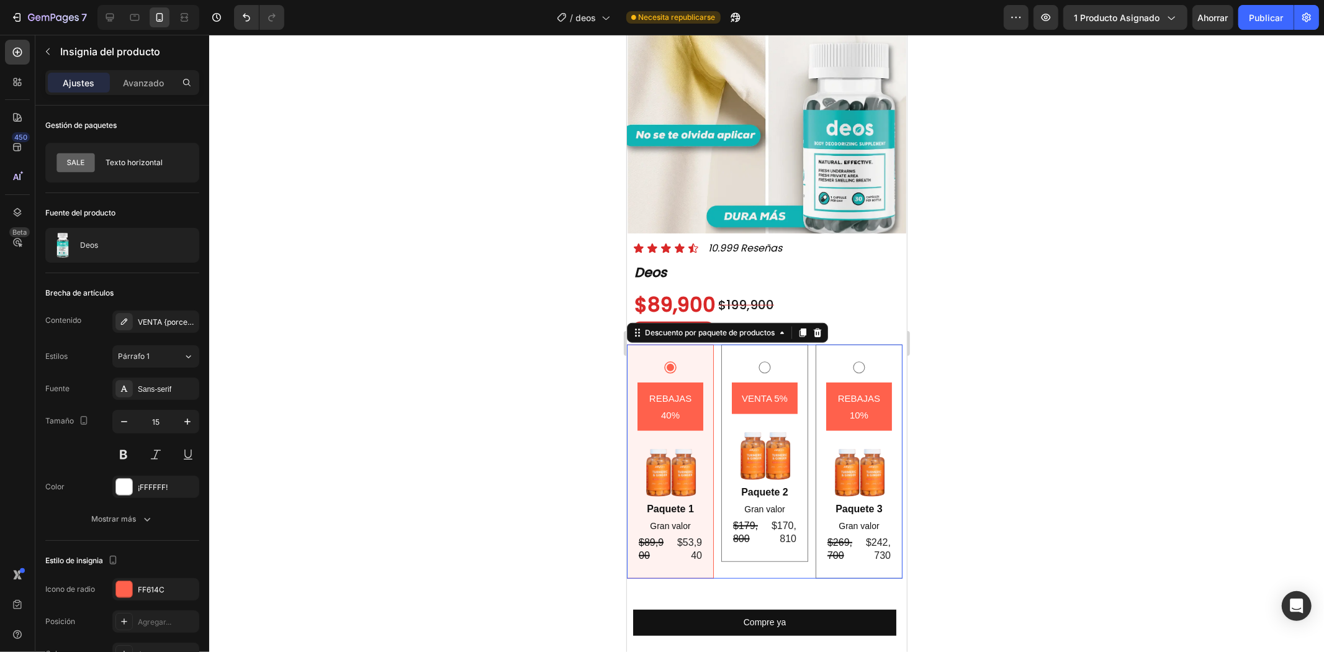
click at [713, 392] on div "REBAJAS 40% Insignia del producto Imagen Paquete 1 Bloque de texto Gran valor B…" at bounding box center [764, 461] width 276 height 234
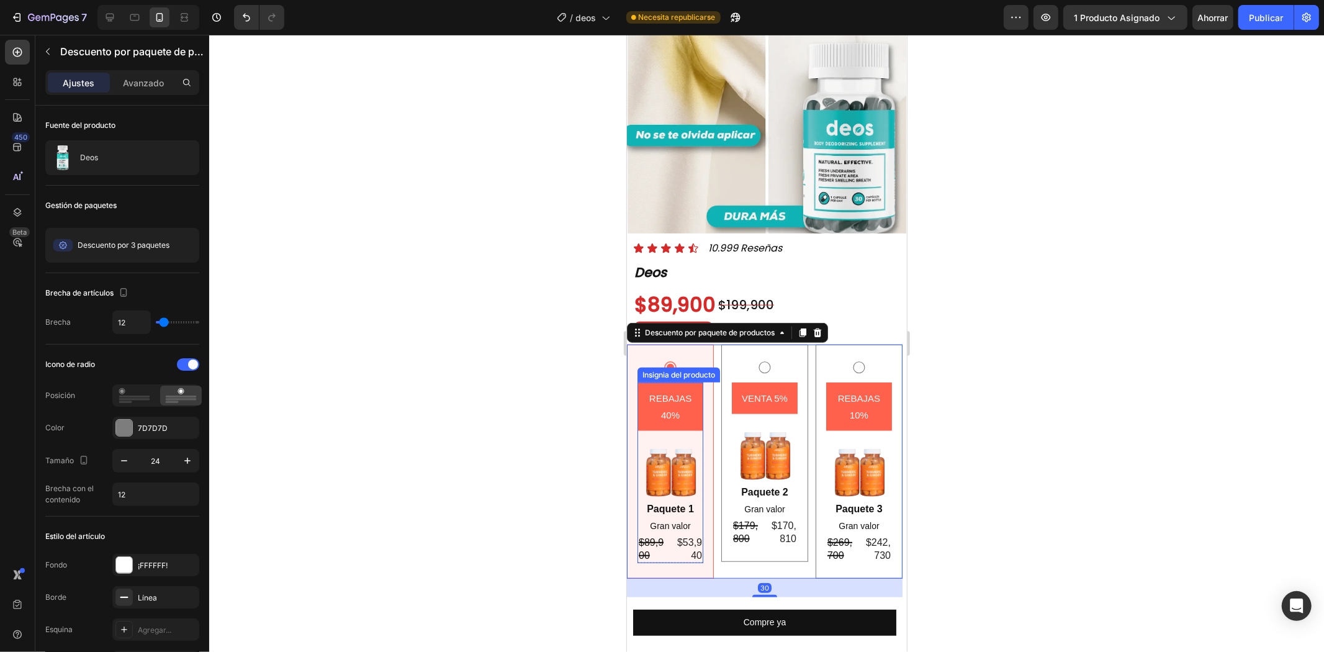
click at [688, 359] on div "REBAJAS 40% Insignia del producto Imagen Paquete 1 Bloque de texto Gran valor B…" at bounding box center [670, 460] width 66 height 203
click at [713, 346] on div "REBAJAS 40% Insignia del producto Imagen Paquete 1 Bloque de texto Gran valor B…" at bounding box center [764, 461] width 276 height 234
type input "32"
type input "37"
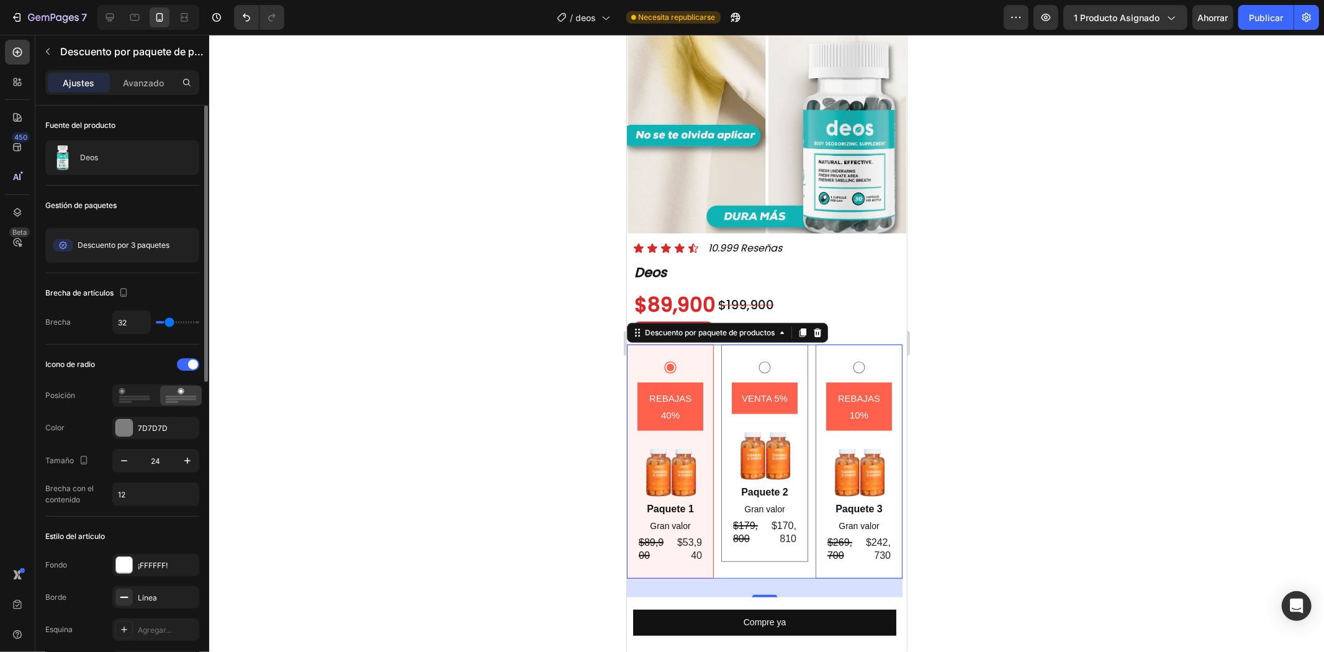
type input "37"
type input "42"
type input "44"
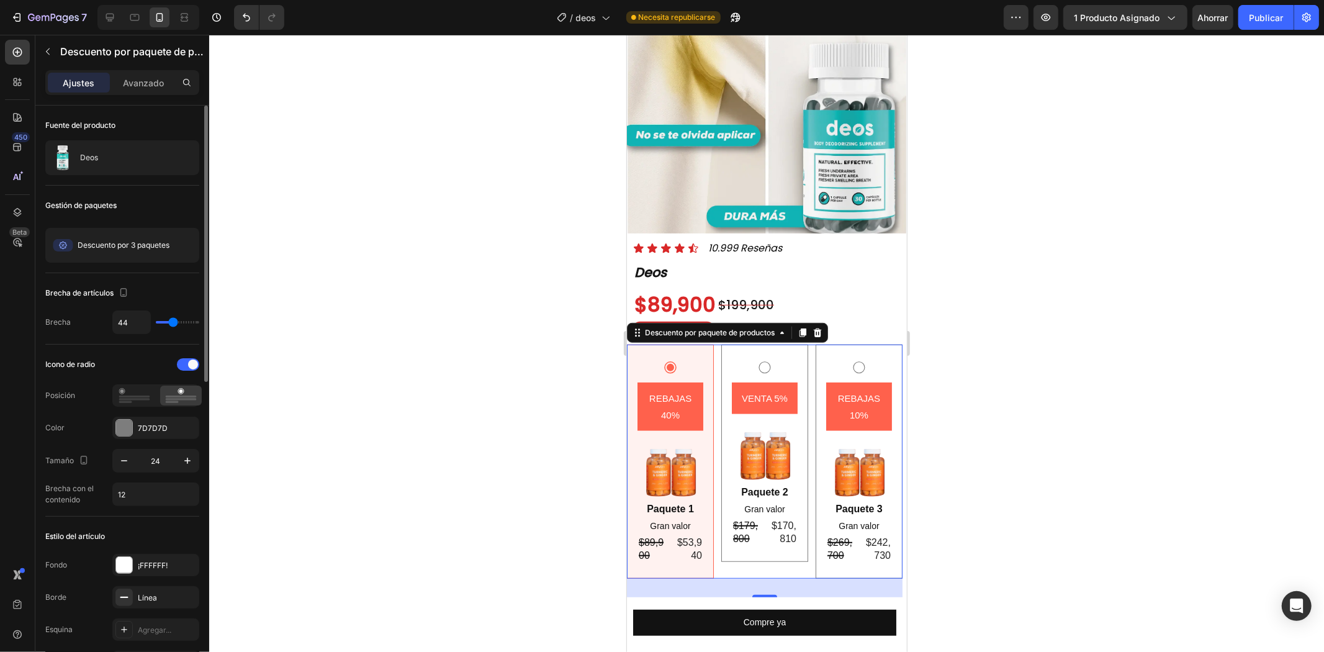
type input "47"
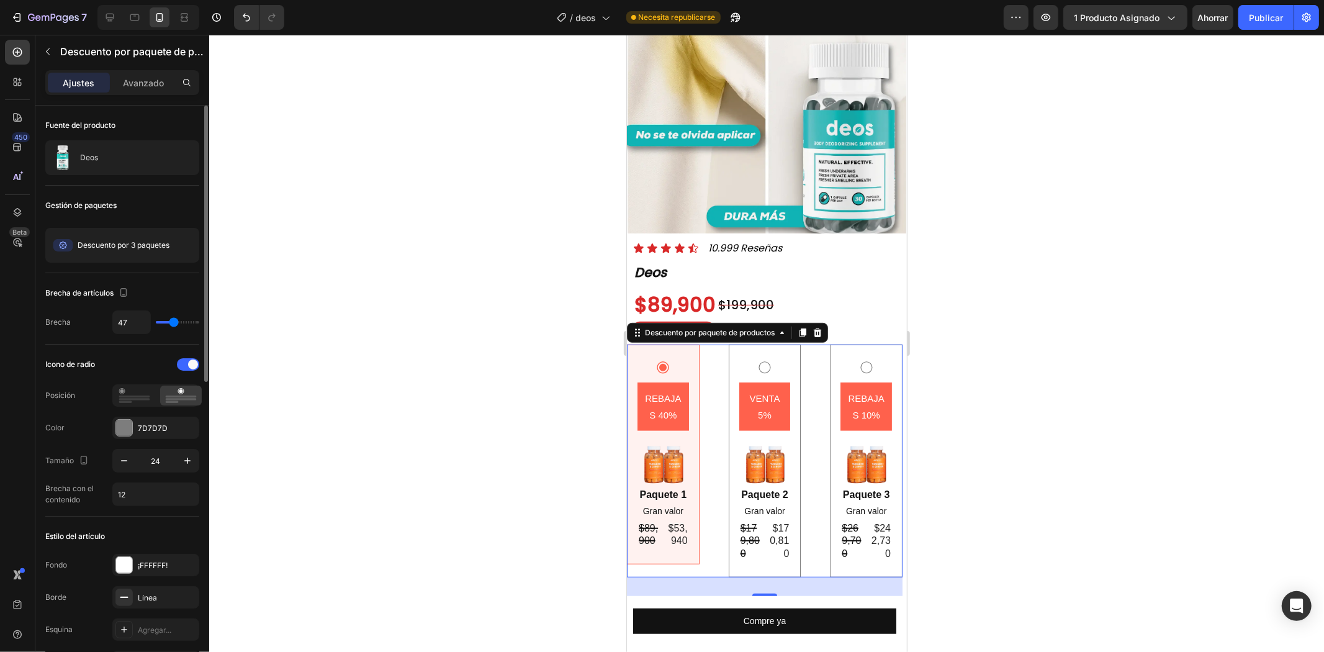
type input "49"
type input "22"
type input "20"
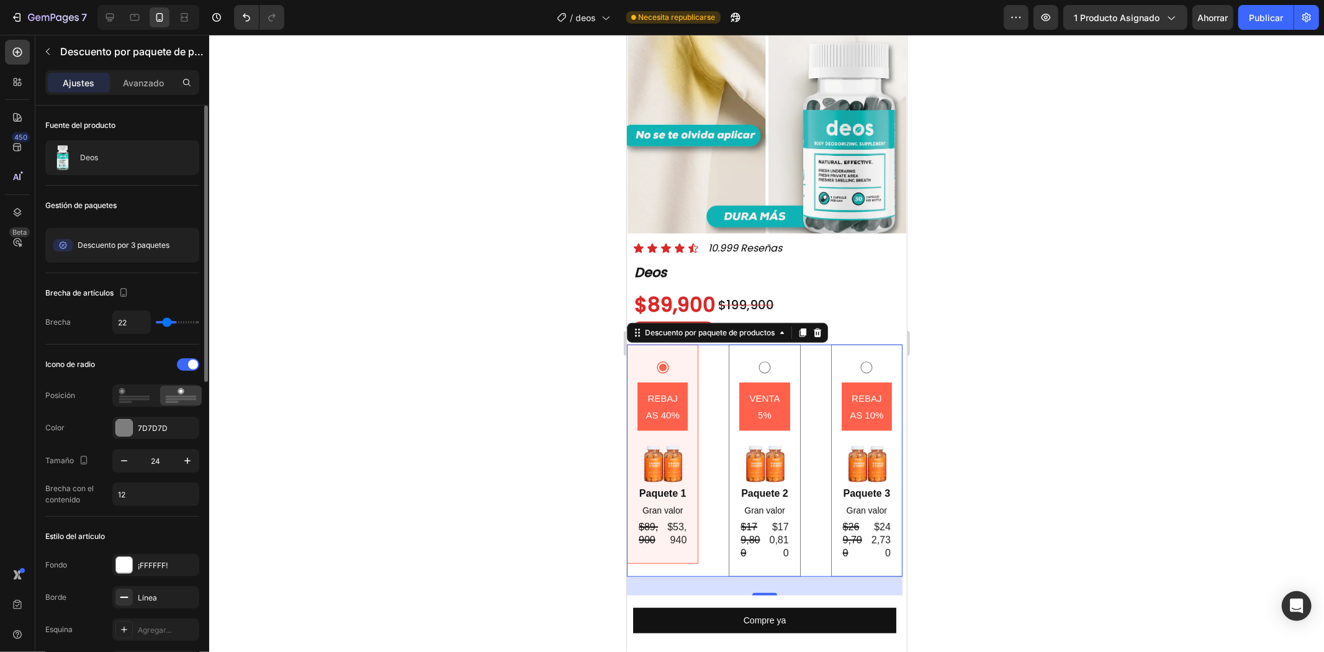
type input "20"
type input "17"
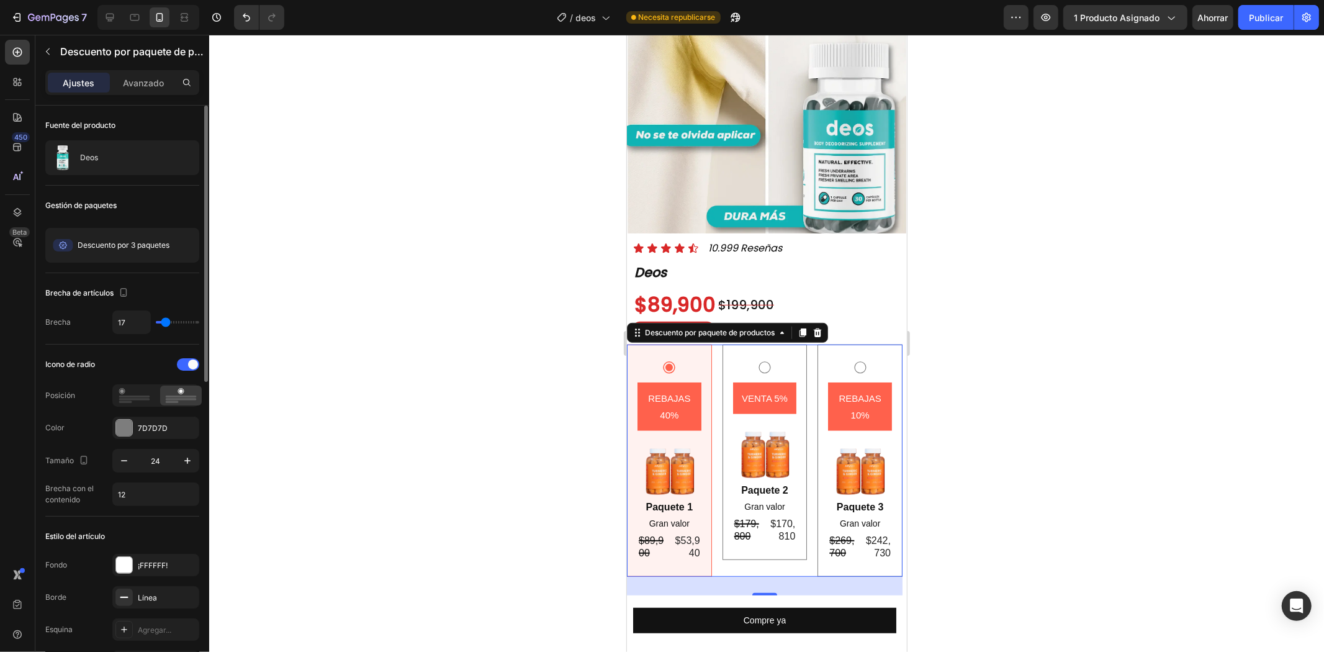
type input "15"
type input "12"
type input "10"
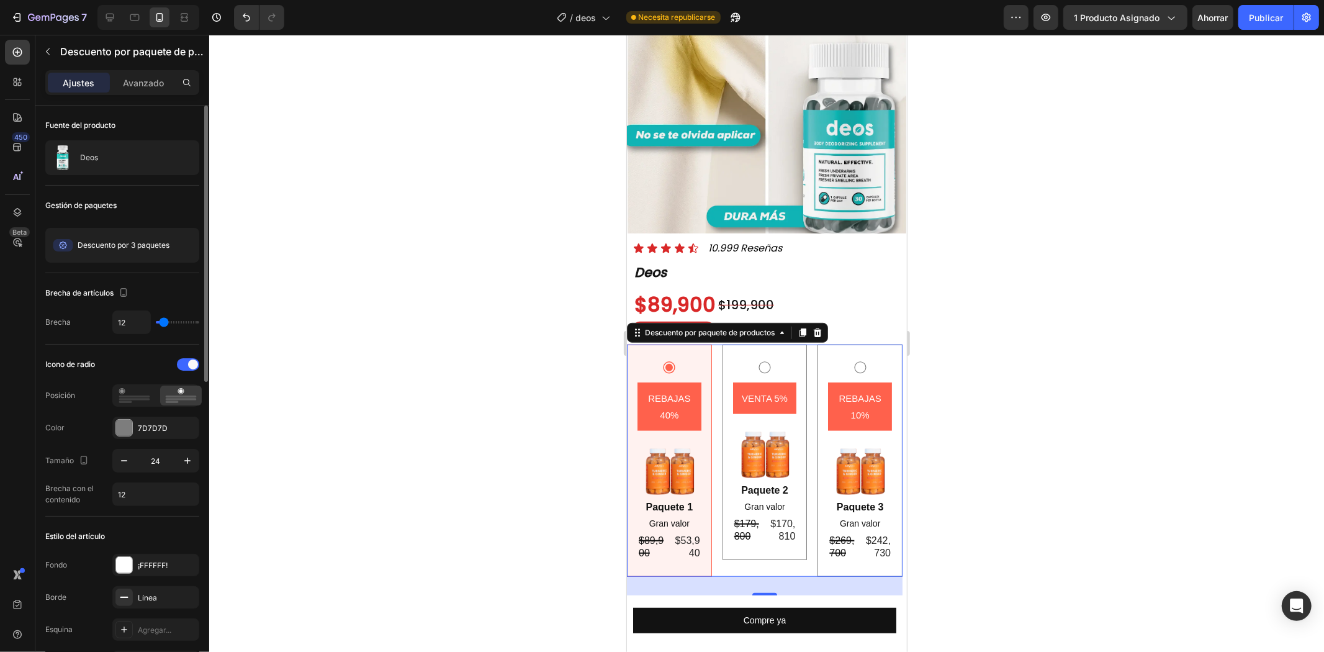
type input "10"
type input "7"
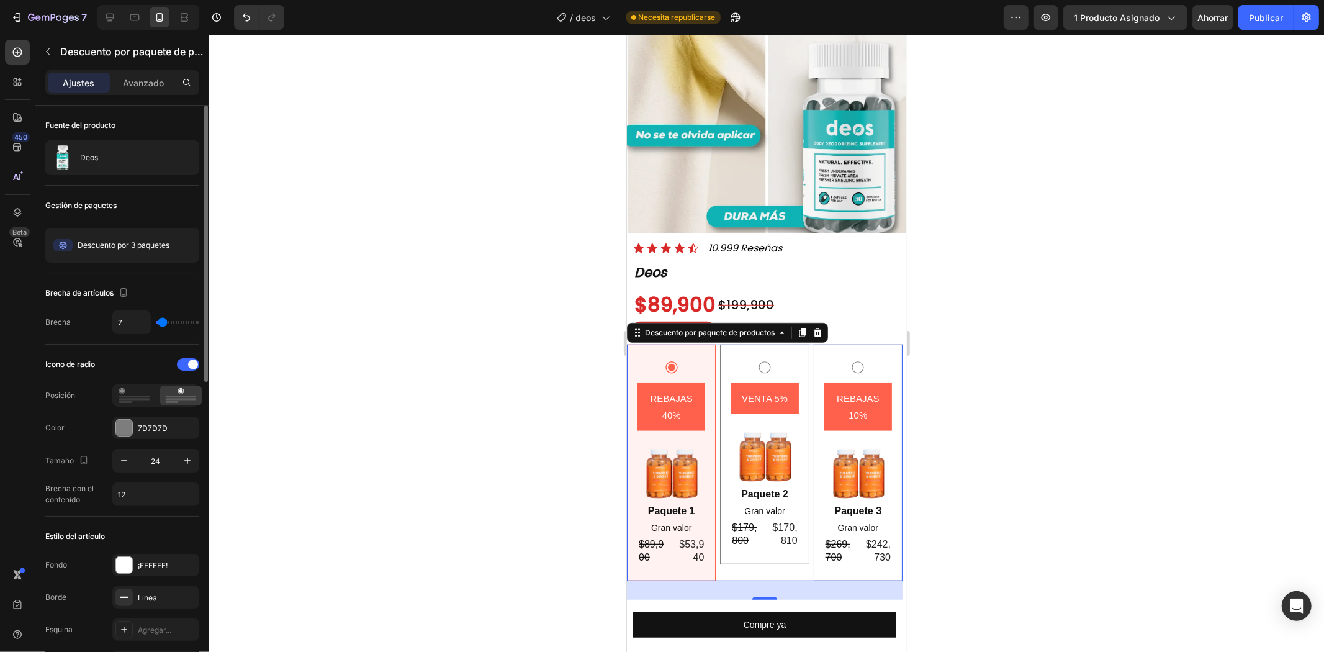
type input "2"
type input "0"
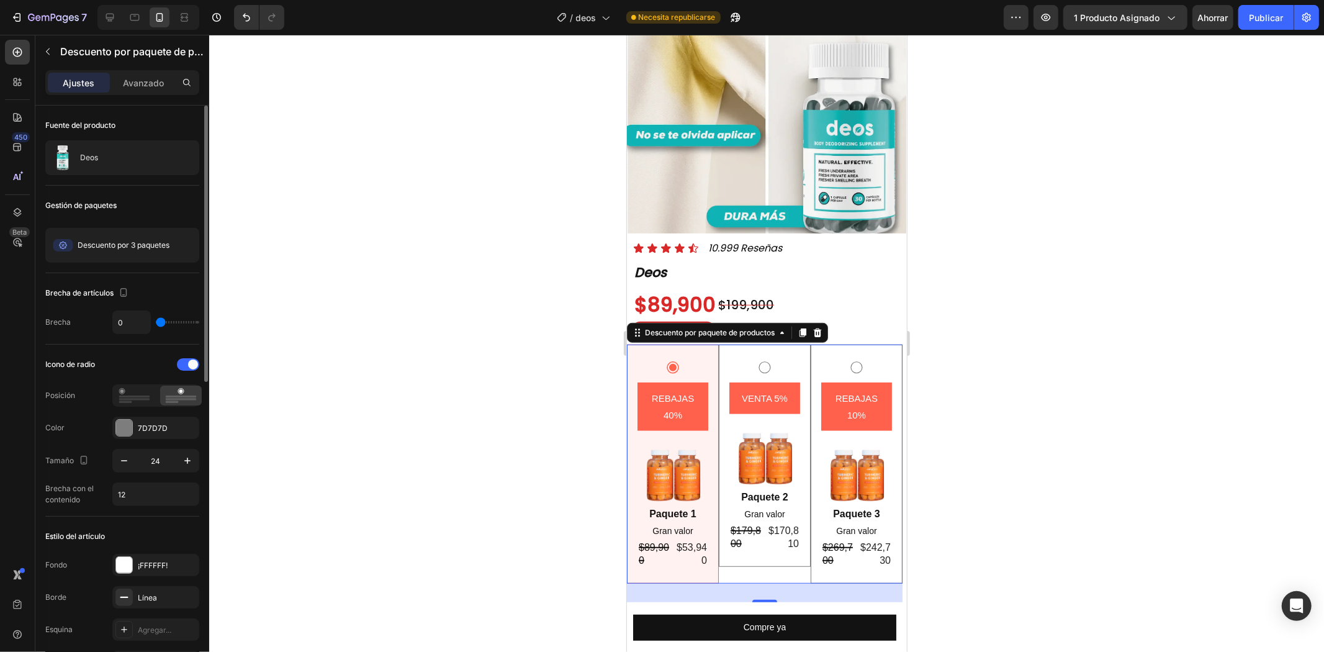
type input "2"
type input "5"
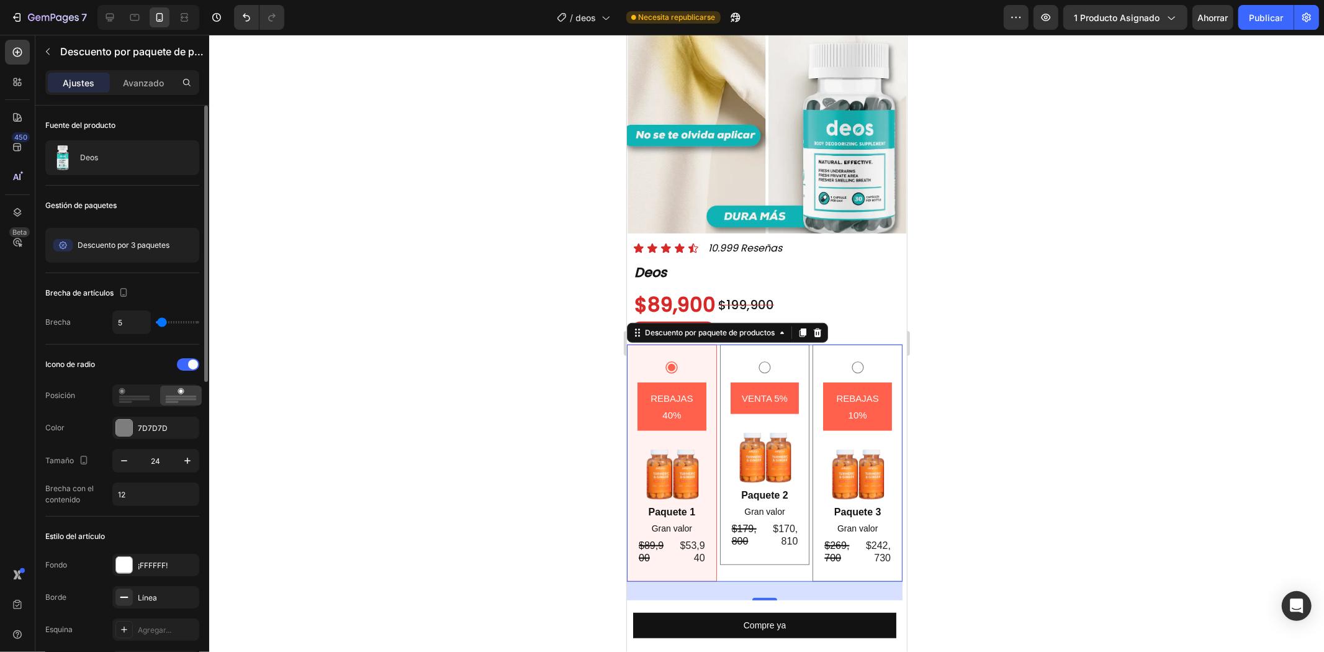
type input "7"
click at [163, 323] on input "range" at bounding box center [177, 322] width 43 height 2
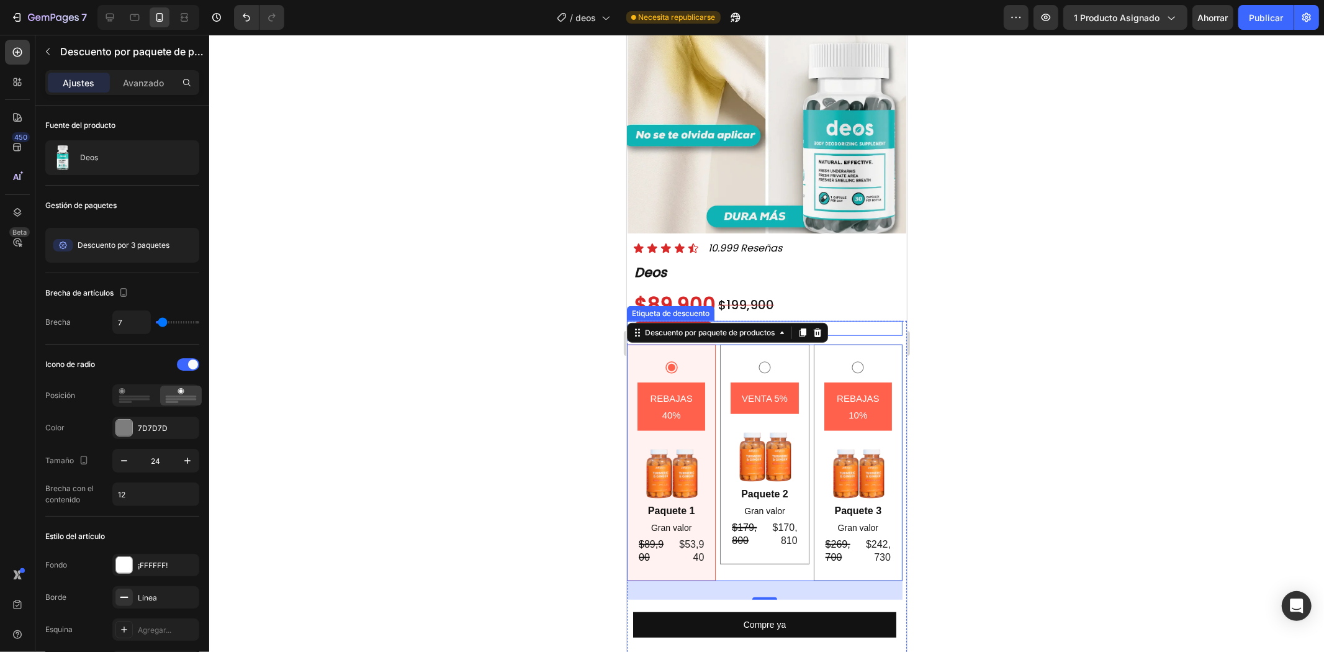
click at [1001, 333] on div at bounding box center [766, 343] width 1115 height 617
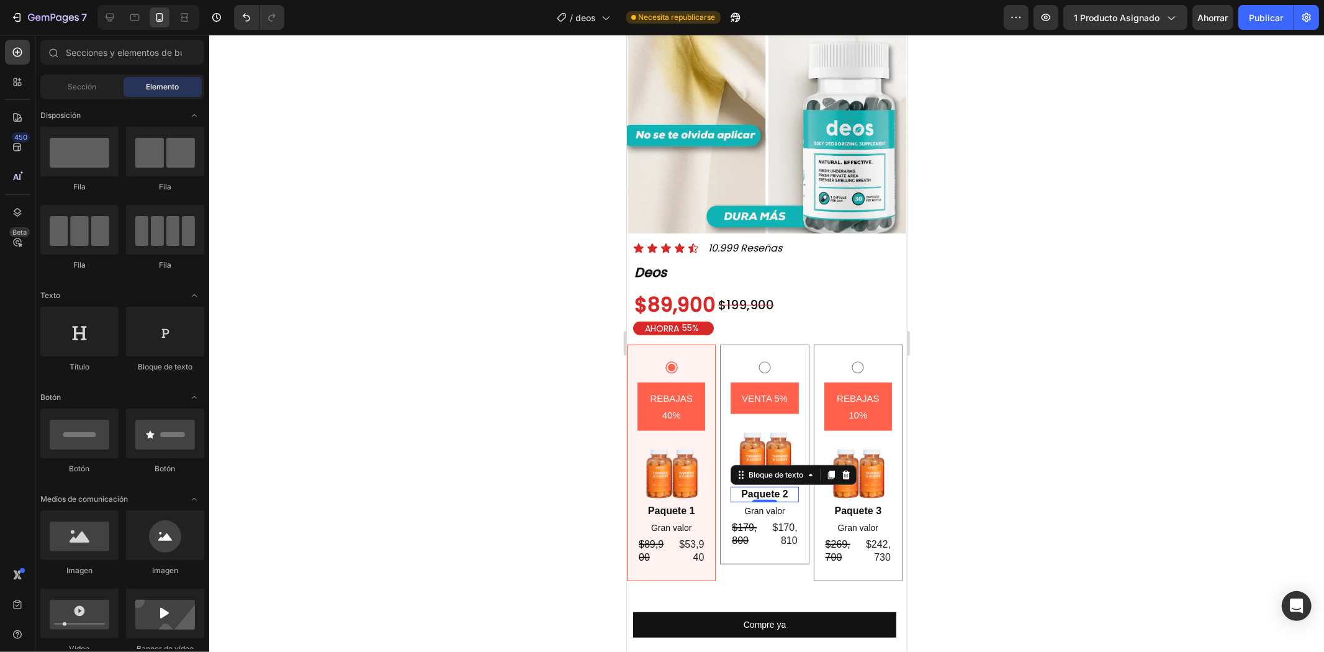
click at [774, 486] on div "Paquete 2 Bloque de texto 0" at bounding box center [764, 494] width 68 height 16
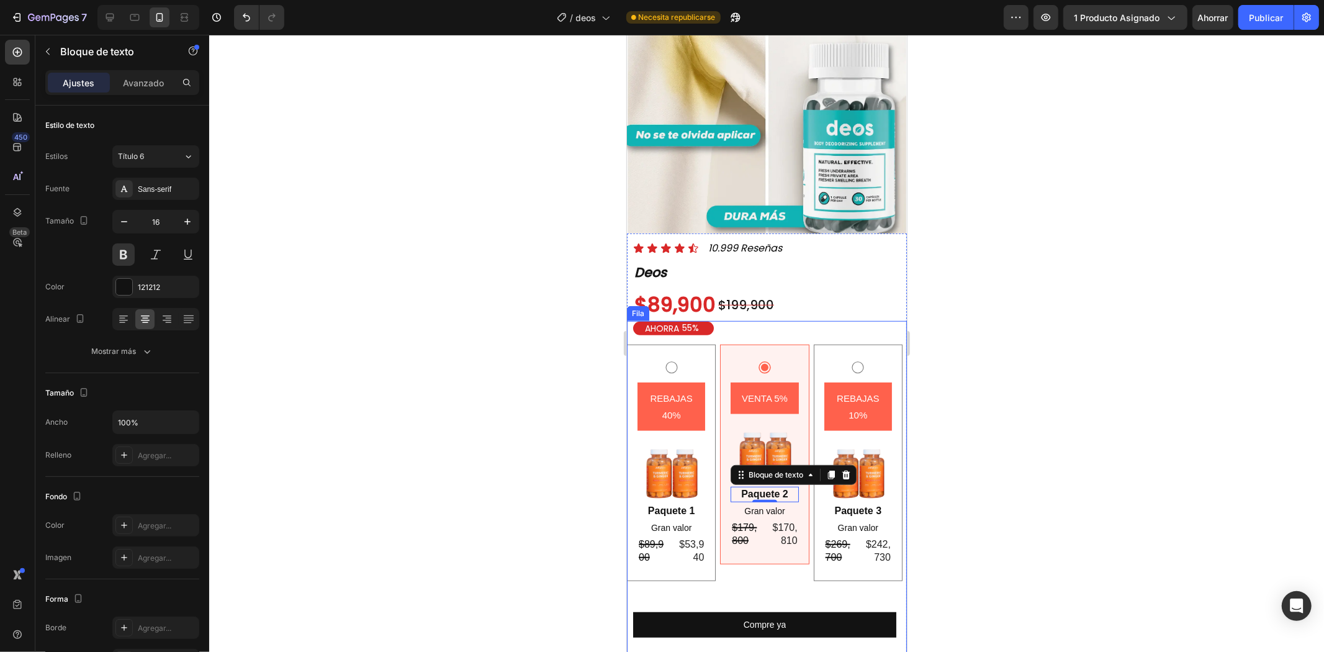
click at [971, 389] on div at bounding box center [766, 343] width 1115 height 617
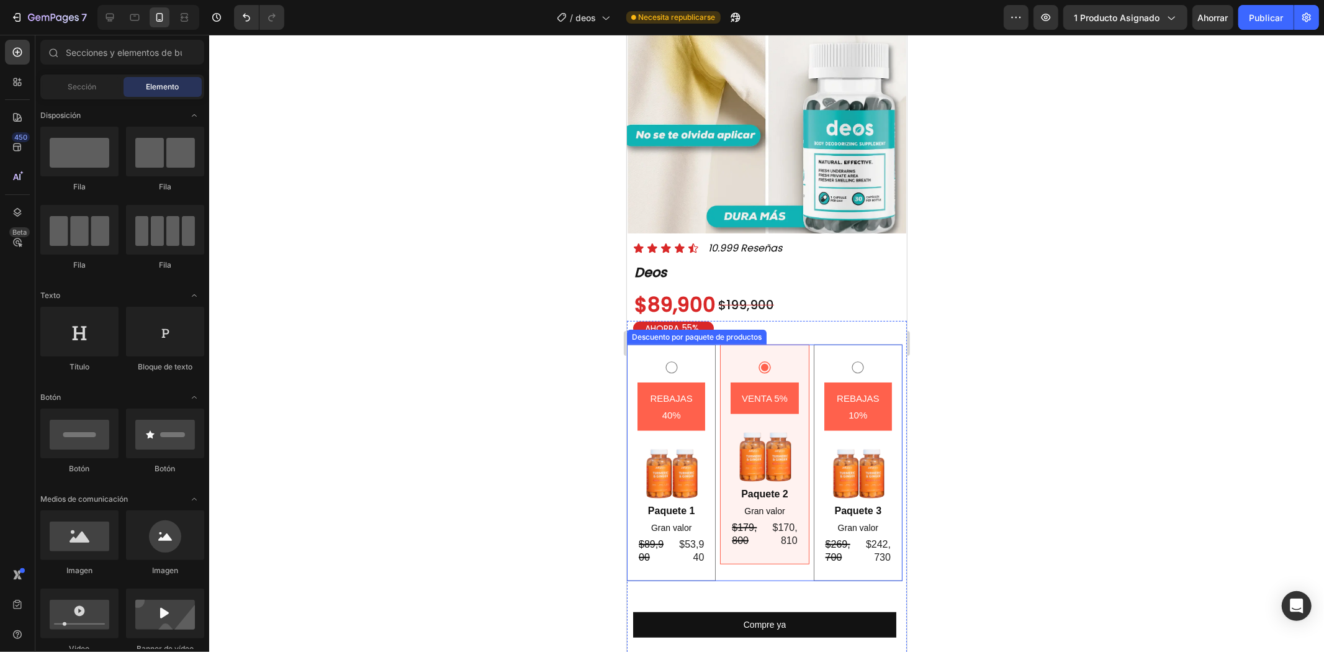
click at [709, 383] on div "REBAJAS 40% Insignia del producto Imagen Paquete 1 Bloque de texto Gran valor B…" at bounding box center [670, 462] width 89 height 236
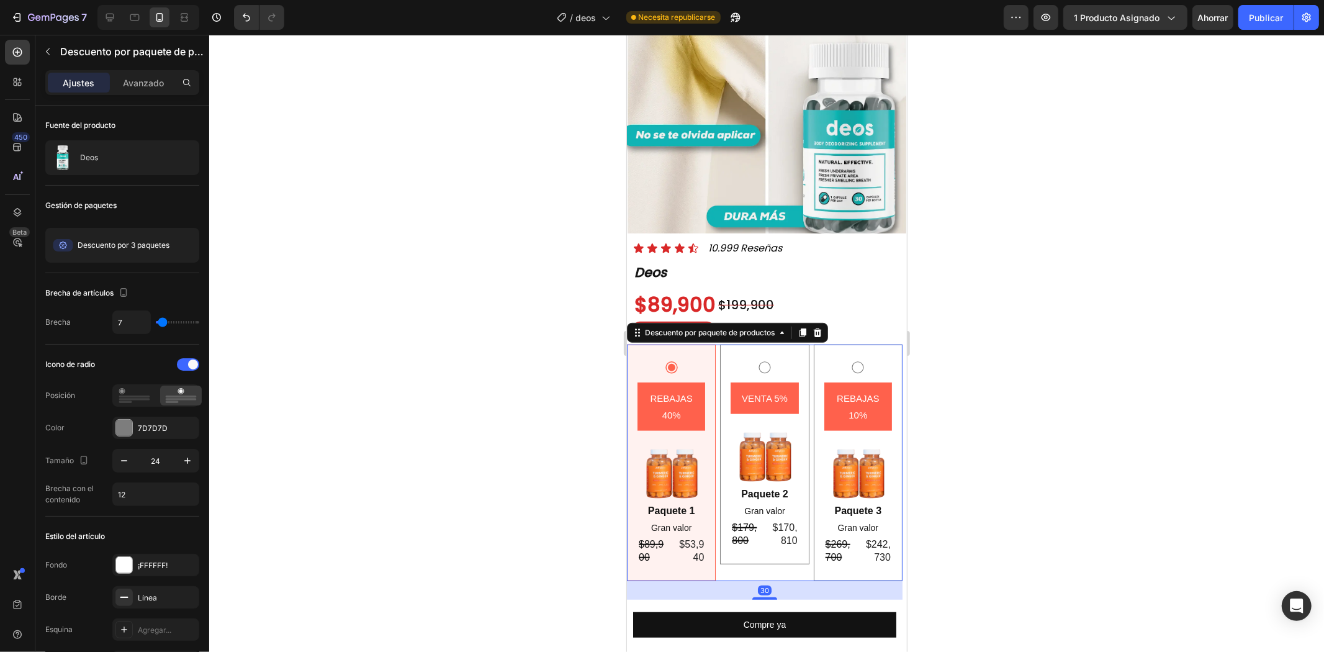
click at [713, 380] on div "REBAJAS 40% Insignia del producto Imagen Paquete 1 Bloque de texto Gran valor B…" at bounding box center [764, 462] width 276 height 236
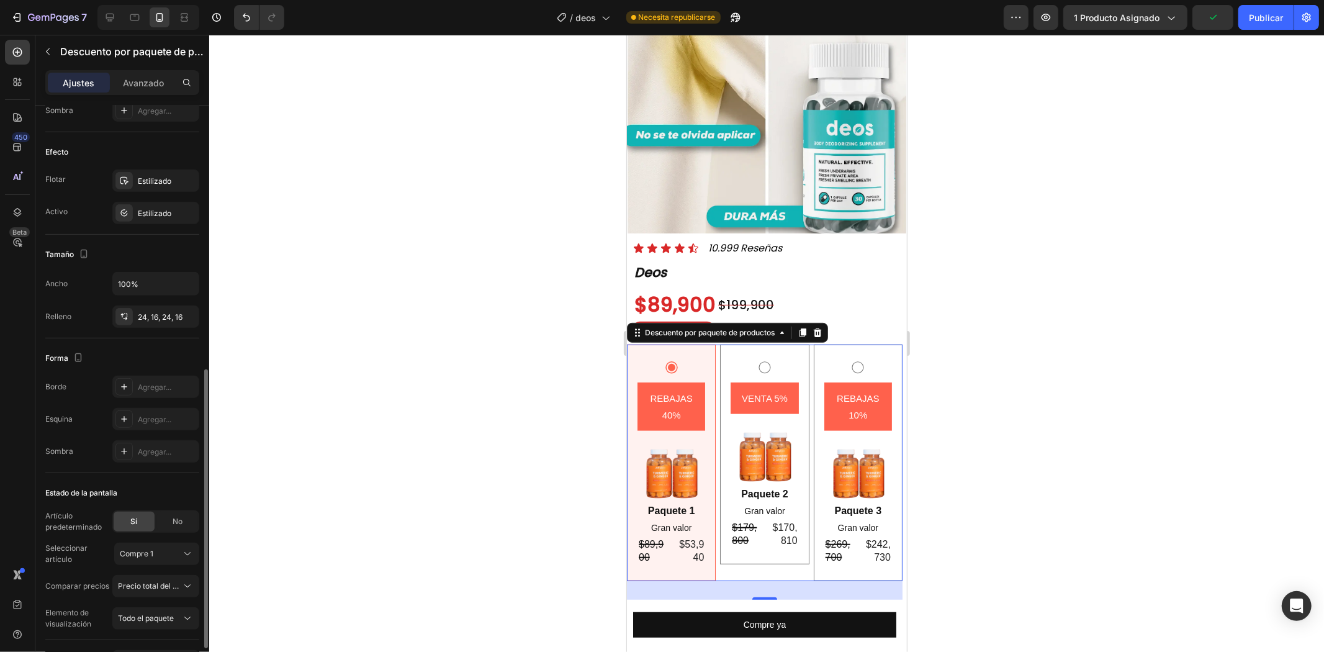
scroll to position [621, 0]
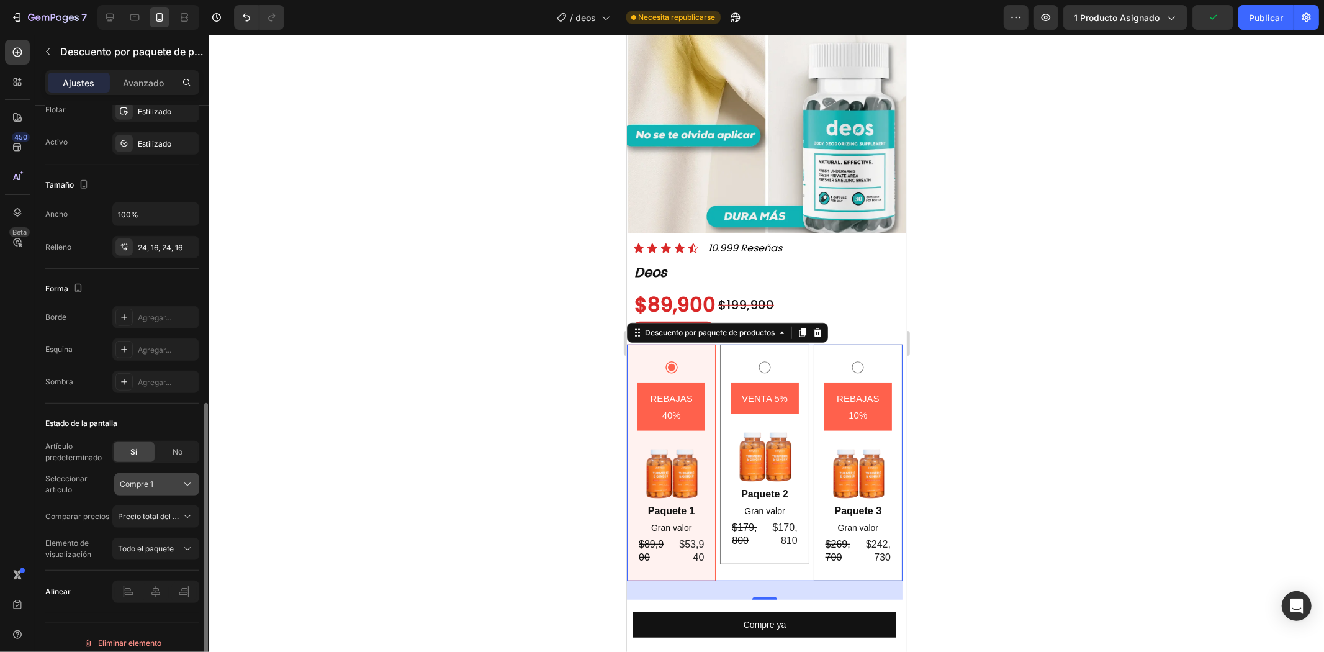
click at [150, 483] on font "Compre 1" at bounding box center [137, 483] width 34 height 9
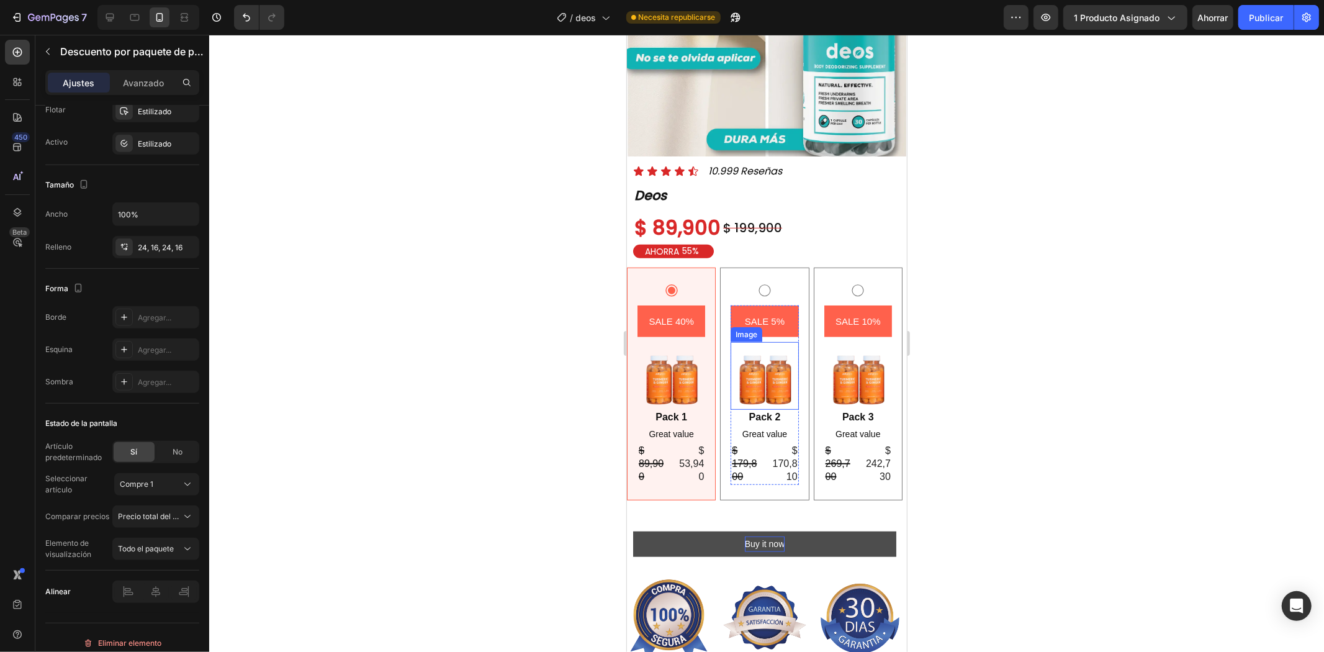
scroll to position [690, 0]
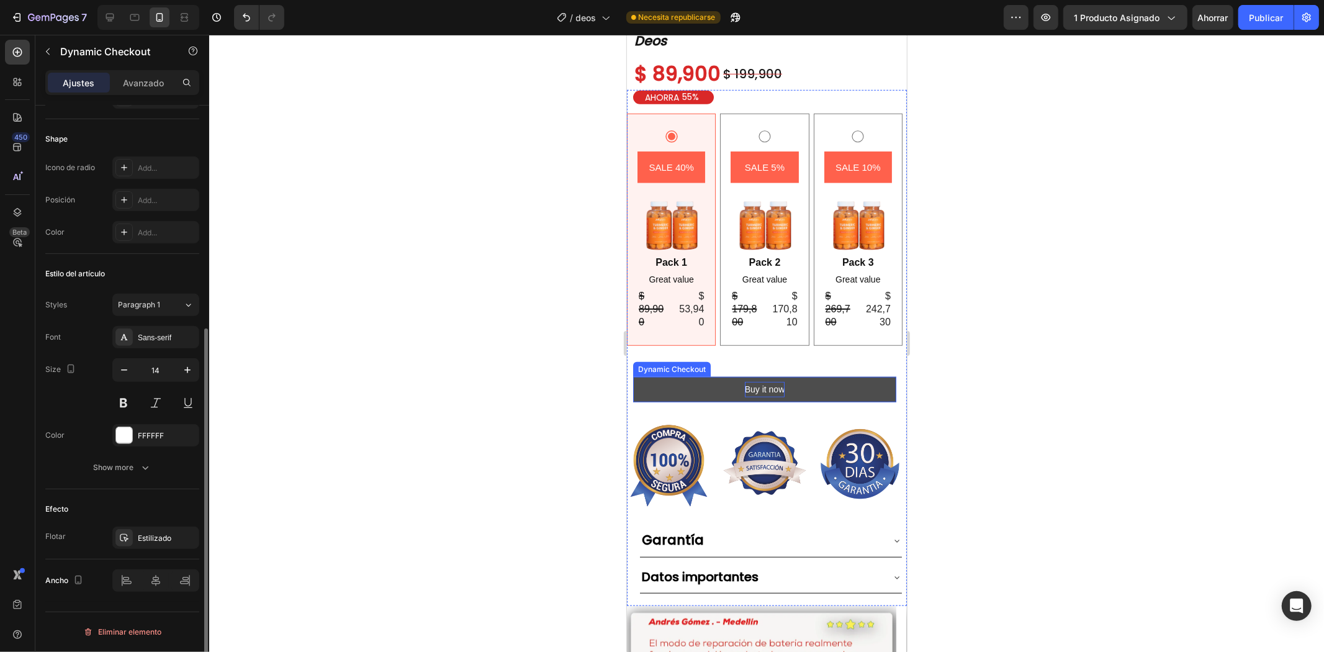
click at [759, 381] on div "Buy it now" at bounding box center [764, 389] width 40 height 16
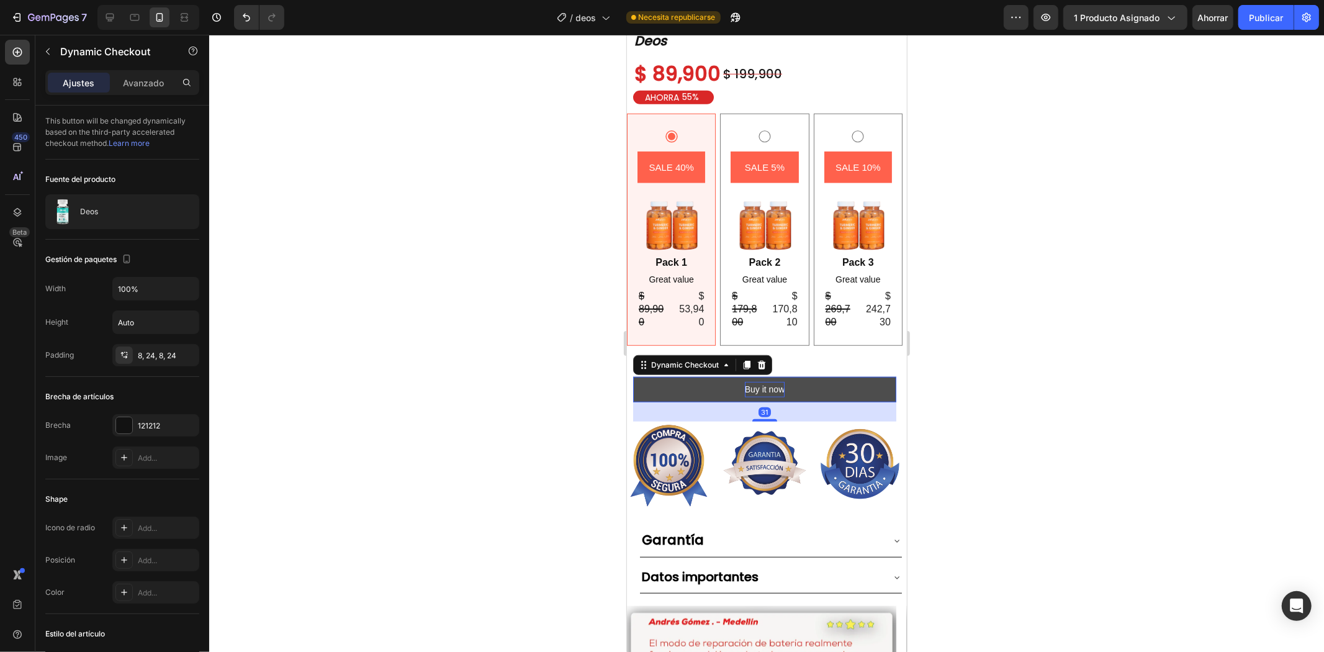
click at [759, 381] on div "Buy it now" at bounding box center [764, 389] width 40 height 16
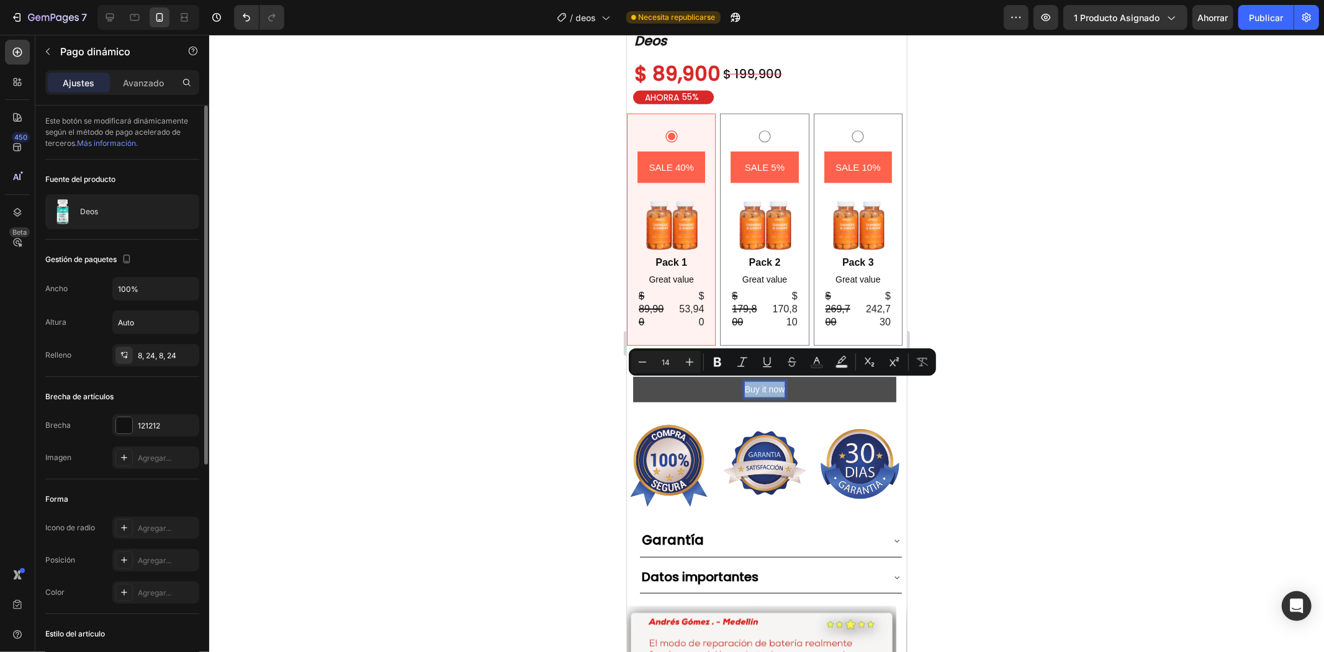
click at [759, 381] on p "Buy it now" at bounding box center [764, 389] width 40 height 16
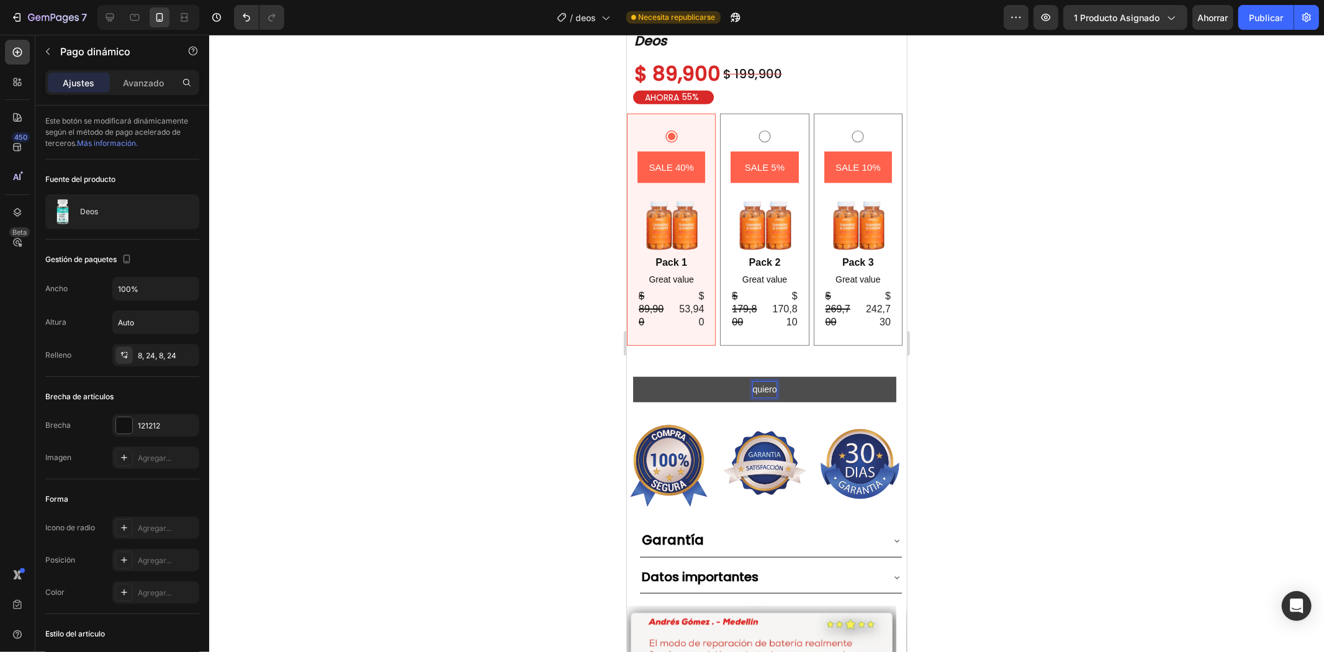
click at [633, 376] on button "quiero" at bounding box center [764, 388] width 263 height 25
click at [1256, 21] on font "Publicar" at bounding box center [1266, 17] width 34 height 11
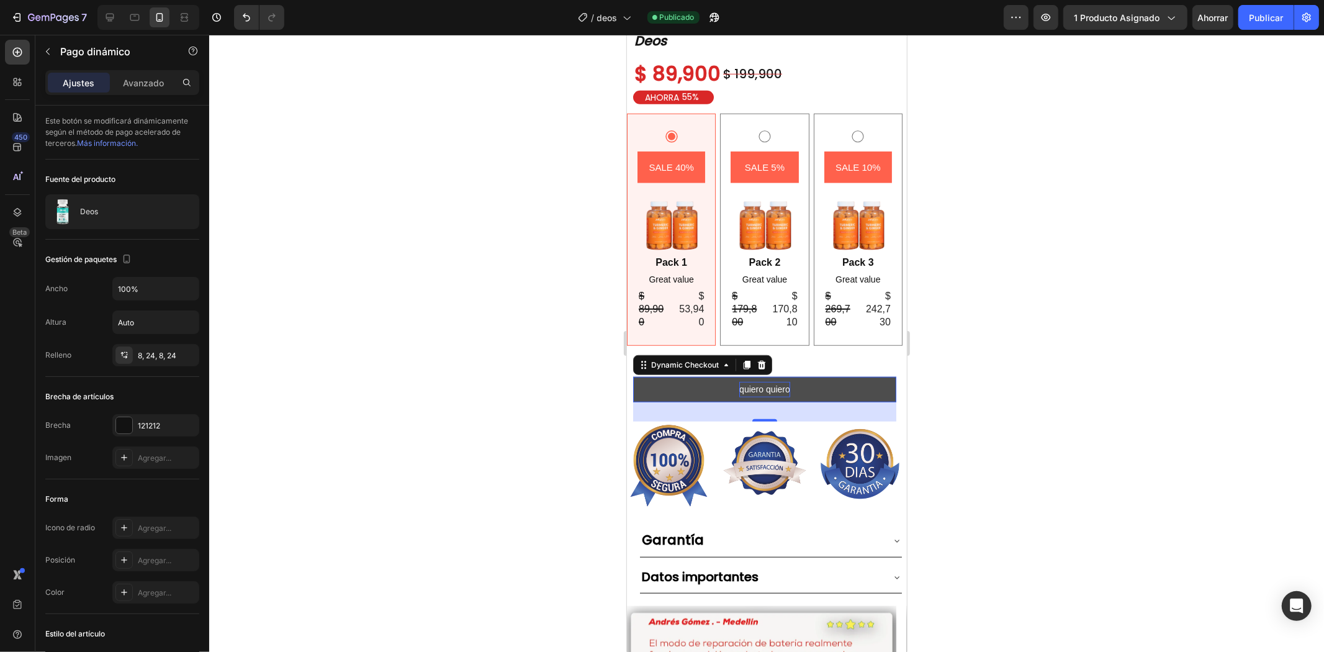
click at [796, 391] on button "quiero quiero" at bounding box center [764, 388] width 263 height 25
click at [799, 386] on button "quiero quiero" at bounding box center [764, 388] width 263 height 25
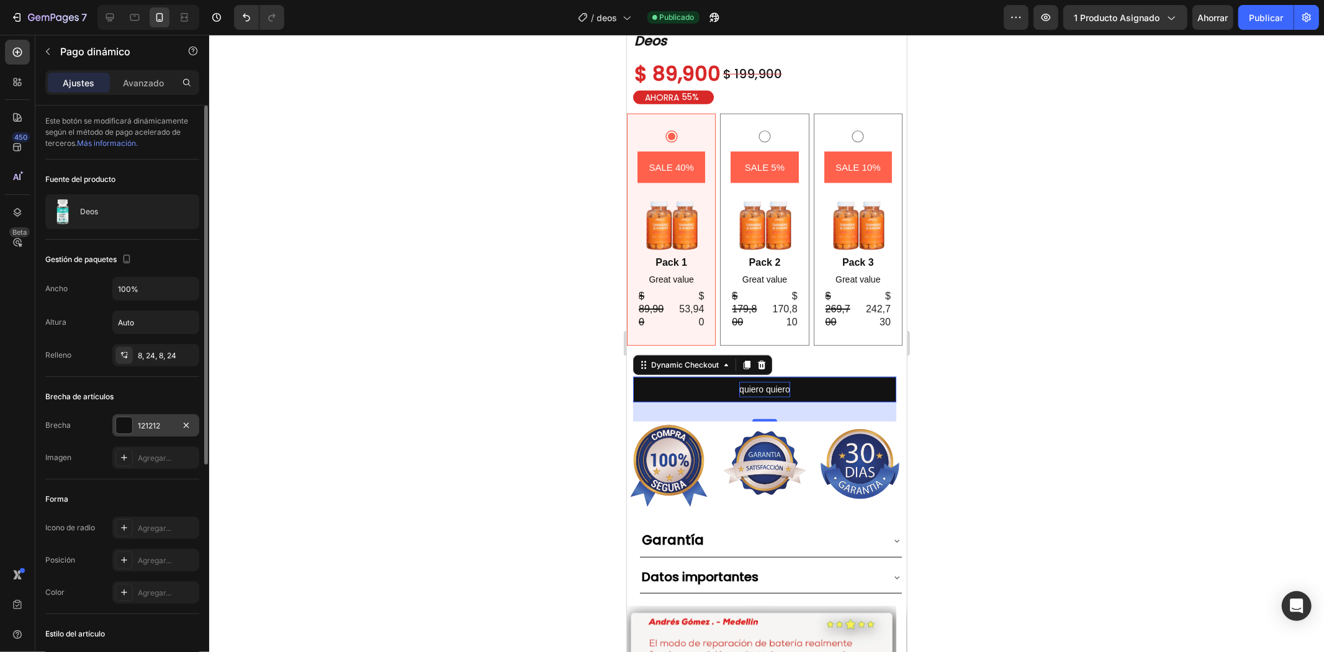
click at [137, 423] on div "121212" at bounding box center [155, 425] width 87 height 22
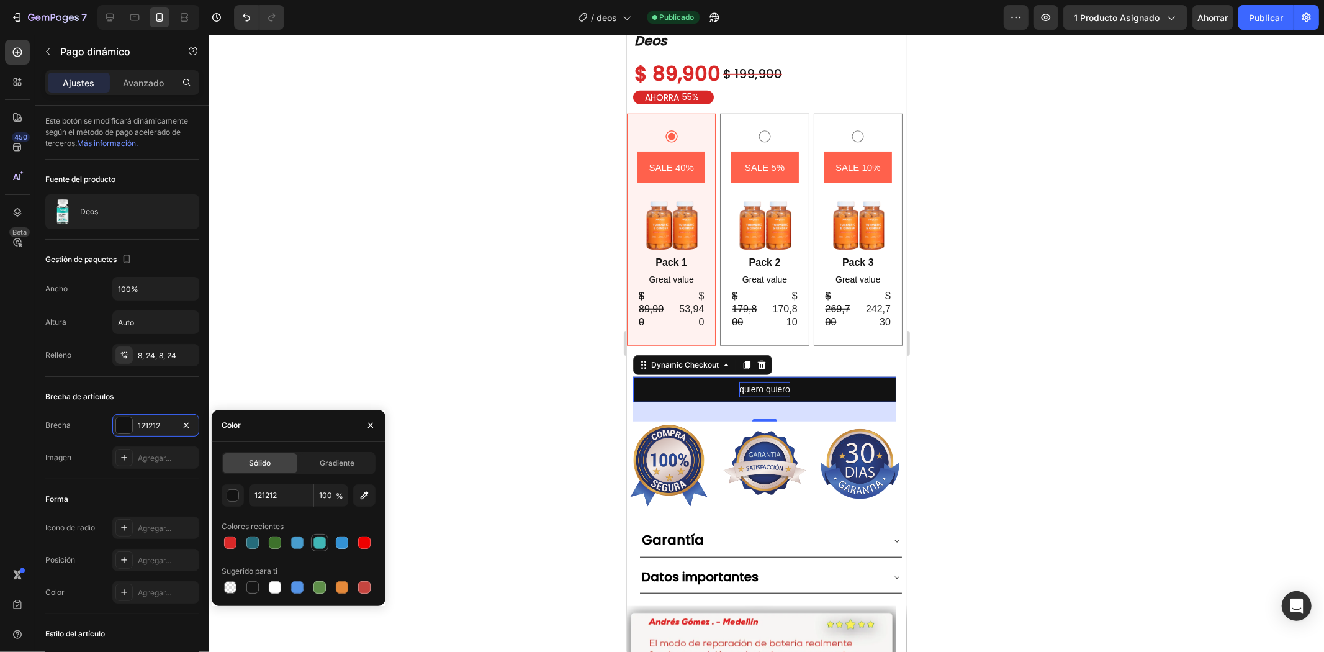
click at [326, 544] on div at bounding box center [319, 542] width 15 height 15
type input "40B6B5"
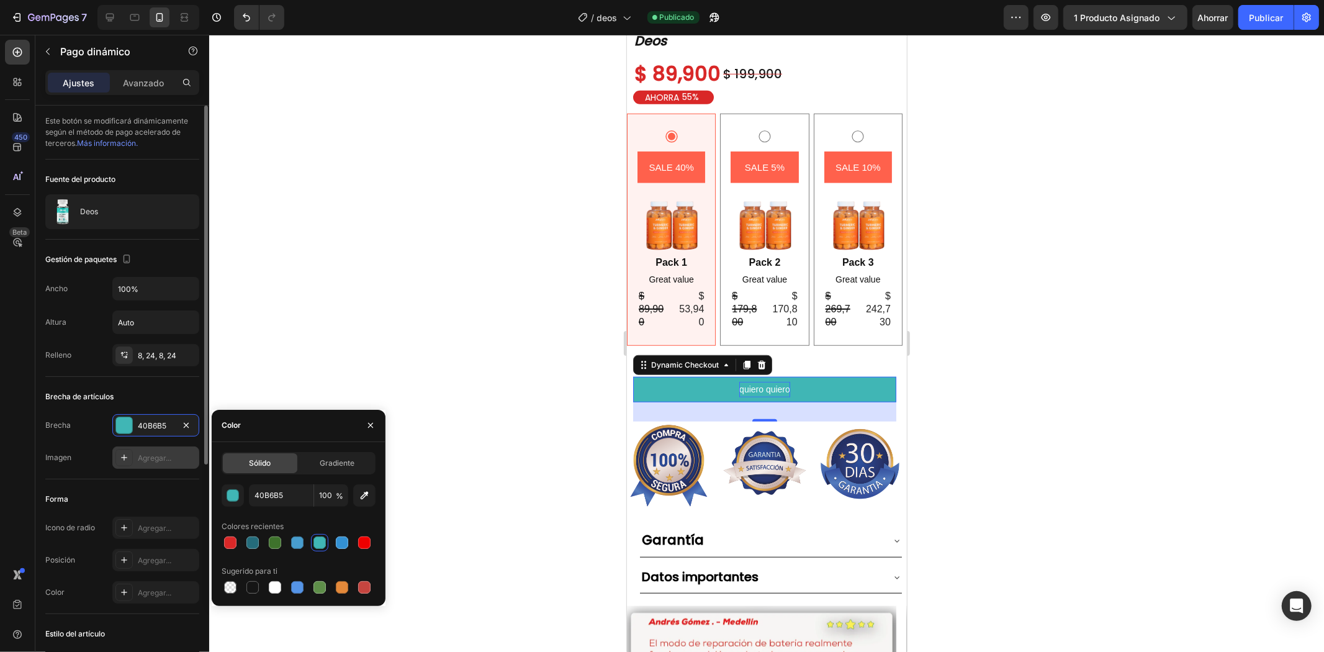
scroll to position [138, 0]
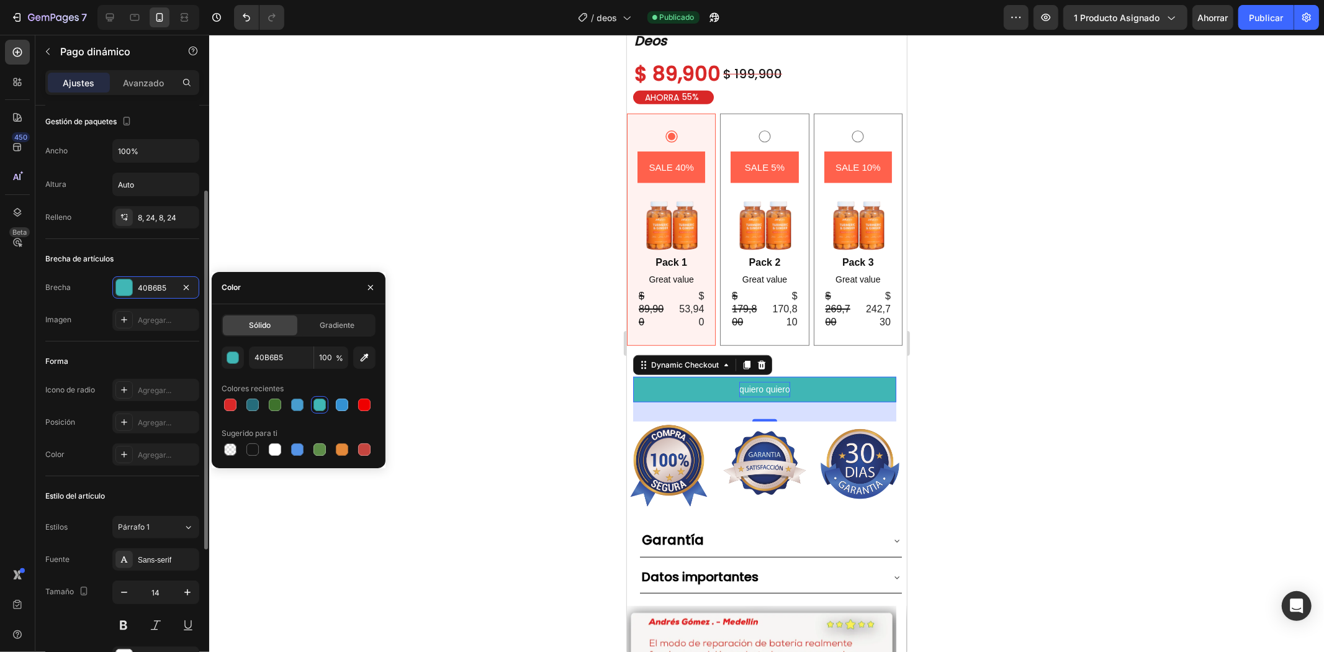
click at [151, 352] on div "Forma" at bounding box center [122, 361] width 154 height 20
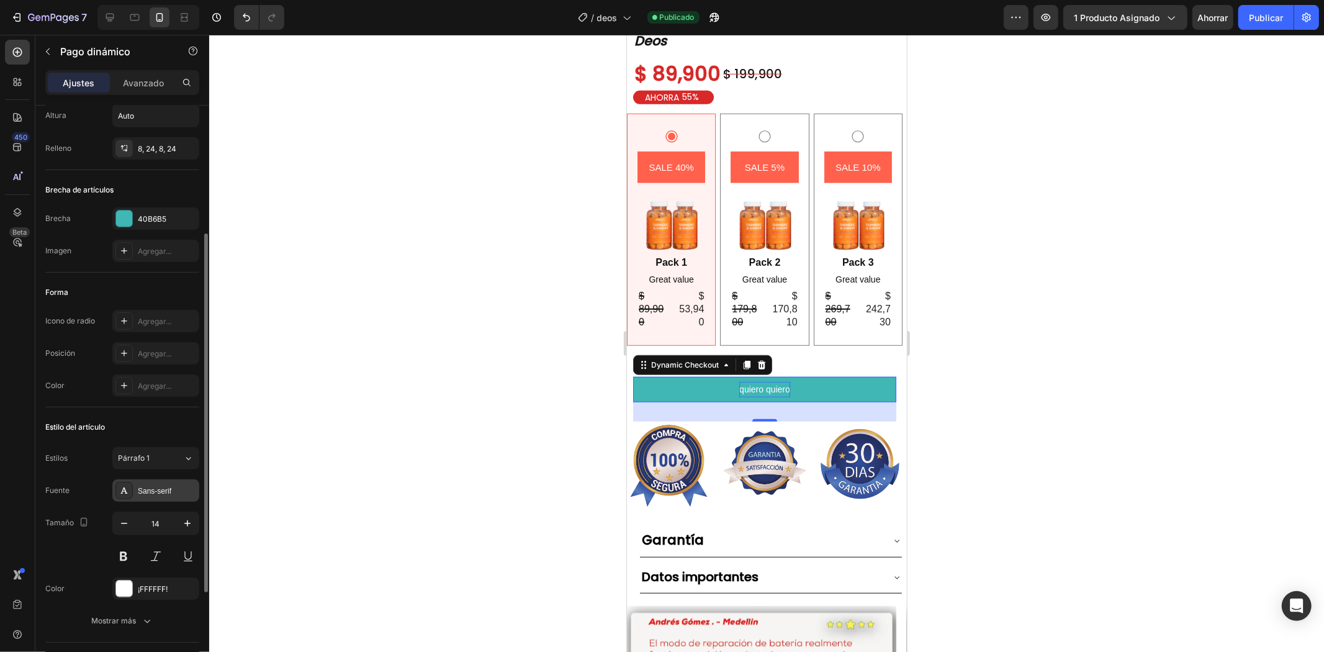
scroll to position [360, 0]
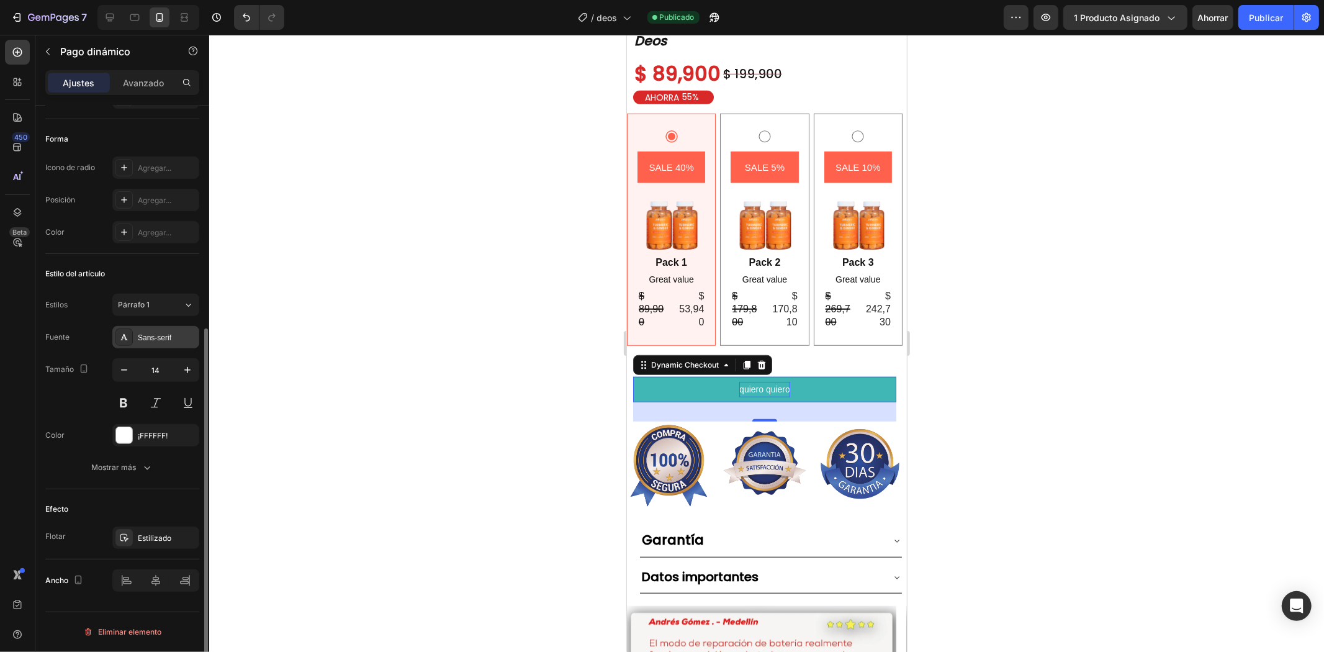
click at [160, 334] on font "Sans-serif" at bounding box center [155, 337] width 34 height 9
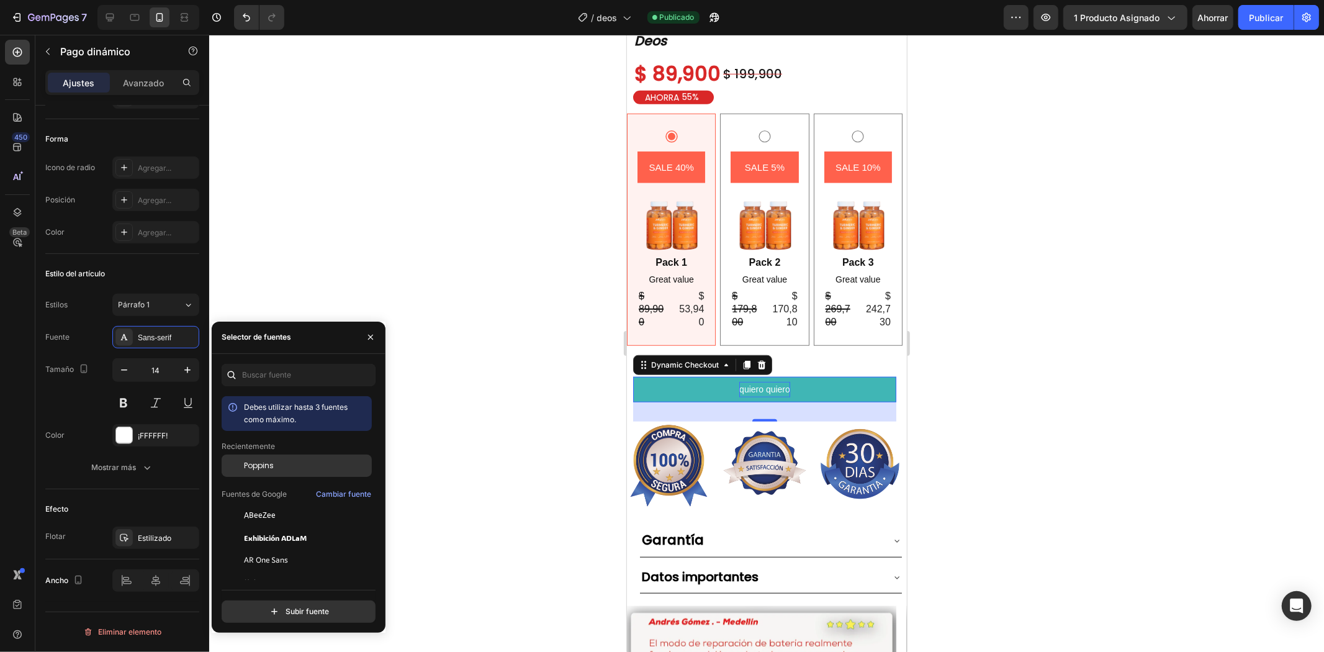
click at [253, 461] on font "Poppins" at bounding box center [259, 465] width 30 height 11
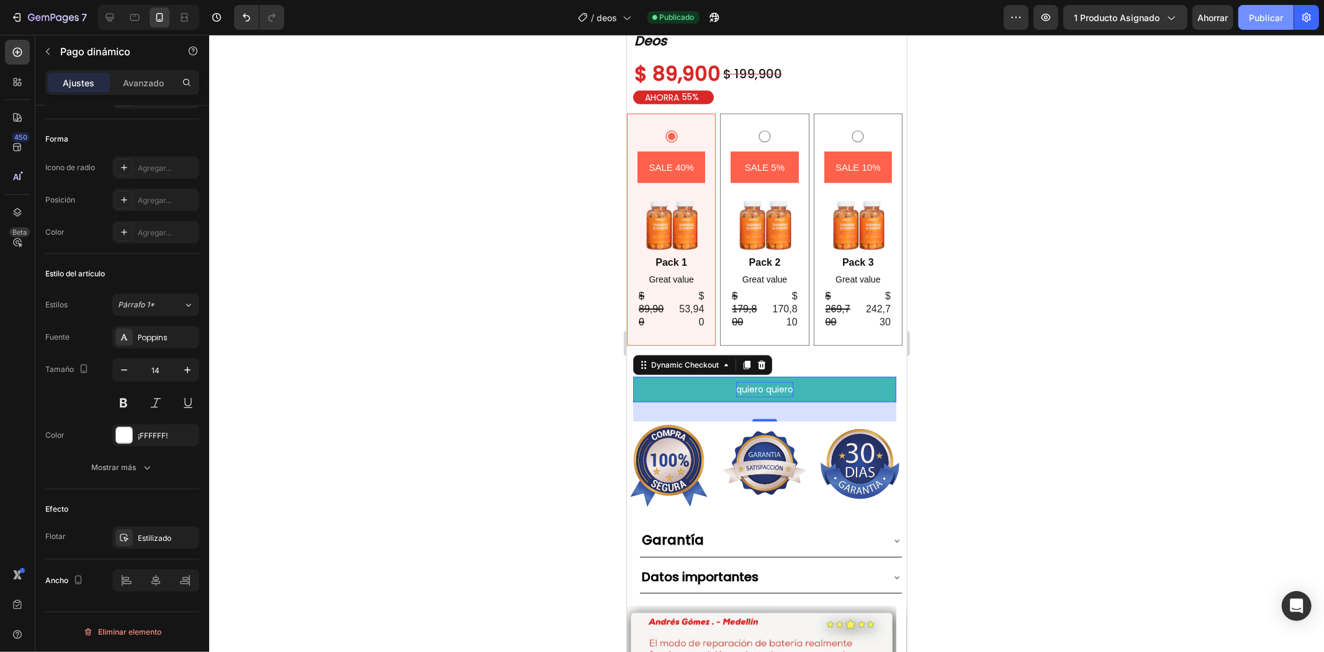
click at [1250, 22] on font "Publicar" at bounding box center [1266, 17] width 34 height 11
click at [66, 53] on font "Pago dinámico" at bounding box center [95, 51] width 70 height 12
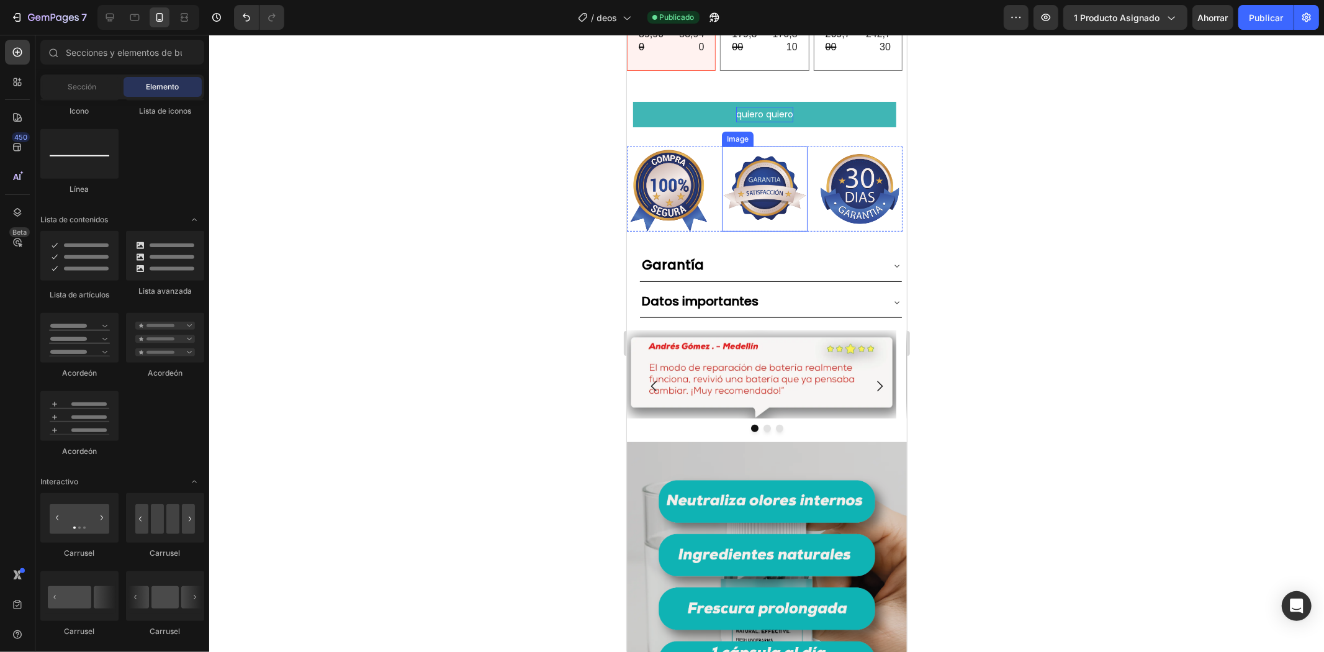
scroll to position [69, 0]
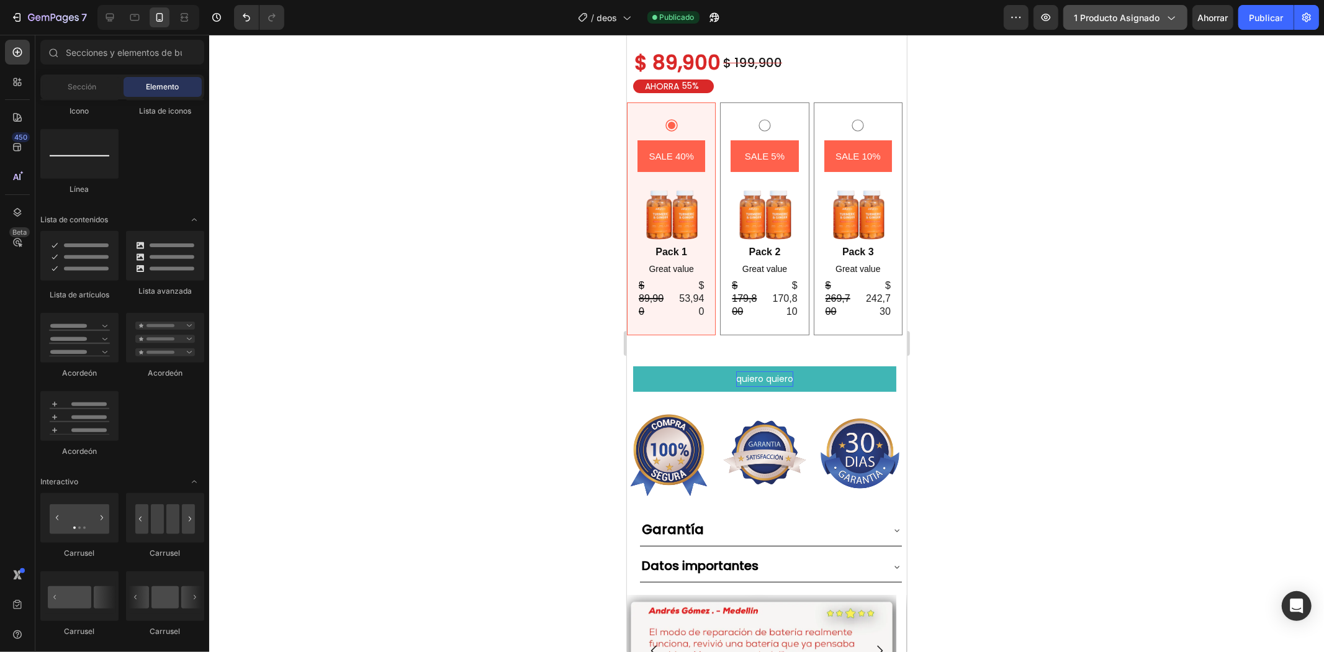
click at [1158, 20] on font "1 producto asignado" at bounding box center [1117, 17] width 86 height 11
click at [25, 17] on div "7" at bounding box center [49, 17] width 76 height 15
